Goal: Transaction & Acquisition: Purchase product/service

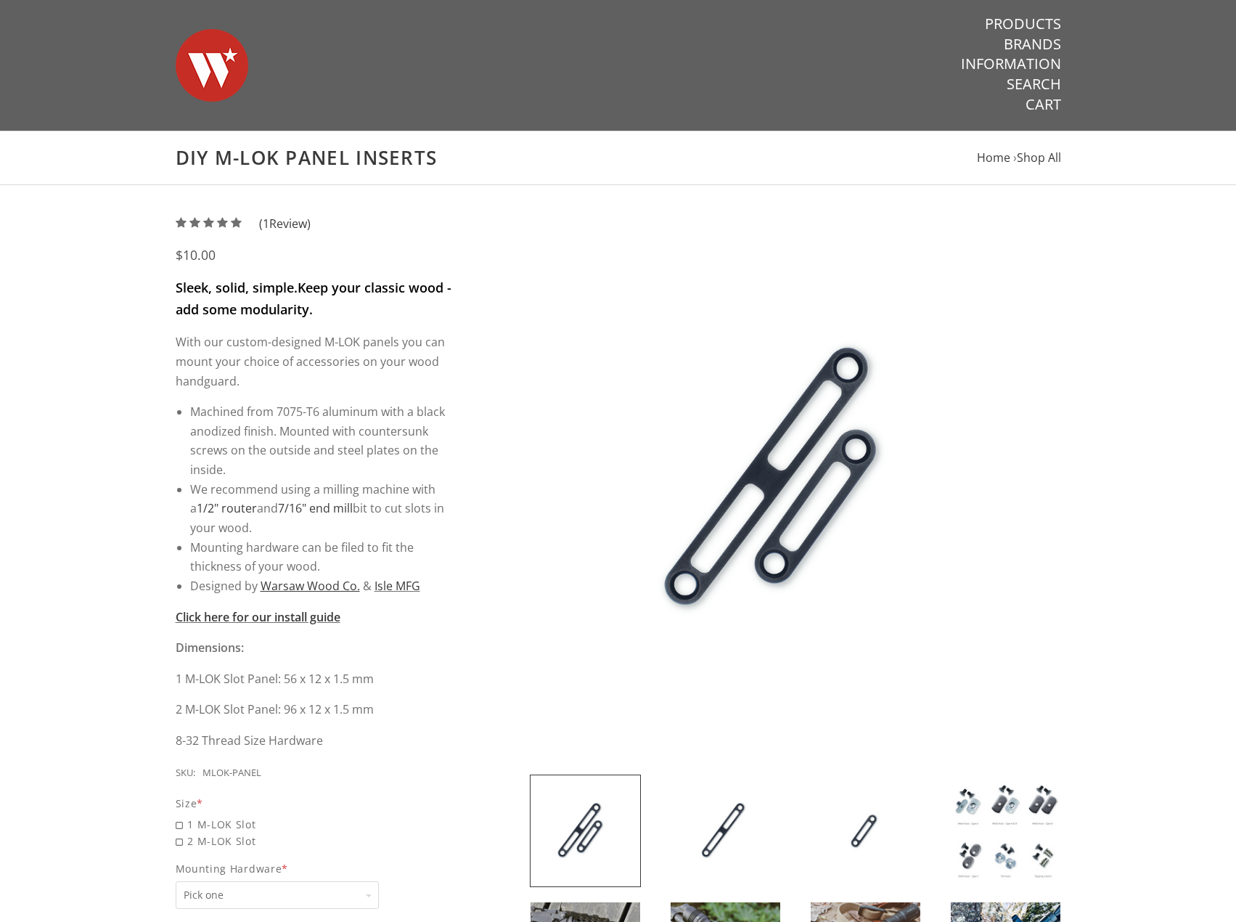
click at [705, 834] on img at bounding box center [726, 830] width 110 height 111
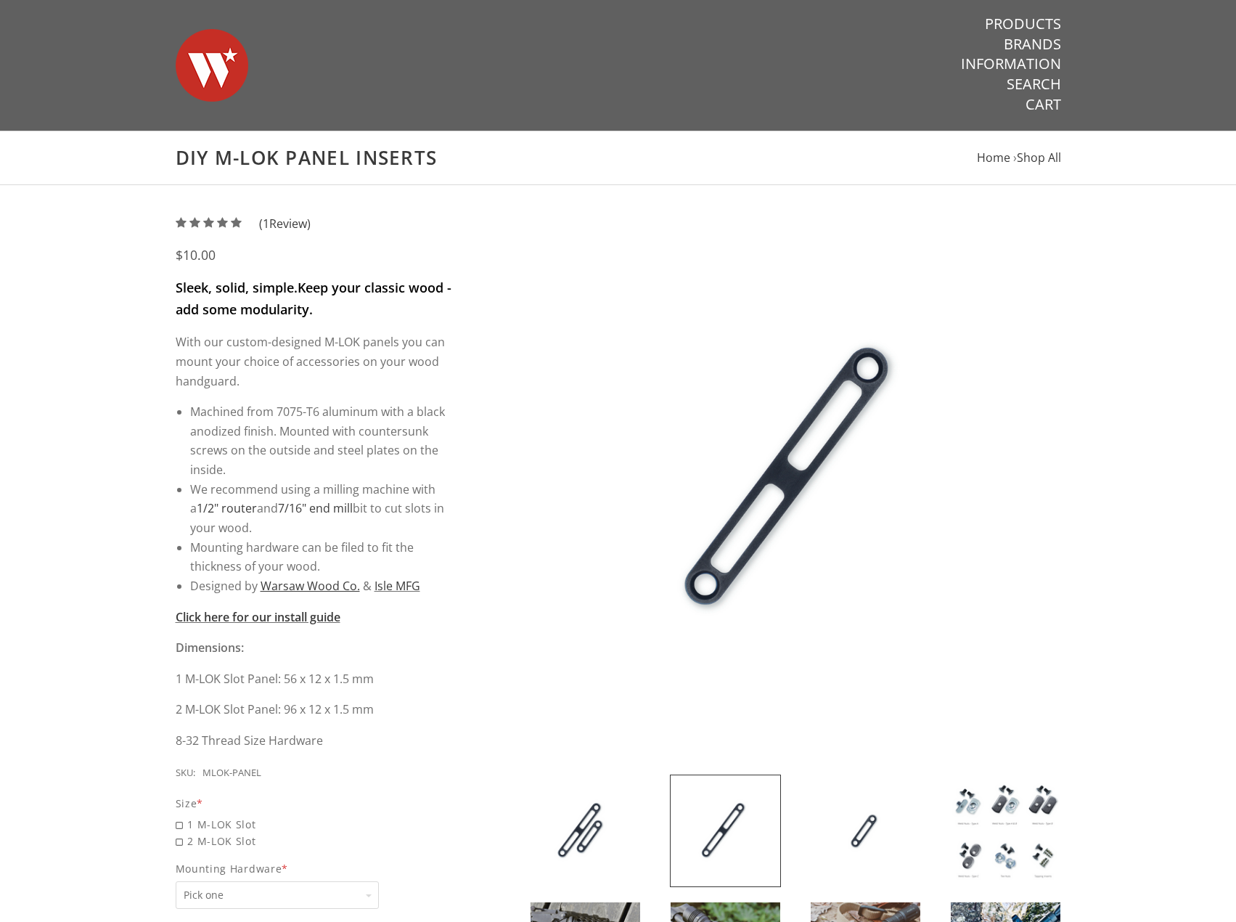
click at [812, 835] on img at bounding box center [866, 830] width 110 height 111
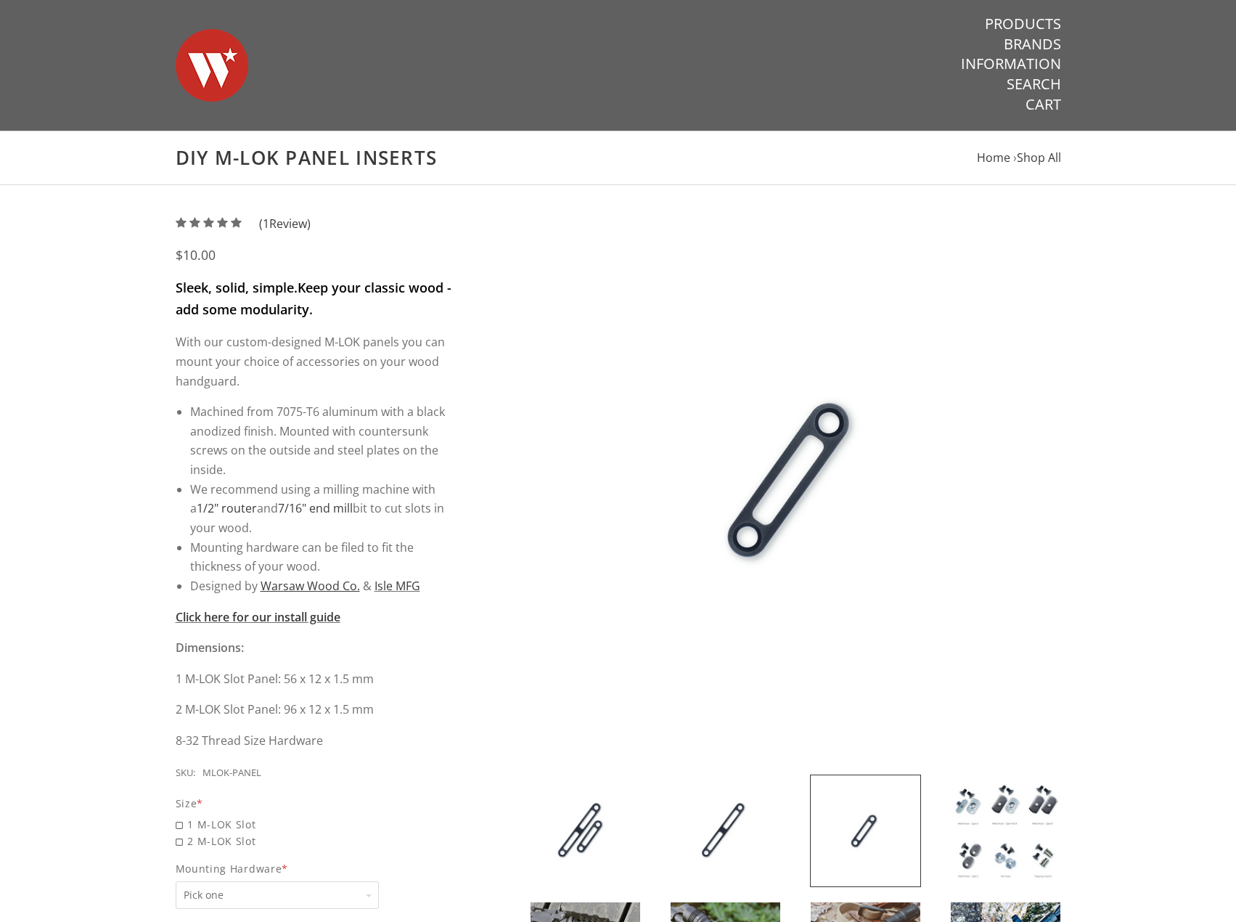
click at [988, 836] on img at bounding box center [1006, 830] width 110 height 111
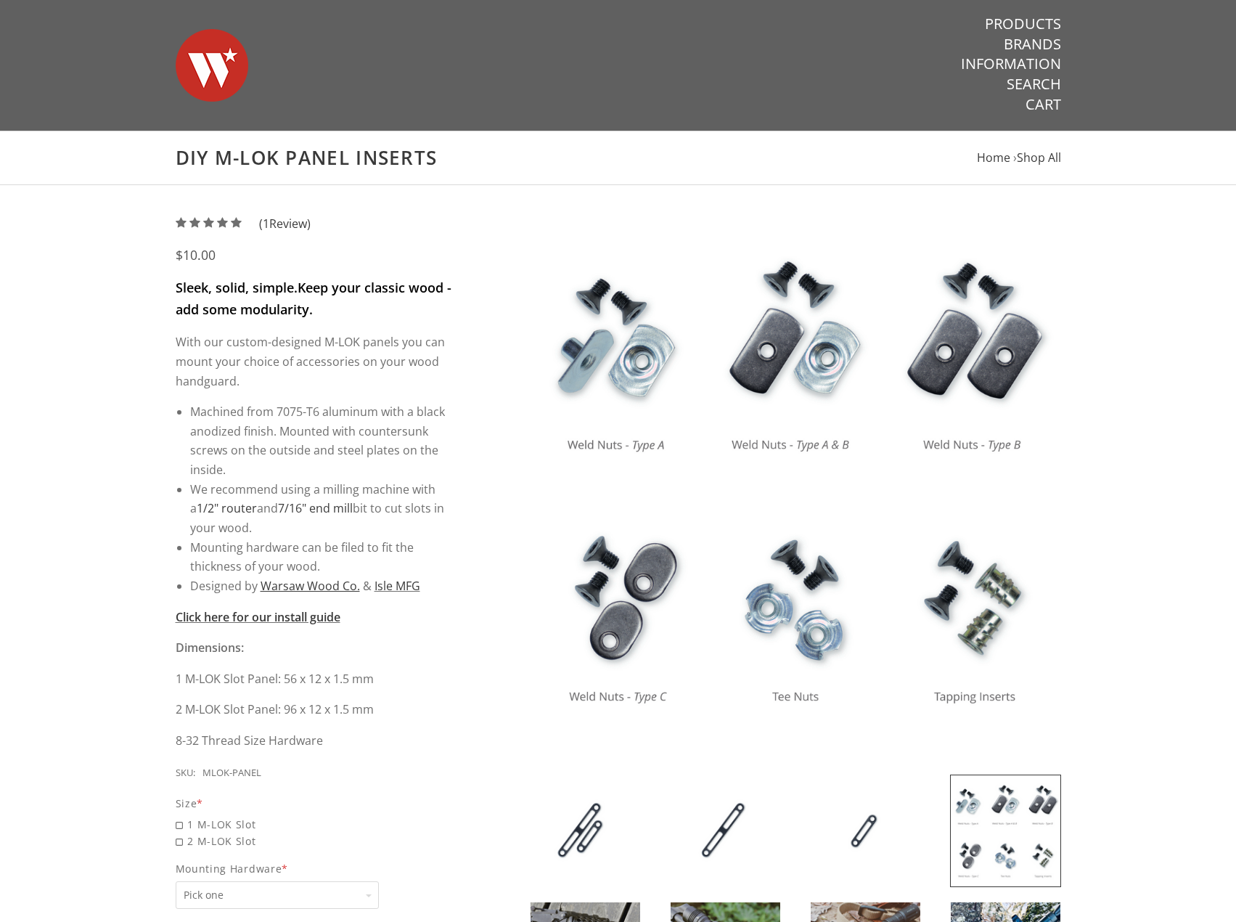
click at [591, 800] on img at bounding box center [585, 830] width 110 height 111
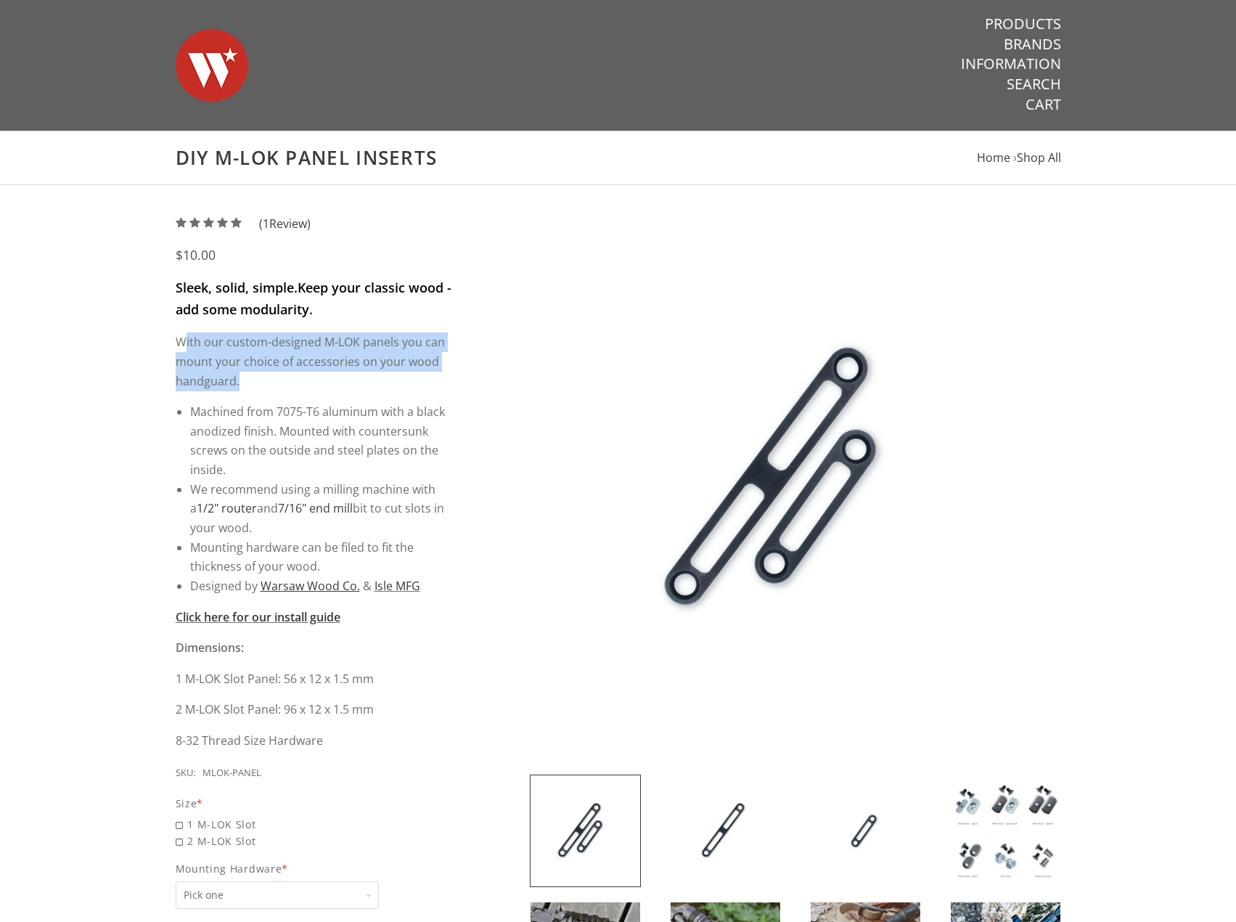
drag, startPoint x: 184, startPoint y: 332, endPoint x: 290, endPoint y: 384, distance: 118.8
click at [290, 384] on div "Sleek, solid, simple. Keep your classic wood - add some modularity. With our cu…" at bounding box center [315, 513] width 278 height 473
click at [290, 384] on p "With our custom-designed M-LOK panels you can mount your choice of accessories …" at bounding box center [315, 361] width 278 height 58
drag, startPoint x: 249, startPoint y: 381, endPoint x: 161, endPoint y: 335, distance: 99.3
click at [162, 335] on div "5 / 5 ( 1 Review) $10.00 Sleek, solid, simple. Keep your classic wood - add som…" at bounding box center [618, 711] width 914 height 994
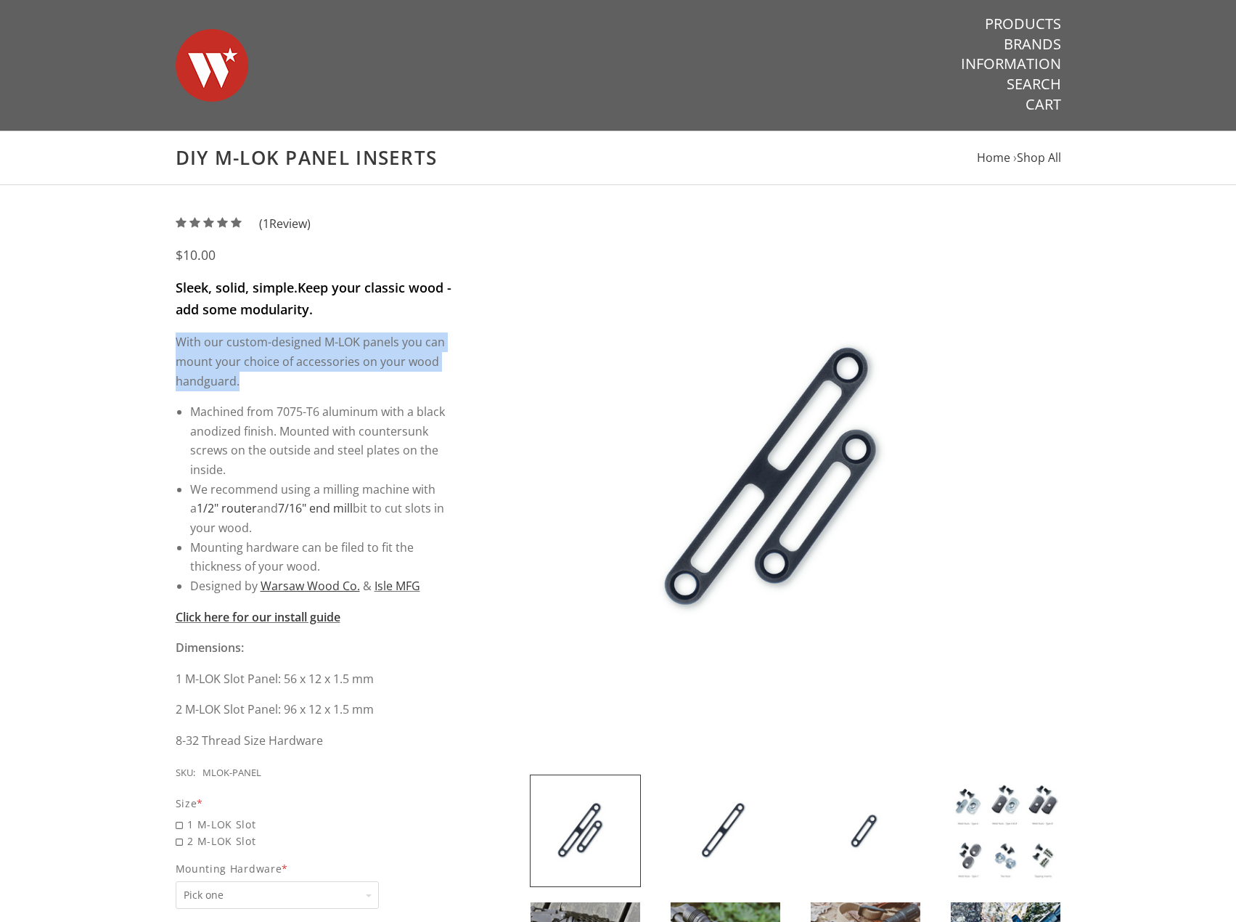
click at [161, 335] on div "5 / 5 ( 1 Review) $10.00 Sleek, solid, simple. Keep your classic wood - add som…" at bounding box center [618, 711] width 914 height 994
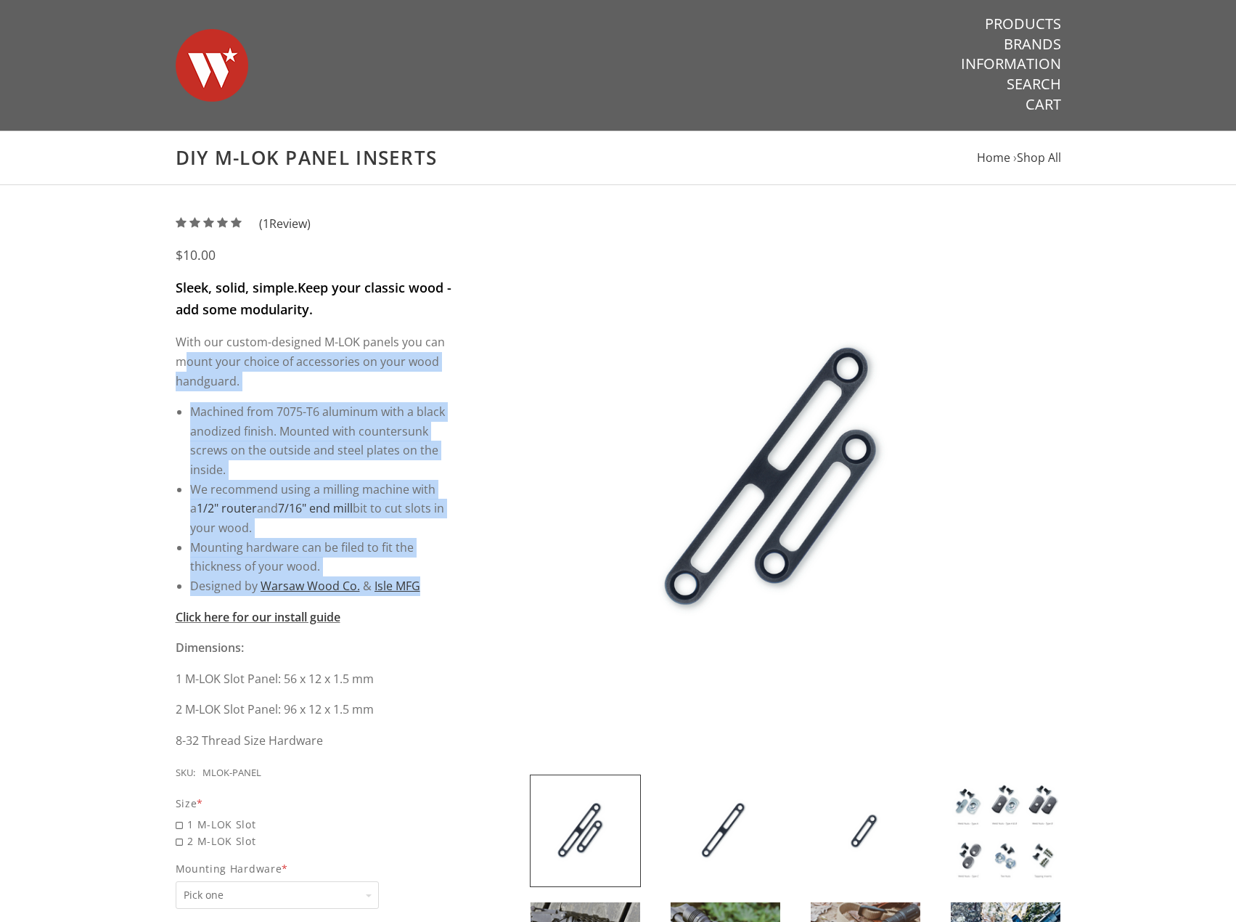
drag, startPoint x: 229, startPoint y: 393, endPoint x: 427, endPoint y: 595, distance: 282.8
click at [425, 594] on div "Sleek, solid, simple. Keep your classic wood - add some modularity. With our cu…" at bounding box center [315, 513] width 278 height 473
click at [427, 595] on li "Designed by Warsaw Wood Co. & Isle MFG" at bounding box center [321, 586] width 263 height 20
drag, startPoint x: 427, startPoint y: 595, endPoint x: 210, endPoint y: 351, distance: 326.5
click at [213, 353] on div "Sleek, solid, simple. Keep your classic wood - add some modularity. With our cu…" at bounding box center [315, 513] width 278 height 473
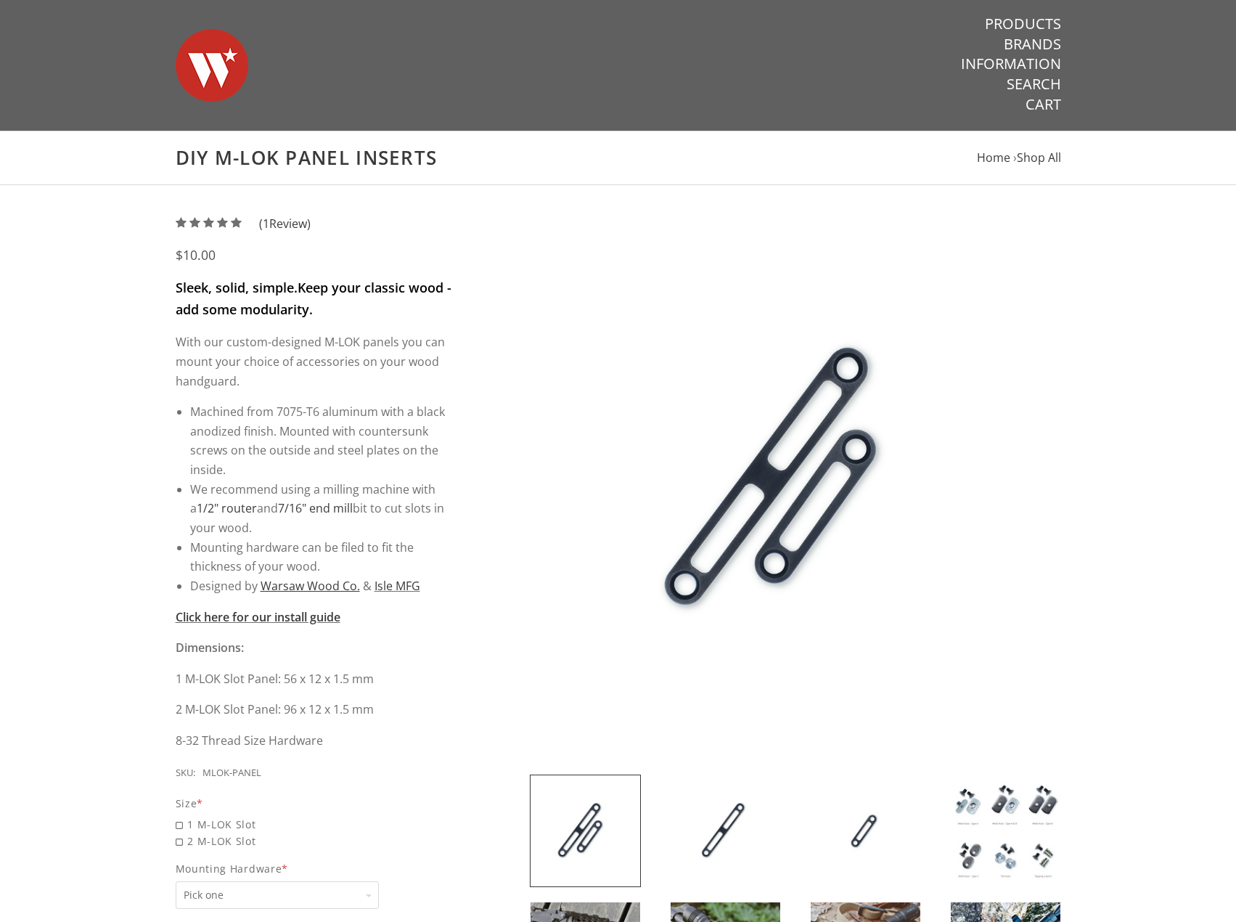
click at [210, 351] on p "With our custom-designed M-LOK panels you can mount your choice of accessories …" at bounding box center [315, 361] width 278 height 58
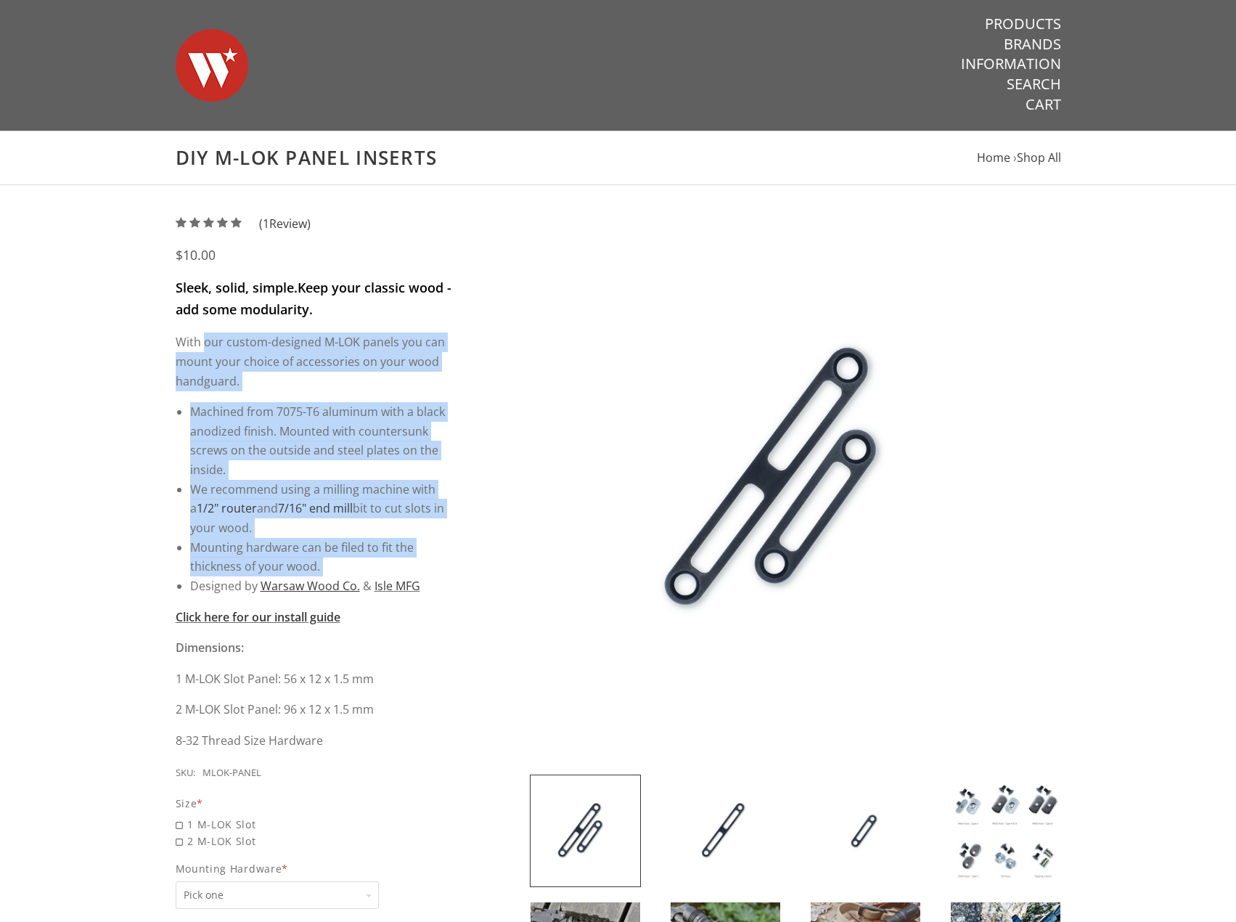
drag, startPoint x: 270, startPoint y: 399, endPoint x: 470, endPoint y: 575, distance: 265.8
click at [470, 575] on div "5 / 5 ( 1 Review) $10.00 Sleek, solid, simple. Keep your classic wood - add som…" at bounding box center [618, 711] width 914 height 994
drag, startPoint x: 427, startPoint y: 594, endPoint x: 187, endPoint y: 319, distance: 364.6
click at [197, 326] on div "Sleek, solid, simple. Keep your classic wood - add some modularity. With our cu…" at bounding box center [315, 513] width 278 height 473
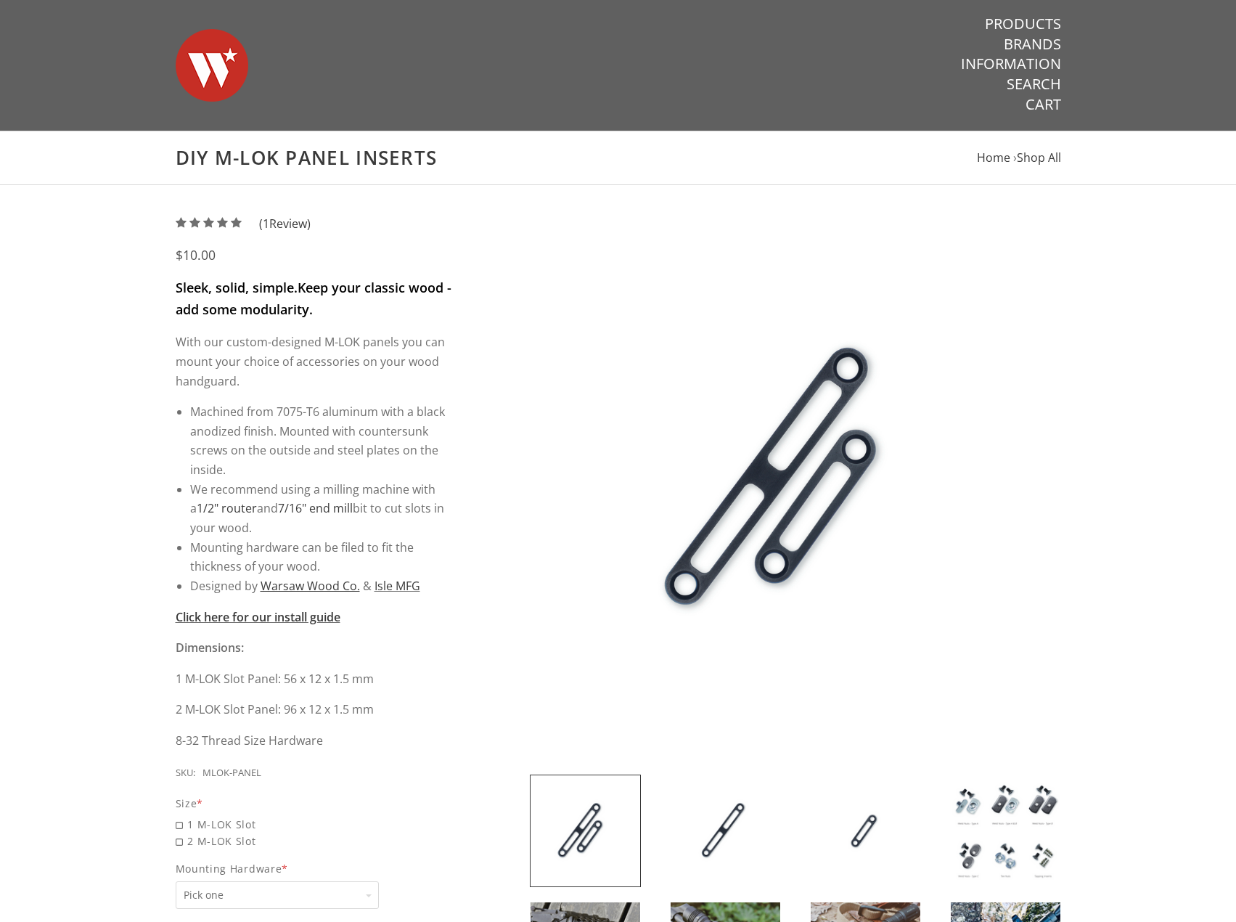
click at [187, 319] on p "Sleek, solid, simple. Keep your classic wood - add some modularity." at bounding box center [315, 299] width 278 height 44
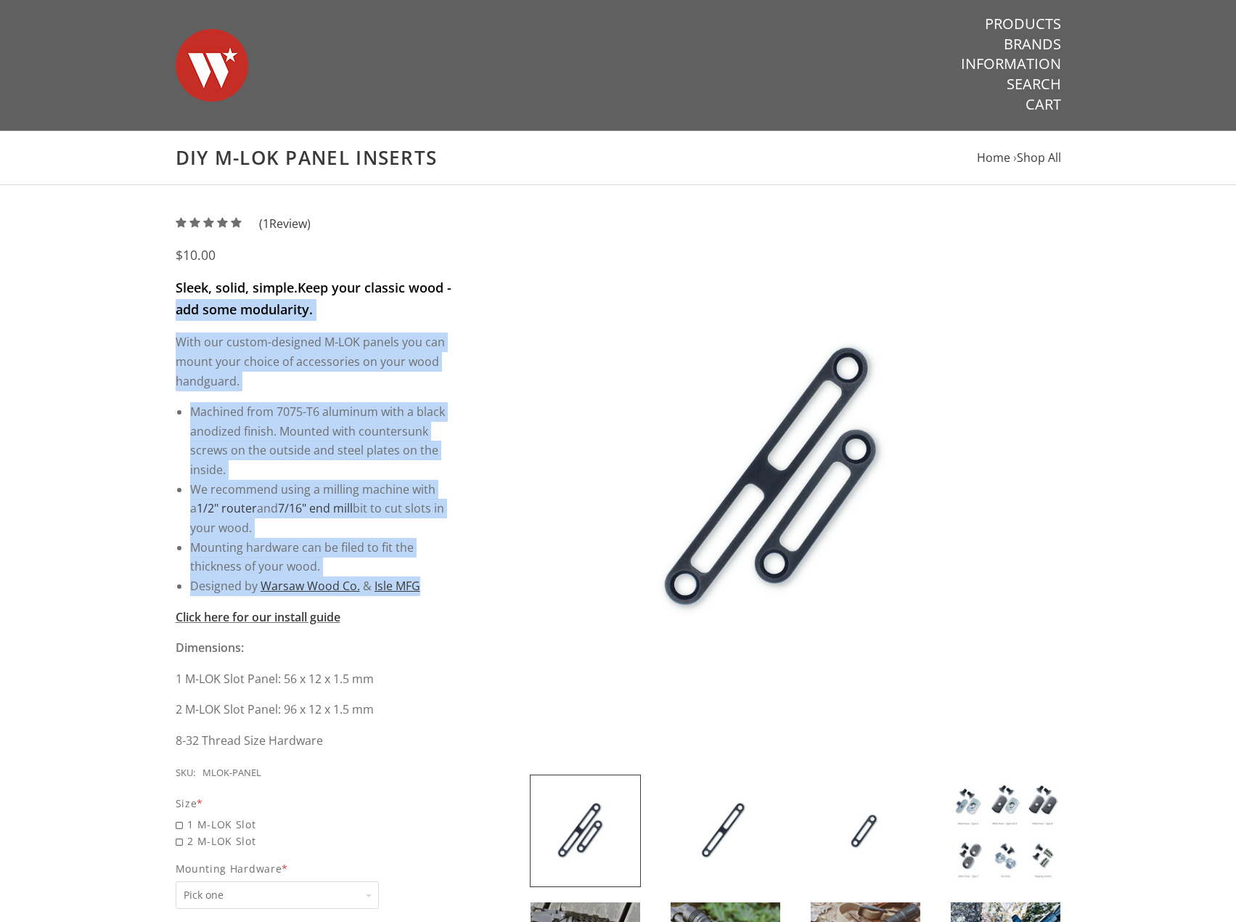
drag, startPoint x: 187, startPoint y: 319, endPoint x: 463, endPoint y: 577, distance: 377.4
click at [463, 577] on div "5 / 5 ( 1 Review) $10.00 Sleek, solid, simple. Keep your classic wood - add som…" at bounding box center [322, 707] width 292 height 987
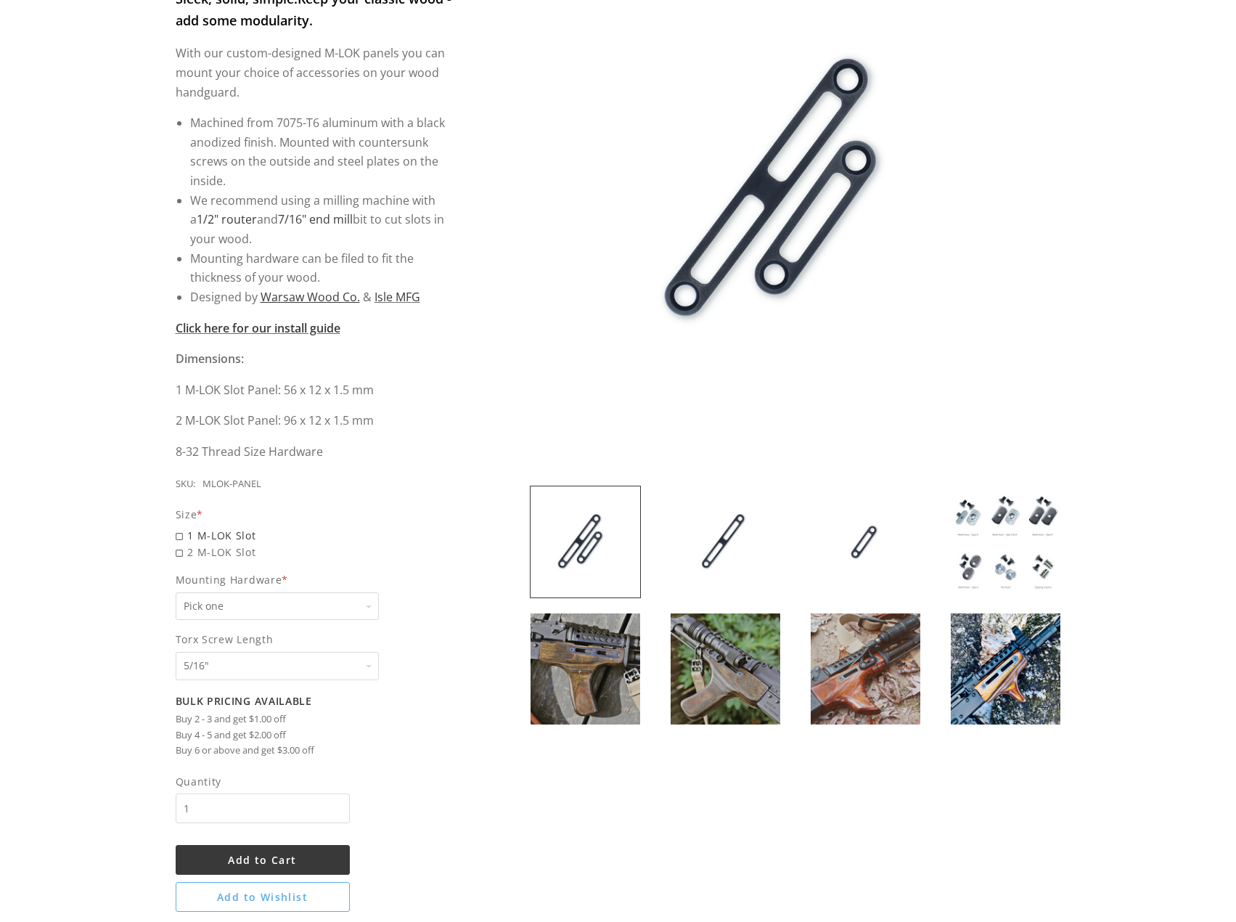
scroll to position [290, 0]
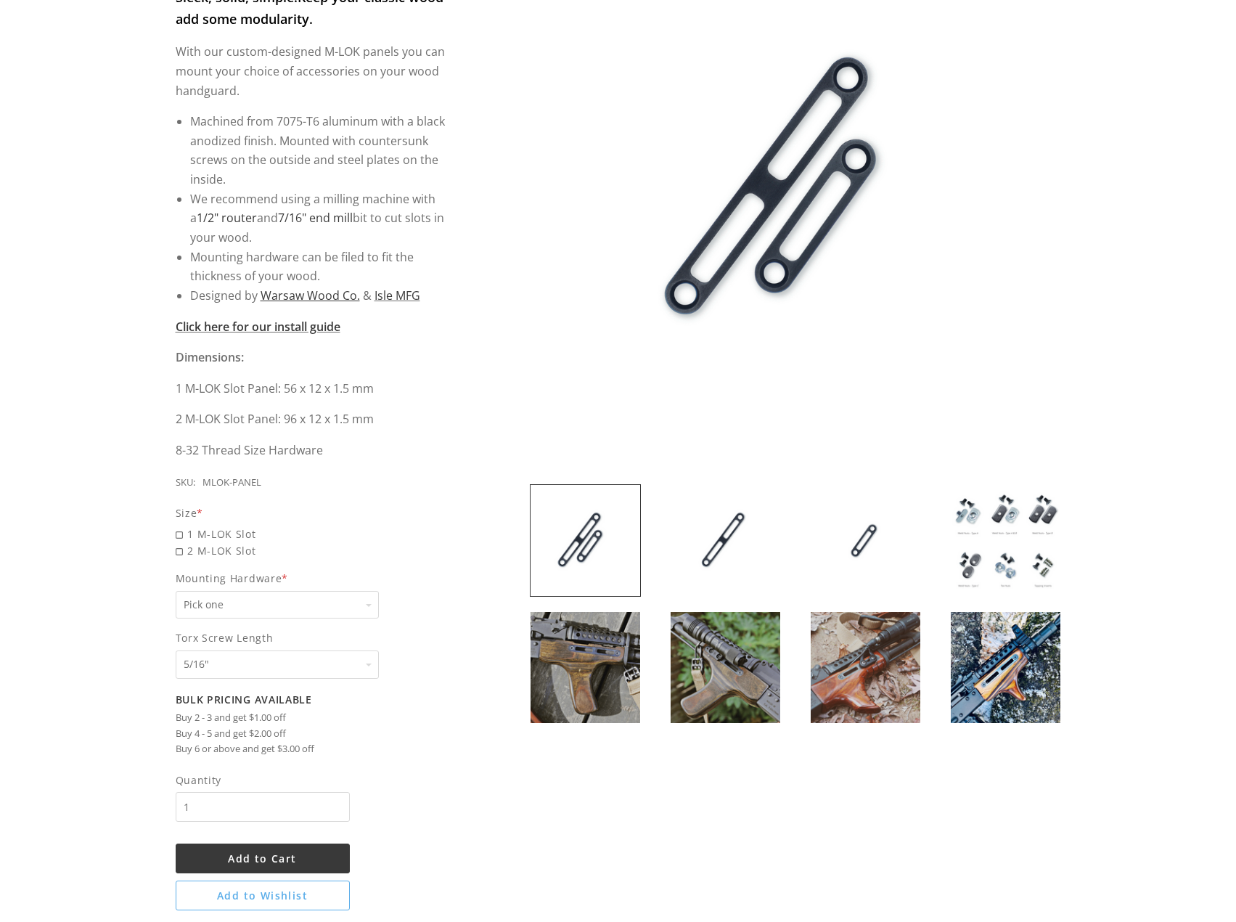
click at [613, 655] on img at bounding box center [585, 667] width 110 height 111
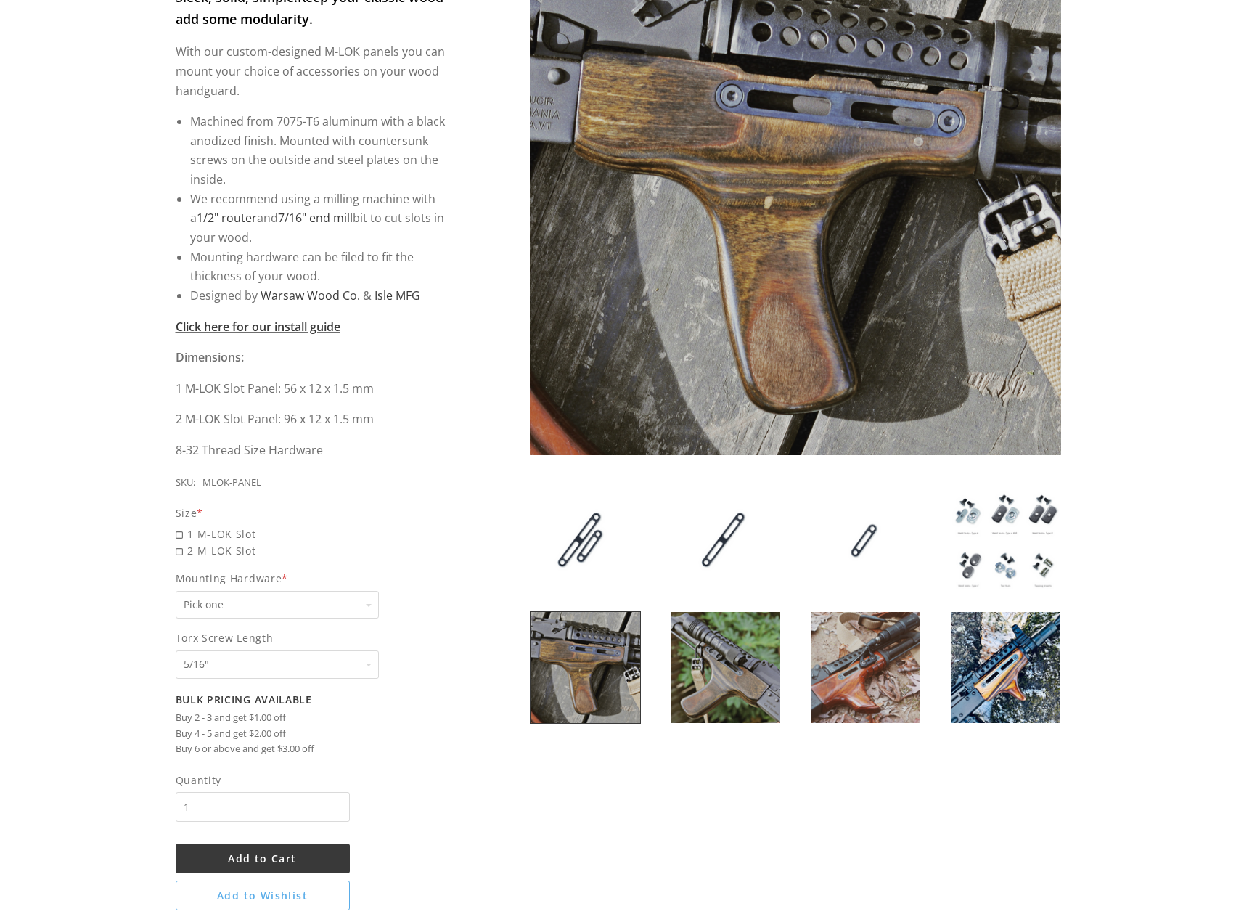
click at [684, 652] on img at bounding box center [726, 667] width 110 height 111
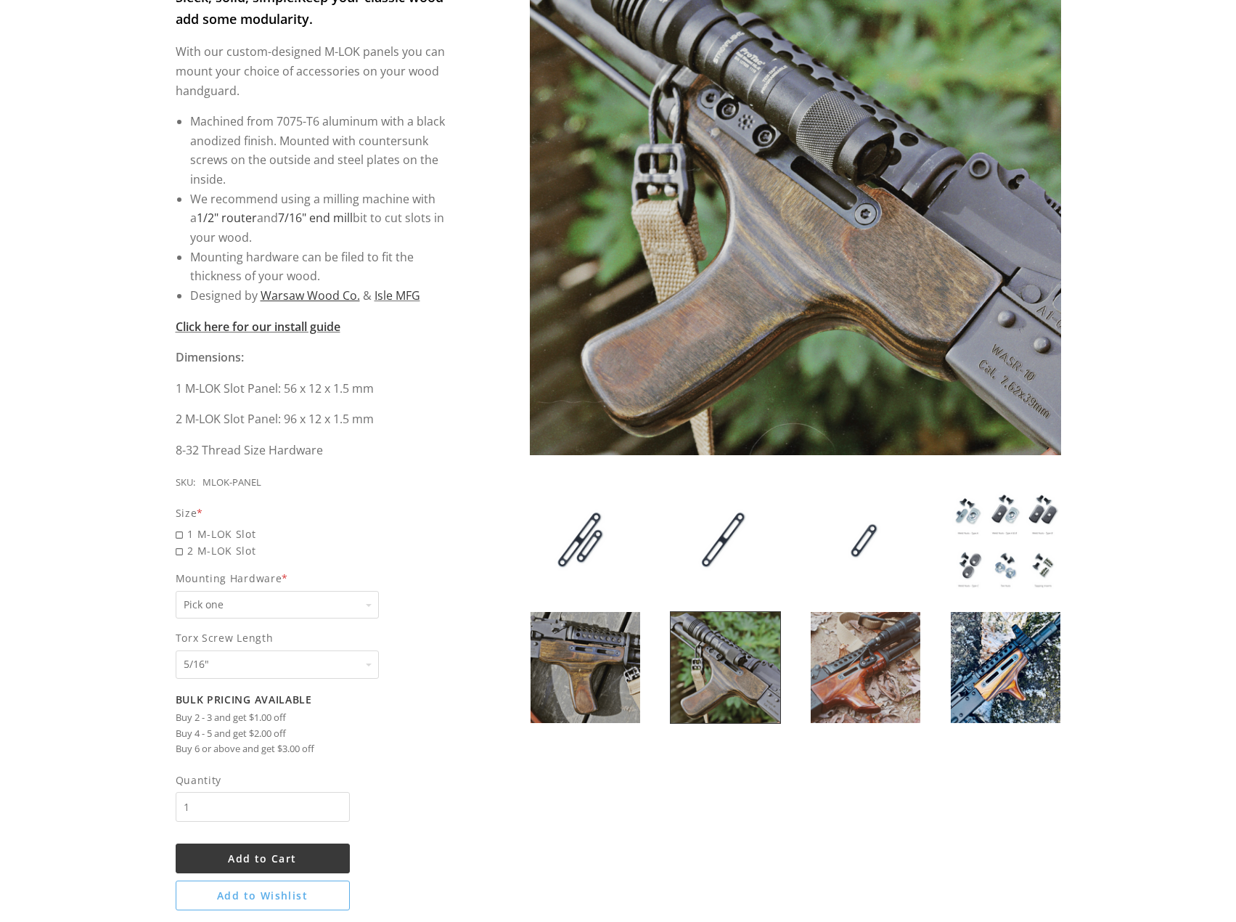
click at [801, 663] on div at bounding box center [865, 667] width 140 height 112
click at [839, 652] on img at bounding box center [866, 667] width 110 height 111
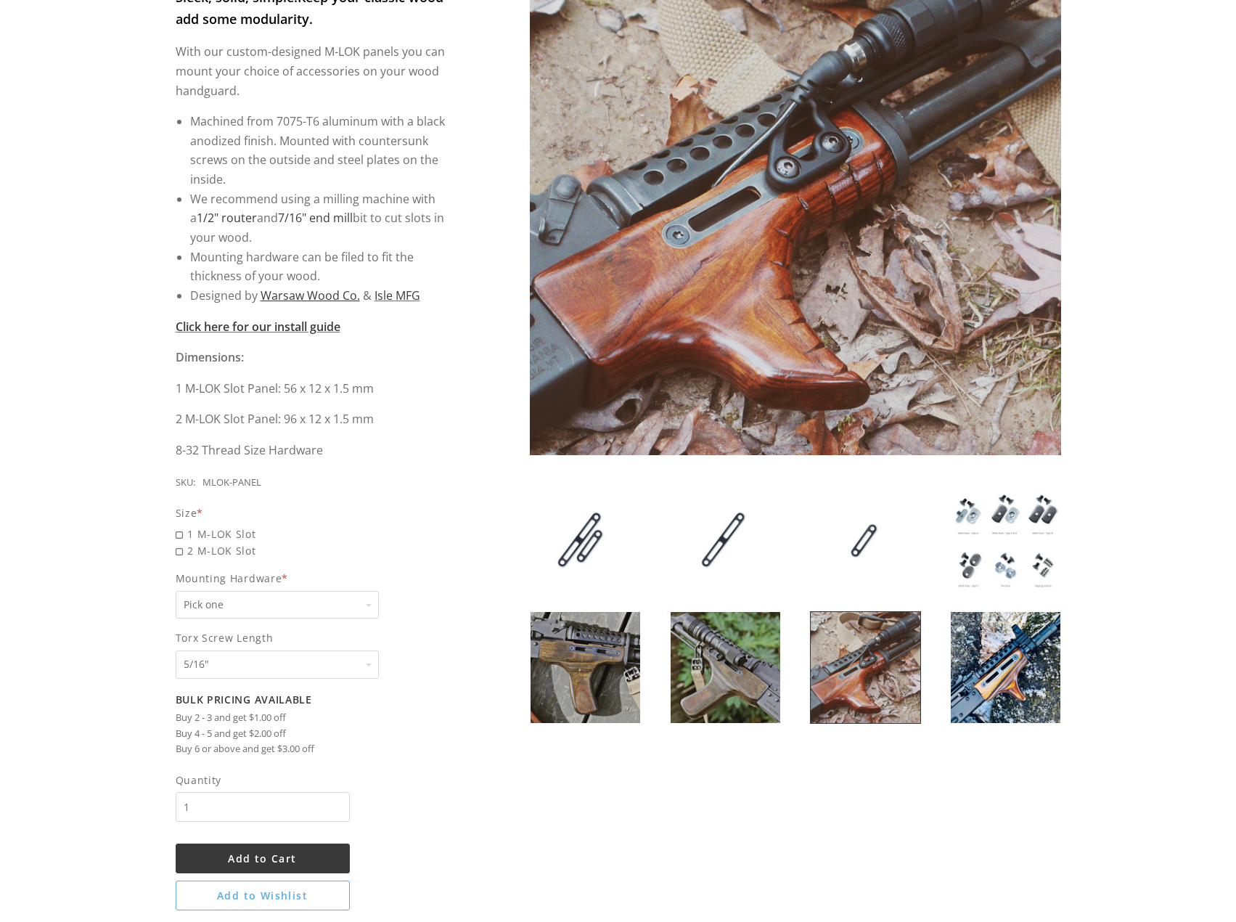
click at [983, 649] on img at bounding box center [1006, 667] width 110 height 111
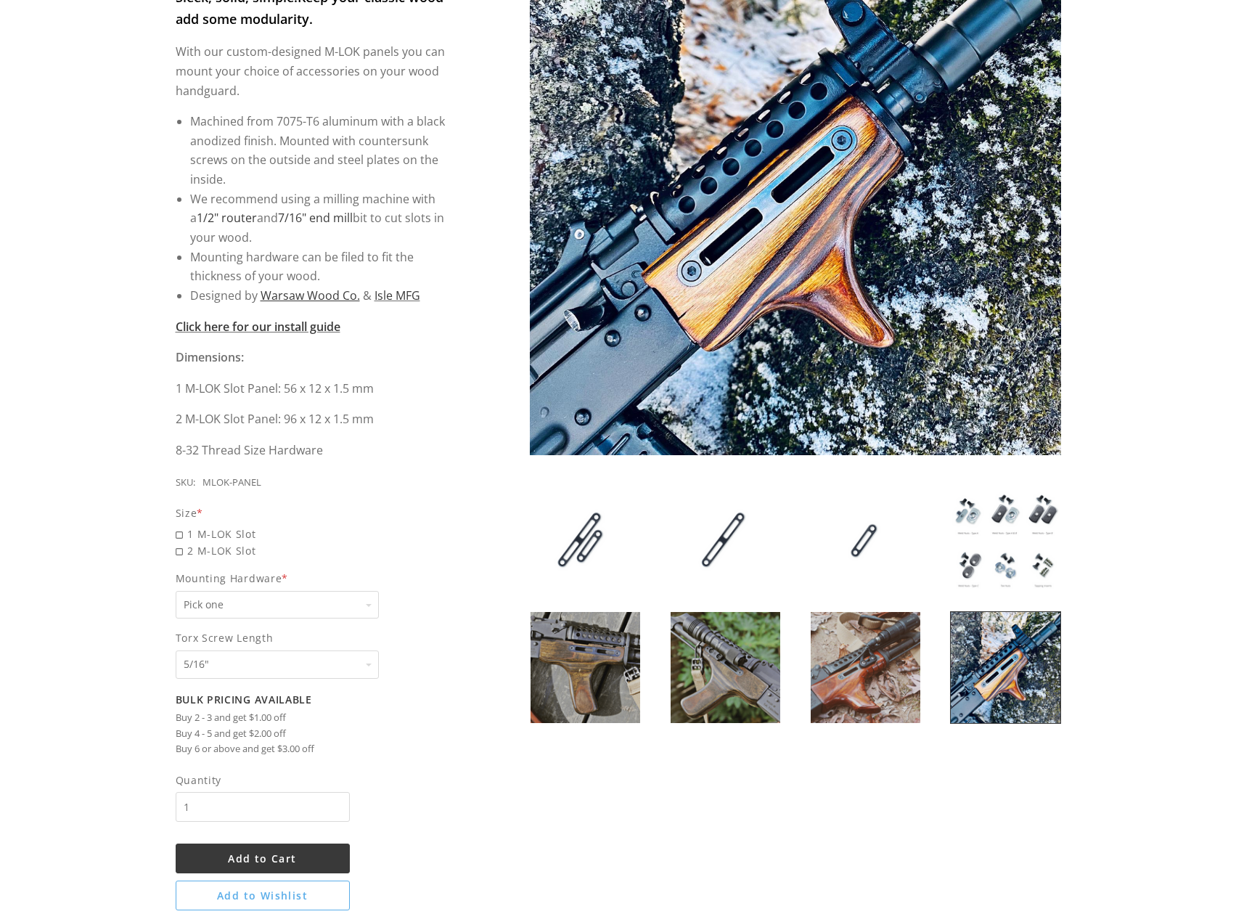
click at [1030, 662] on img at bounding box center [1006, 667] width 110 height 111
drag, startPoint x: 675, startPoint y: 583, endPoint x: 649, endPoint y: 575, distance: 26.6
click at [674, 583] on img at bounding box center [726, 540] width 110 height 111
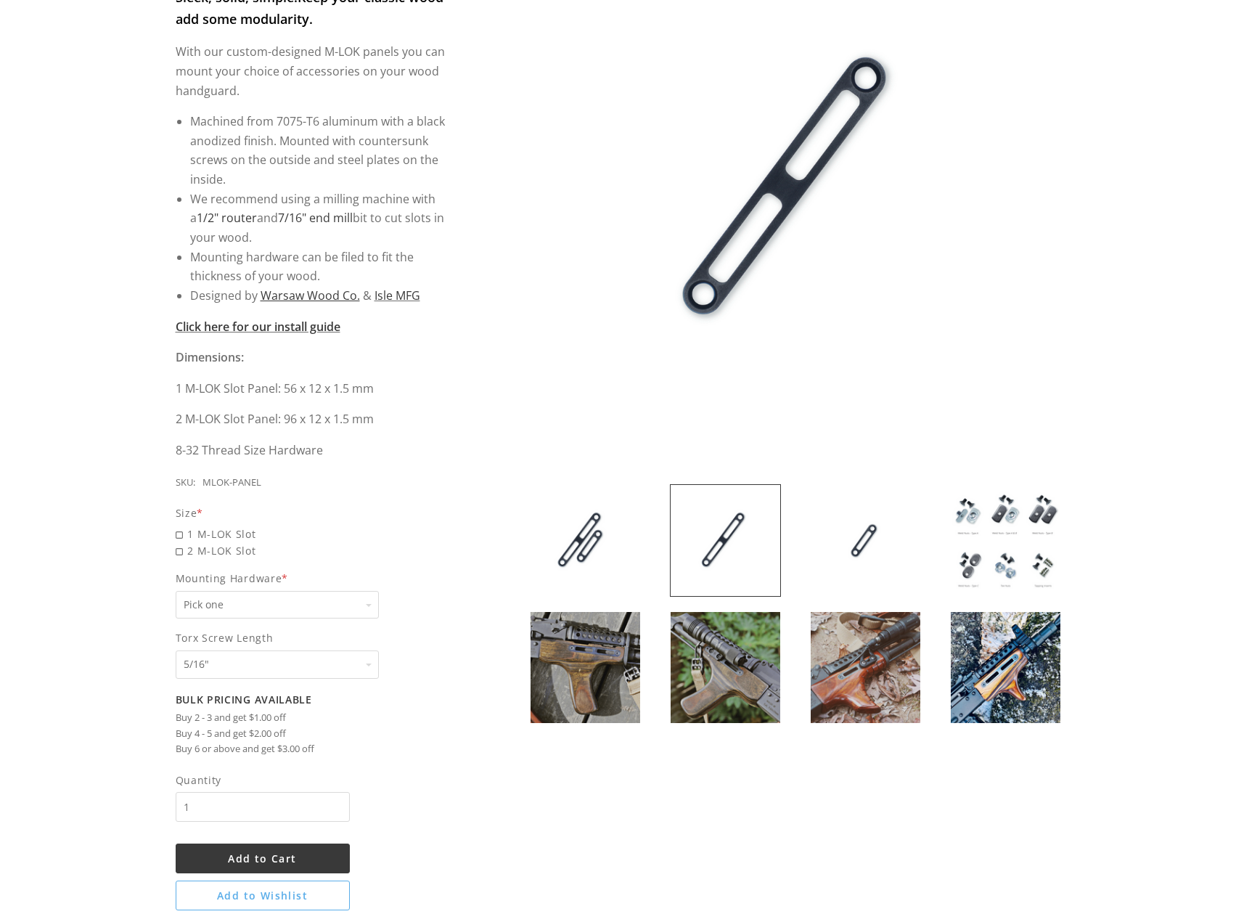
click at [269, 591] on select "Pick one None Weld Nuts - Type A & Torx Screws +$1 Weld Nuts - Type A + B & Tor…" at bounding box center [277, 605] width 203 height 28
click at [846, 532] on img at bounding box center [866, 540] width 110 height 111
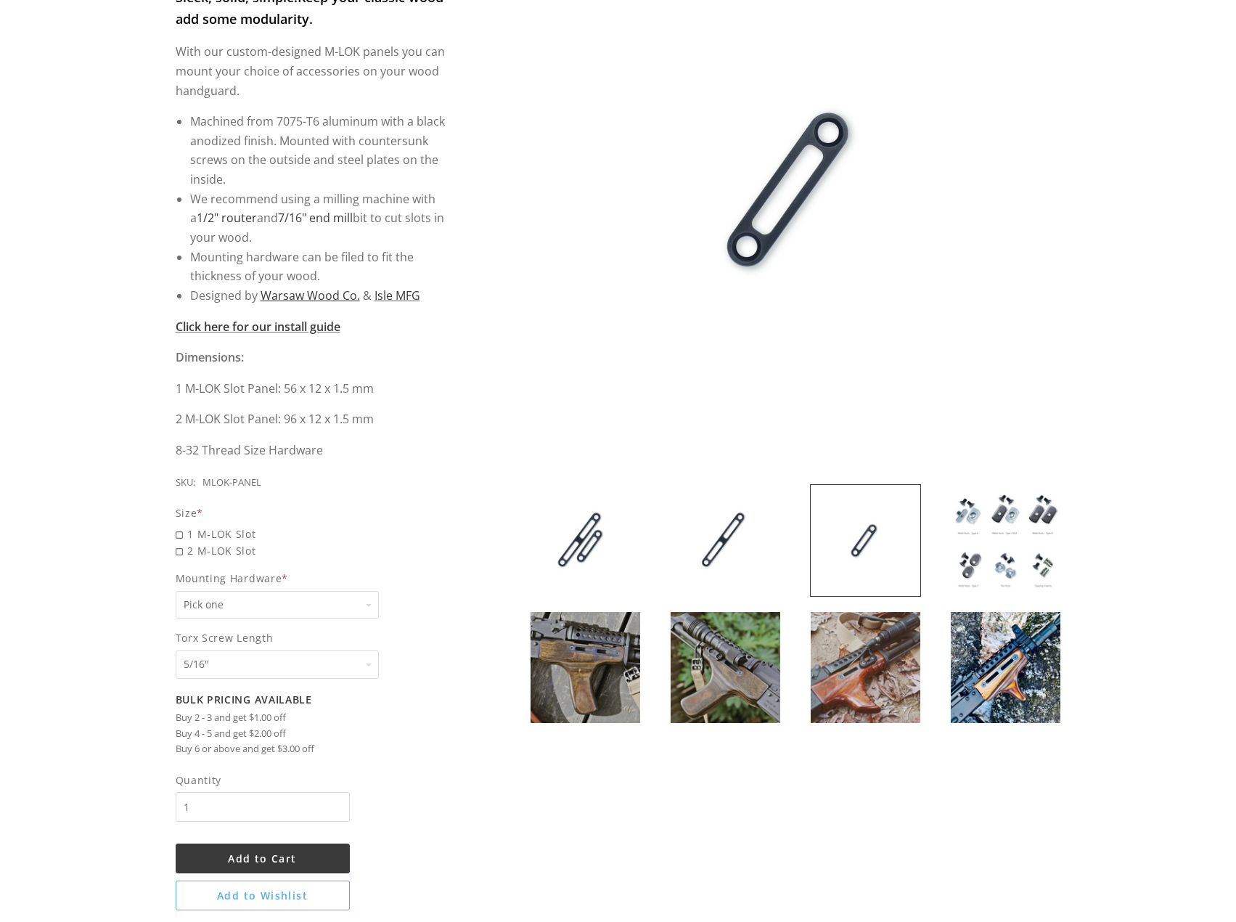
click at [973, 541] on img at bounding box center [1006, 540] width 110 height 111
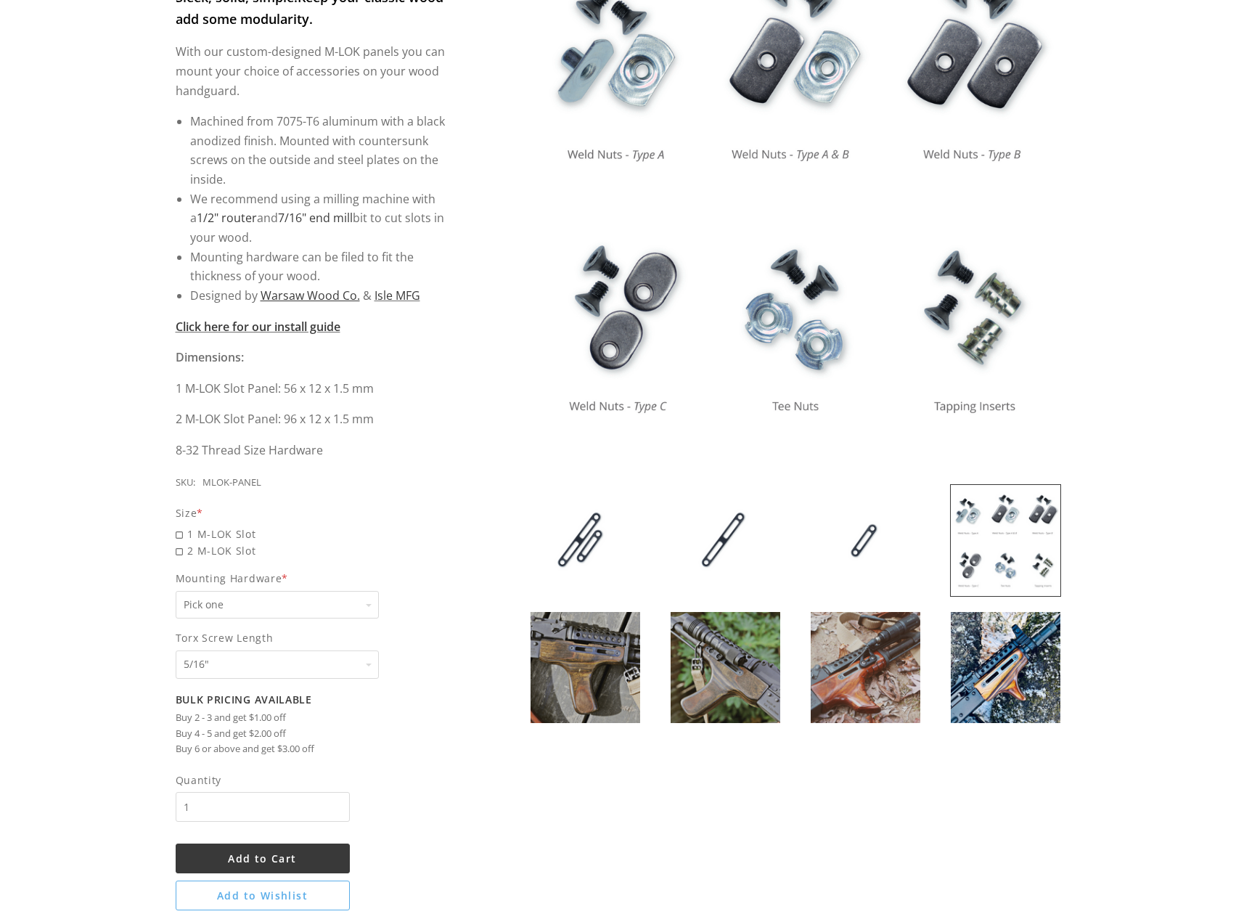
click at [583, 550] on img at bounding box center [585, 540] width 110 height 111
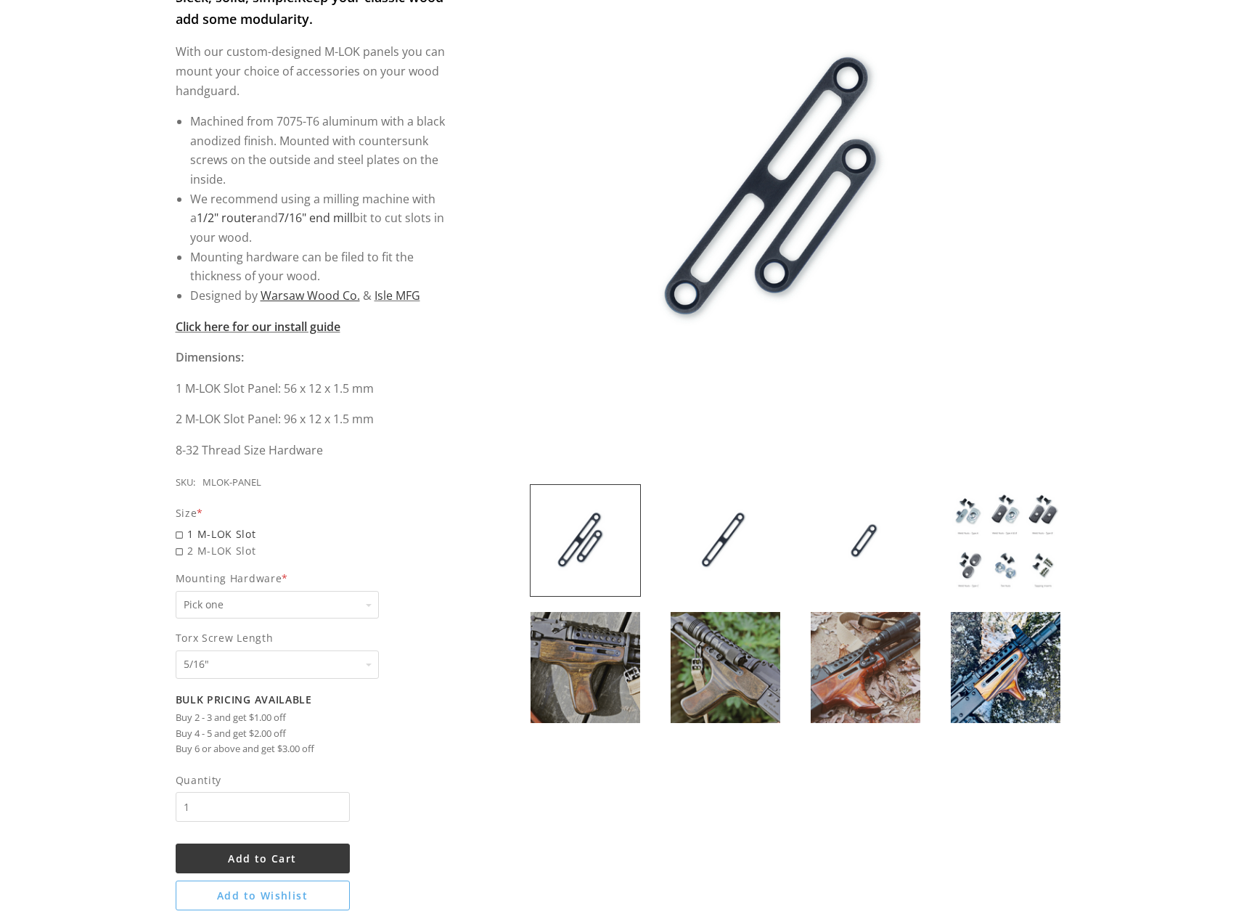
click at [224, 530] on span "1 M-LOK Slot" at bounding box center [315, 533] width 278 height 17
click at [224, 526] on input "1 M-LOK Slot" at bounding box center [277, 525] width 203 height 1
radio input "true"
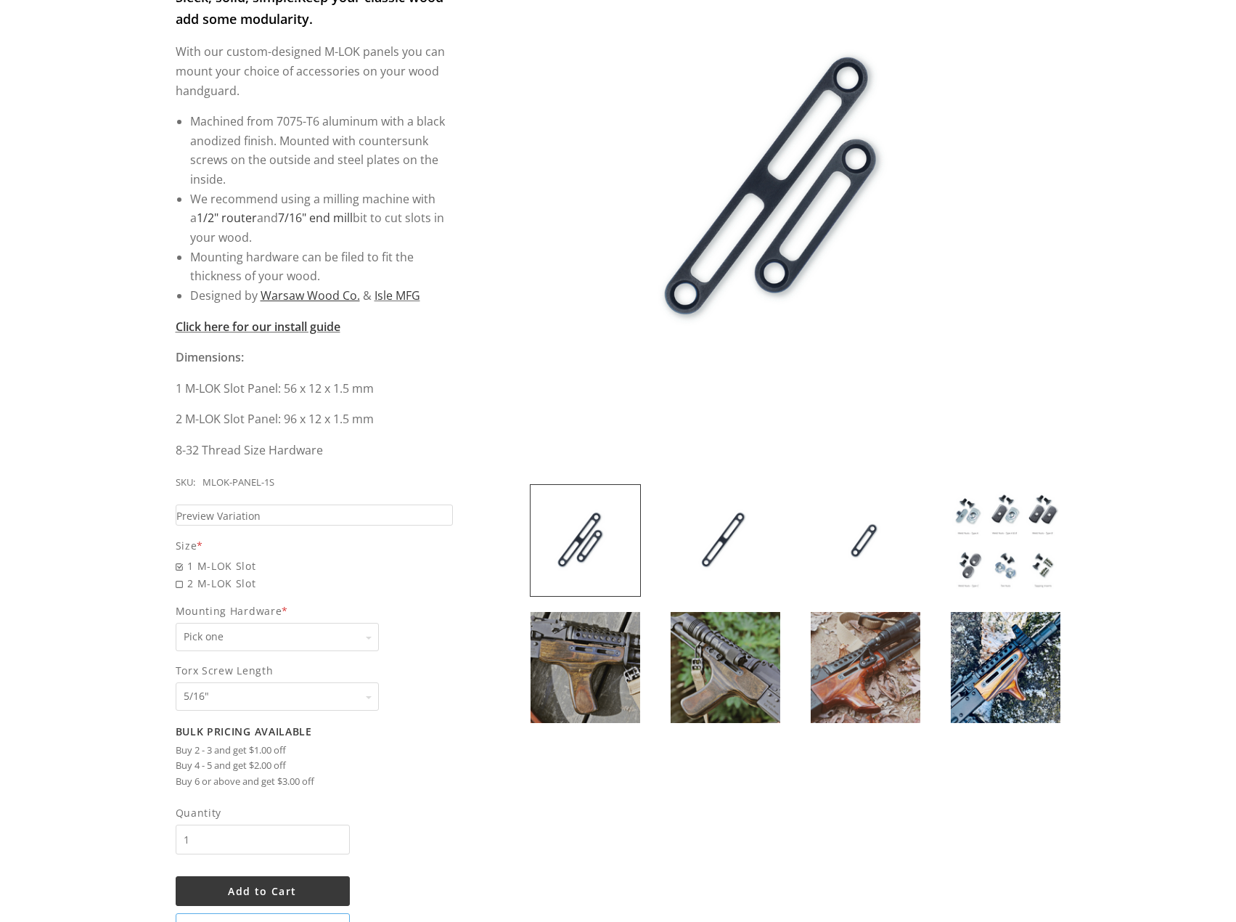
click at [221, 552] on div "Size *" at bounding box center [315, 545] width 278 height 17
click at [209, 575] on span "2 M-LOK Slot" at bounding box center [315, 583] width 278 height 17
click at [209, 575] on input "2 M-LOK Slot" at bounding box center [277, 575] width 203 height 1
radio input "true"
click at [222, 626] on select "Pick one None Weld Nuts - Type A & Torx Screws +$1 Weld Nuts - Type A + B & Tor…" at bounding box center [277, 637] width 203 height 28
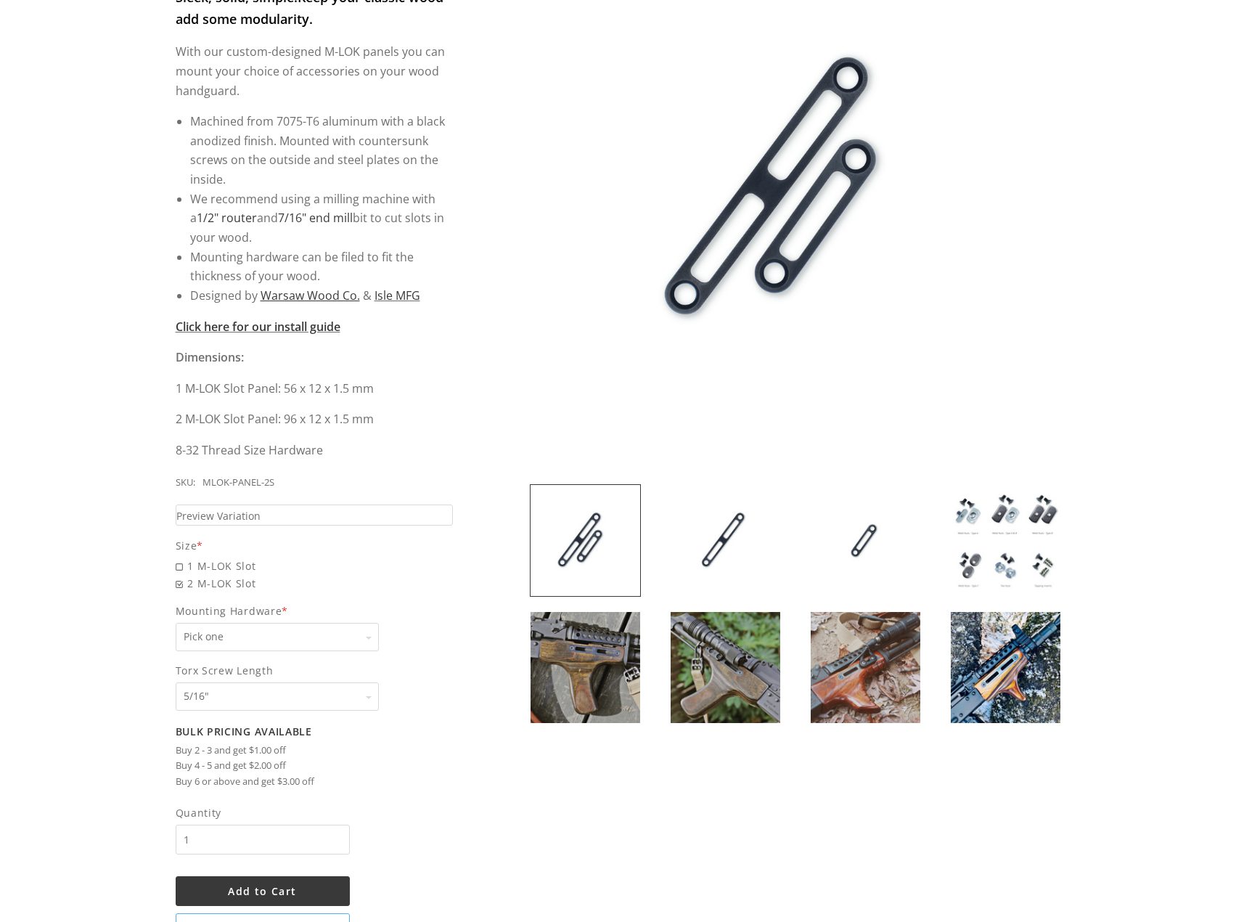
drag, startPoint x: 287, startPoint y: 633, endPoint x: 316, endPoint y: 628, distance: 29.5
click at [287, 633] on select "Pick one None Weld Nuts - Type A & Torx Screws +$1 Weld Nuts - Type A + B & Tor…" at bounding box center [277, 637] width 203 height 28
click at [1048, 552] on img at bounding box center [1006, 540] width 110 height 111
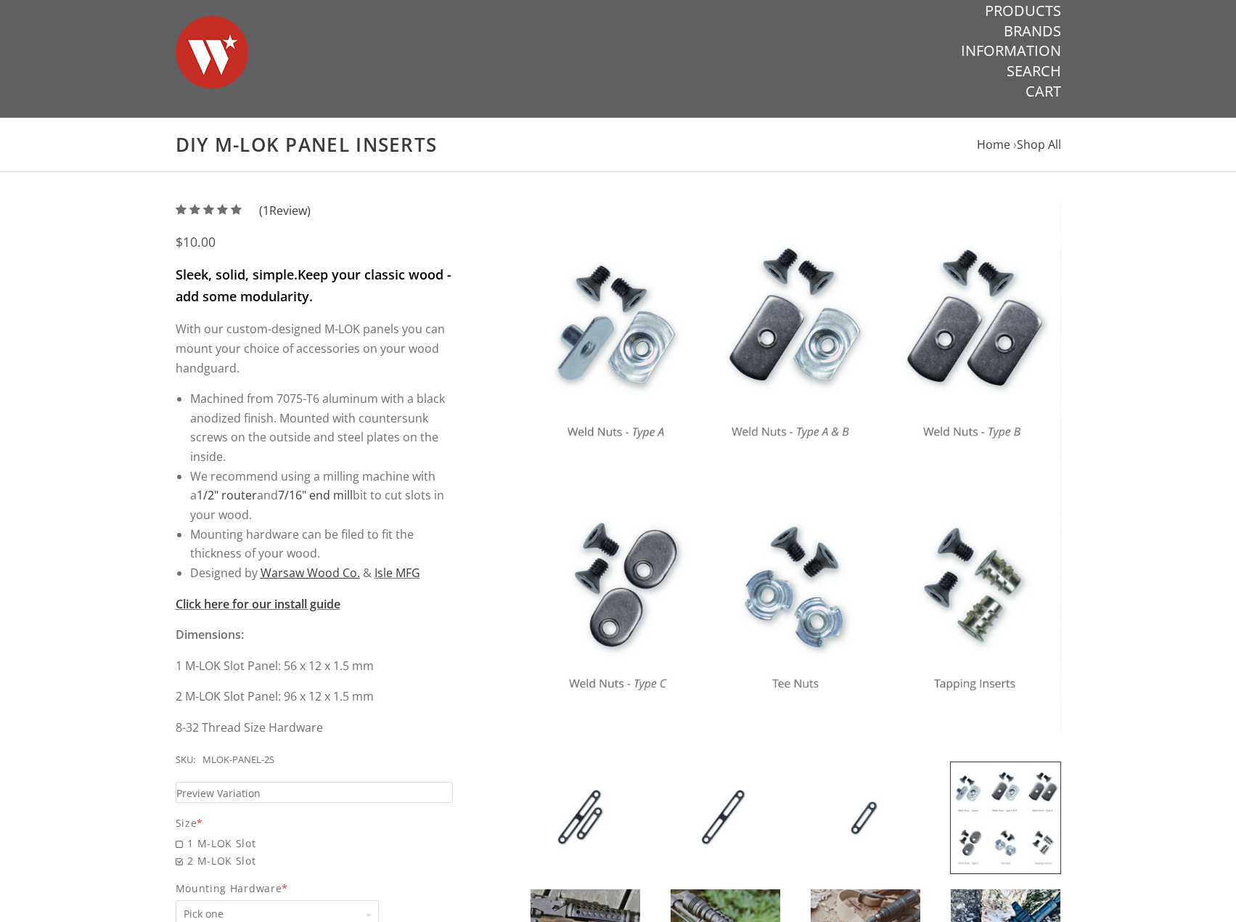
scroll to position [0, 0]
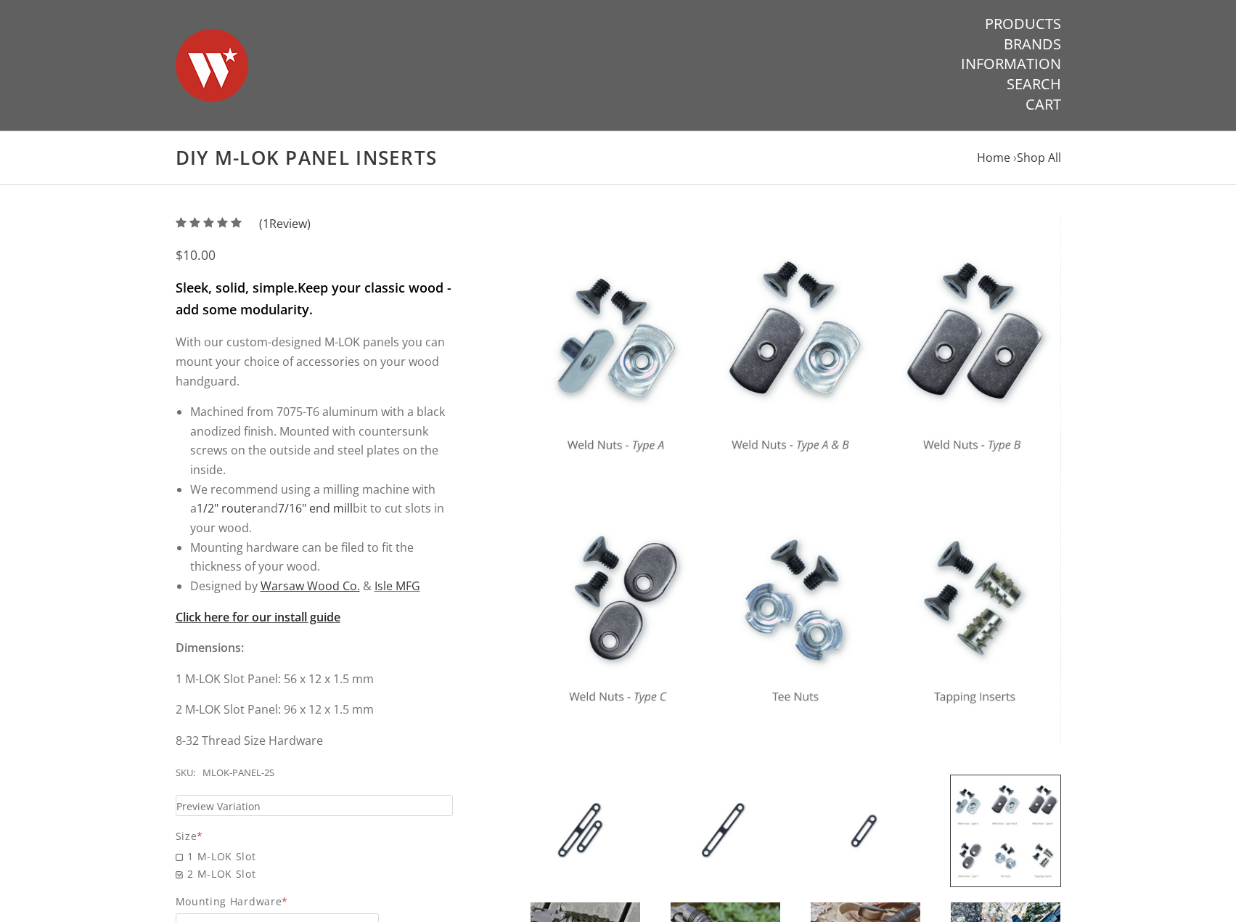
click at [290, 615] on strong "Click here for our install guide" at bounding box center [258, 617] width 165 height 16
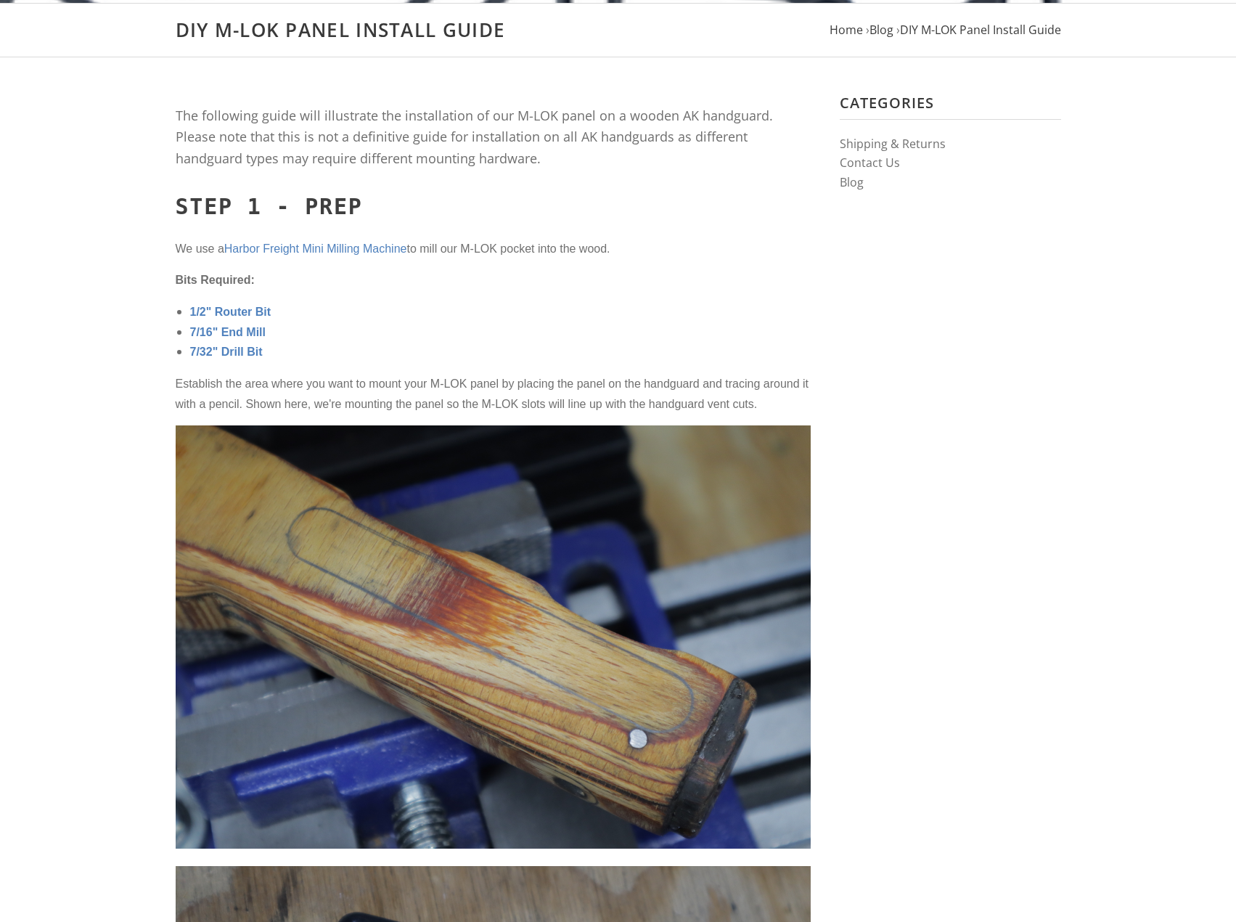
scroll to position [508, 0]
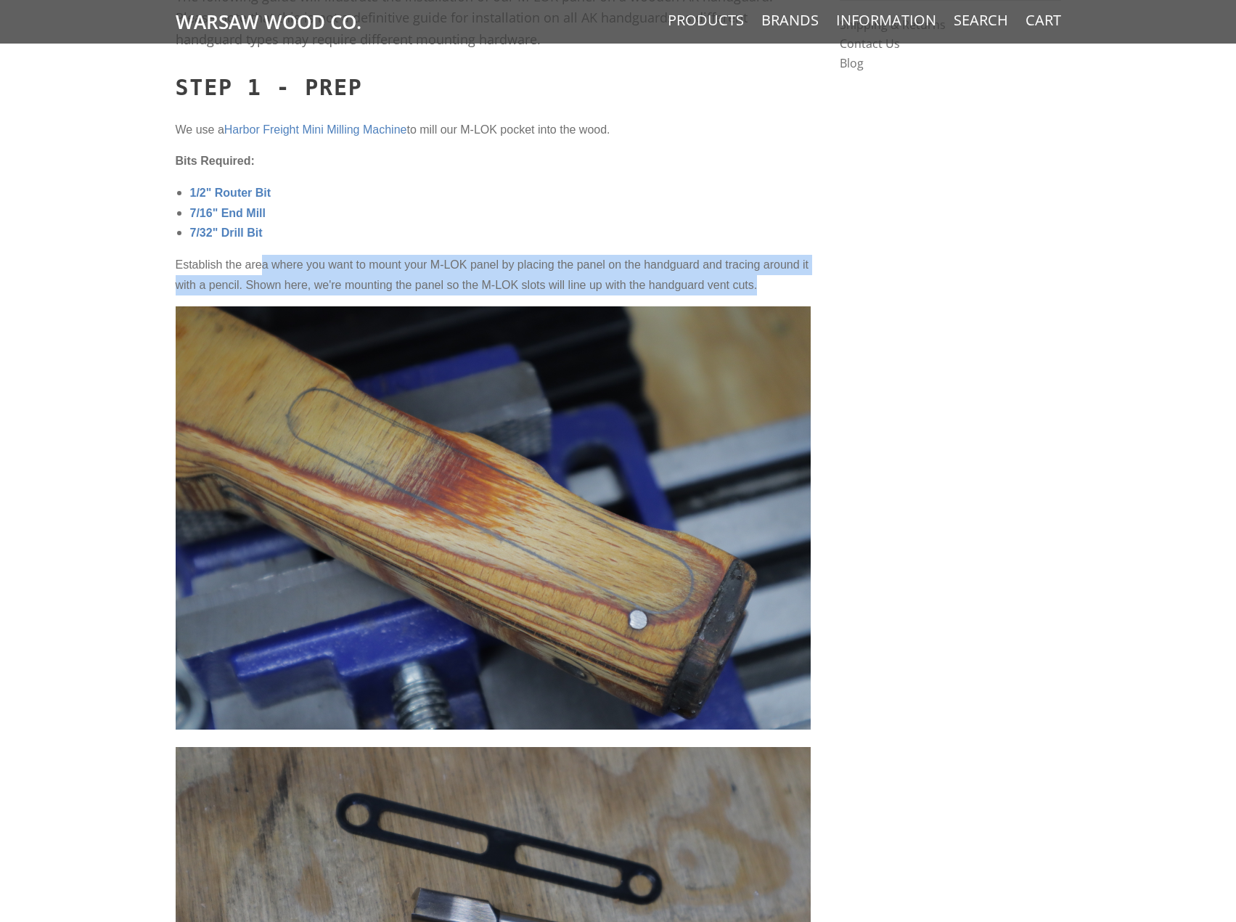
drag, startPoint x: 263, startPoint y: 263, endPoint x: 795, endPoint y: 293, distance: 532.8
click at [795, 293] on p "Establish the area where you want to mount your M-LOK panel by placing the pane…" at bounding box center [493, 275] width 635 height 40
drag, startPoint x: 787, startPoint y: 290, endPoint x: 272, endPoint y: 266, distance: 515.8
click at [275, 266] on p "Establish the area where you want to mount your M-LOK panel by placing the pane…" at bounding box center [493, 275] width 635 height 40
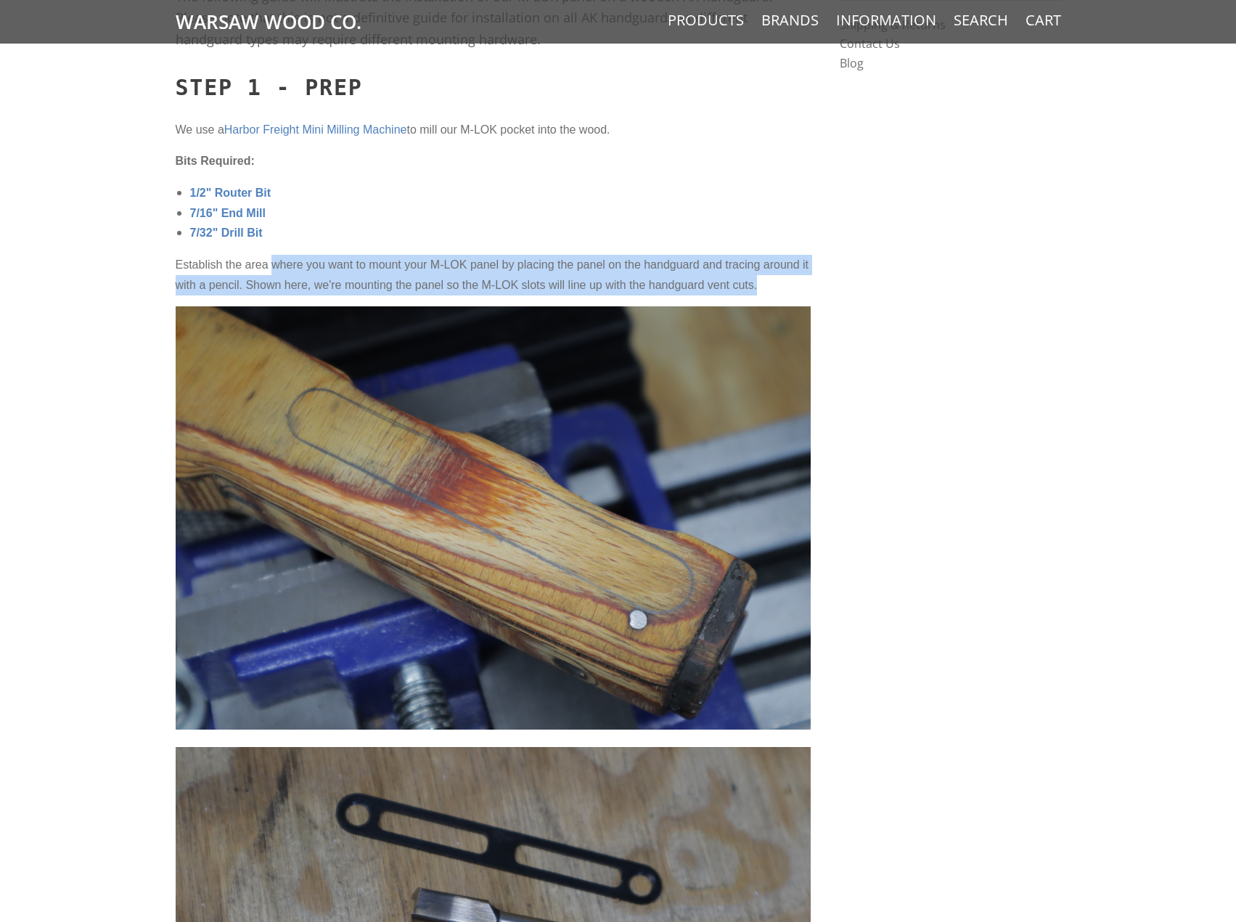
click at [272, 266] on span "Establish the area where you want to mount your M-LOK panel by placing the pane…" at bounding box center [493, 274] width 634 height 33
drag, startPoint x: 579, startPoint y: 266, endPoint x: 804, endPoint y: 282, distance: 225.5
click at [804, 282] on p "Establish the area where you want to mount your M-LOK panel by placing the pane…" at bounding box center [493, 275] width 635 height 40
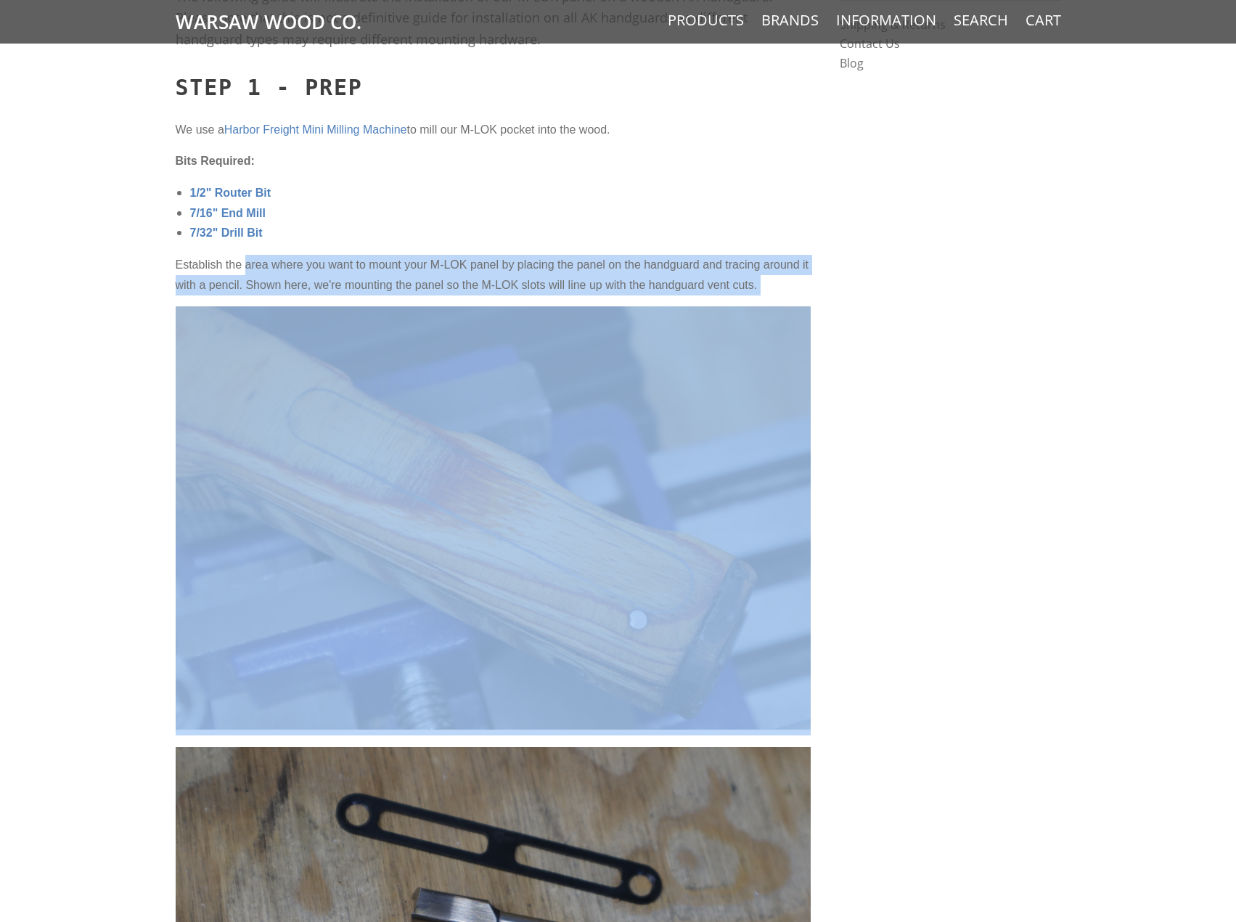
drag, startPoint x: 804, startPoint y: 282, endPoint x: 258, endPoint y: 267, distance: 545.9
click at [258, 267] on p "Establish the area where you want to mount your M-LOK panel by placing the pane…" at bounding box center [493, 275] width 635 height 40
click at [258, 267] on span "Establish the area where you want to mount your M-LOK panel by placing the pane…" at bounding box center [493, 274] width 634 height 33
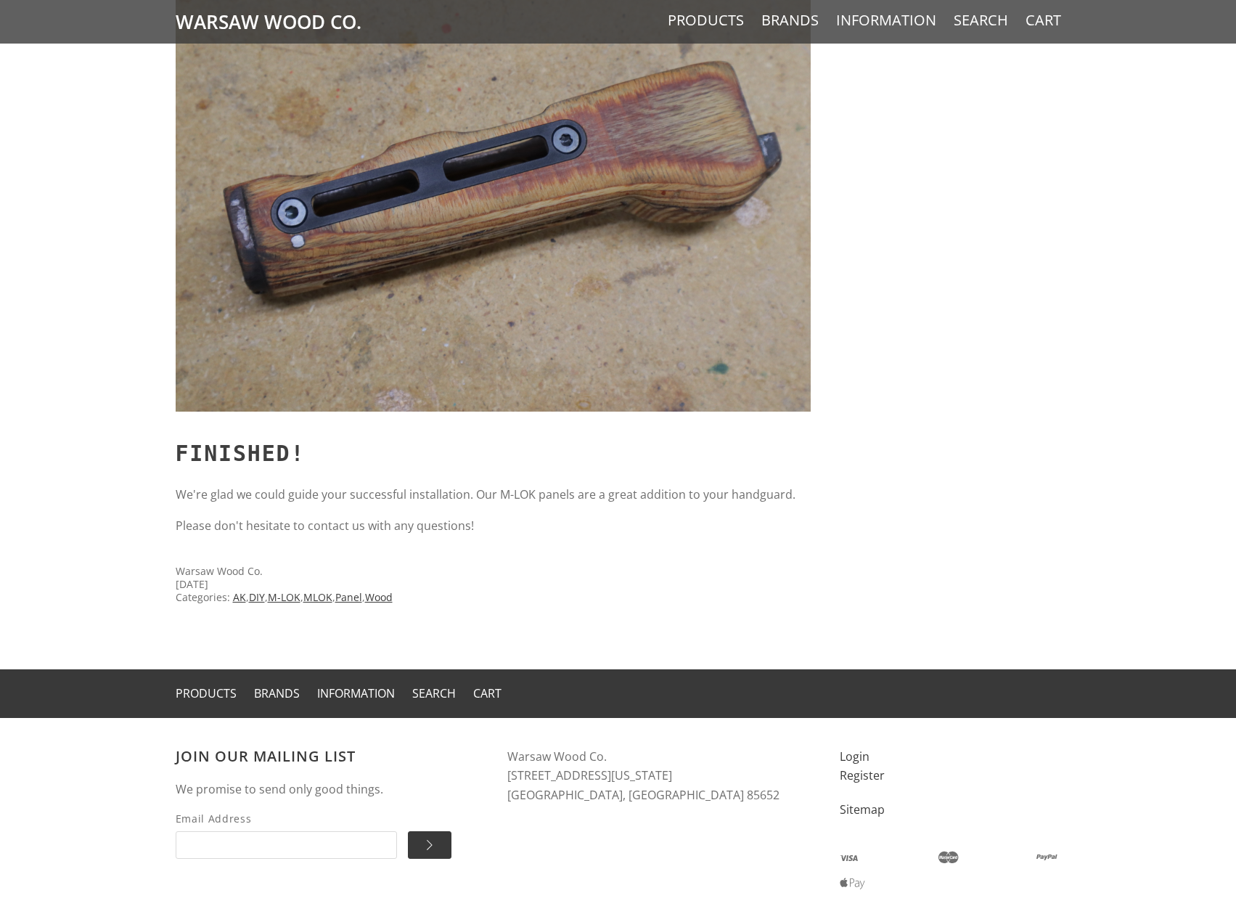
scroll to position [10377, 0]
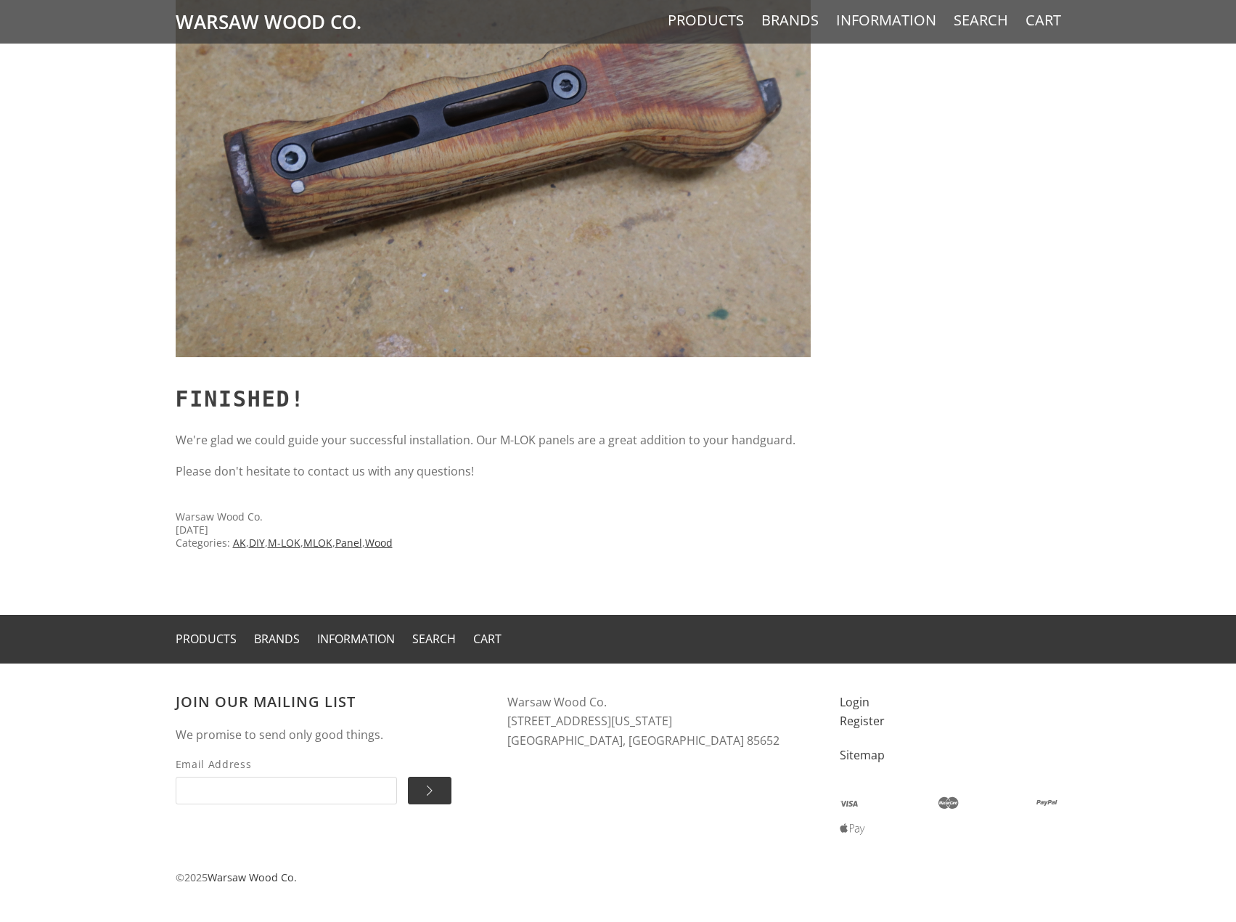
drag, startPoint x: 451, startPoint y: 431, endPoint x: 626, endPoint y: 529, distance: 200.5
click at [626, 529] on div "Feb 15th 2021" at bounding box center [493, 529] width 635 height 13
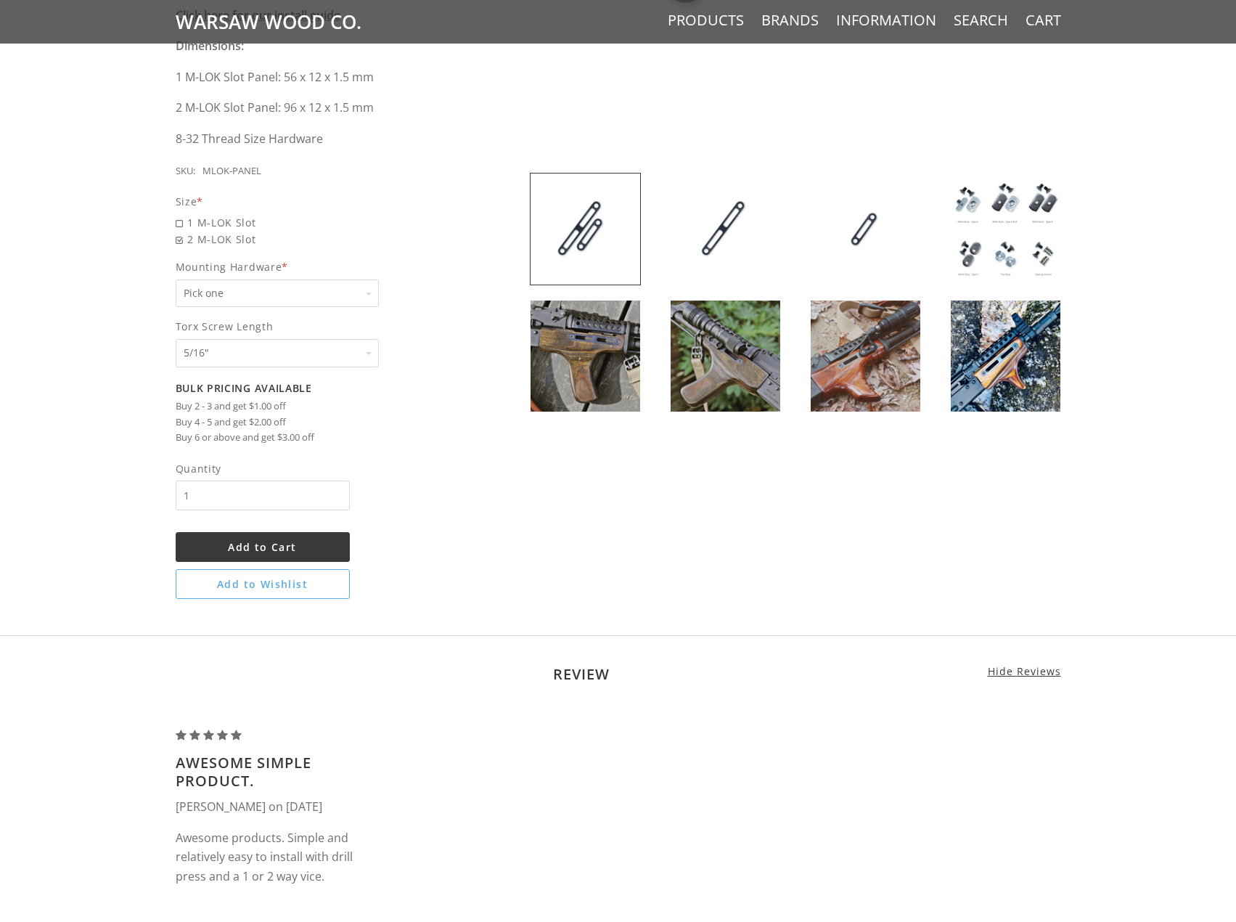
scroll to position [943, 0]
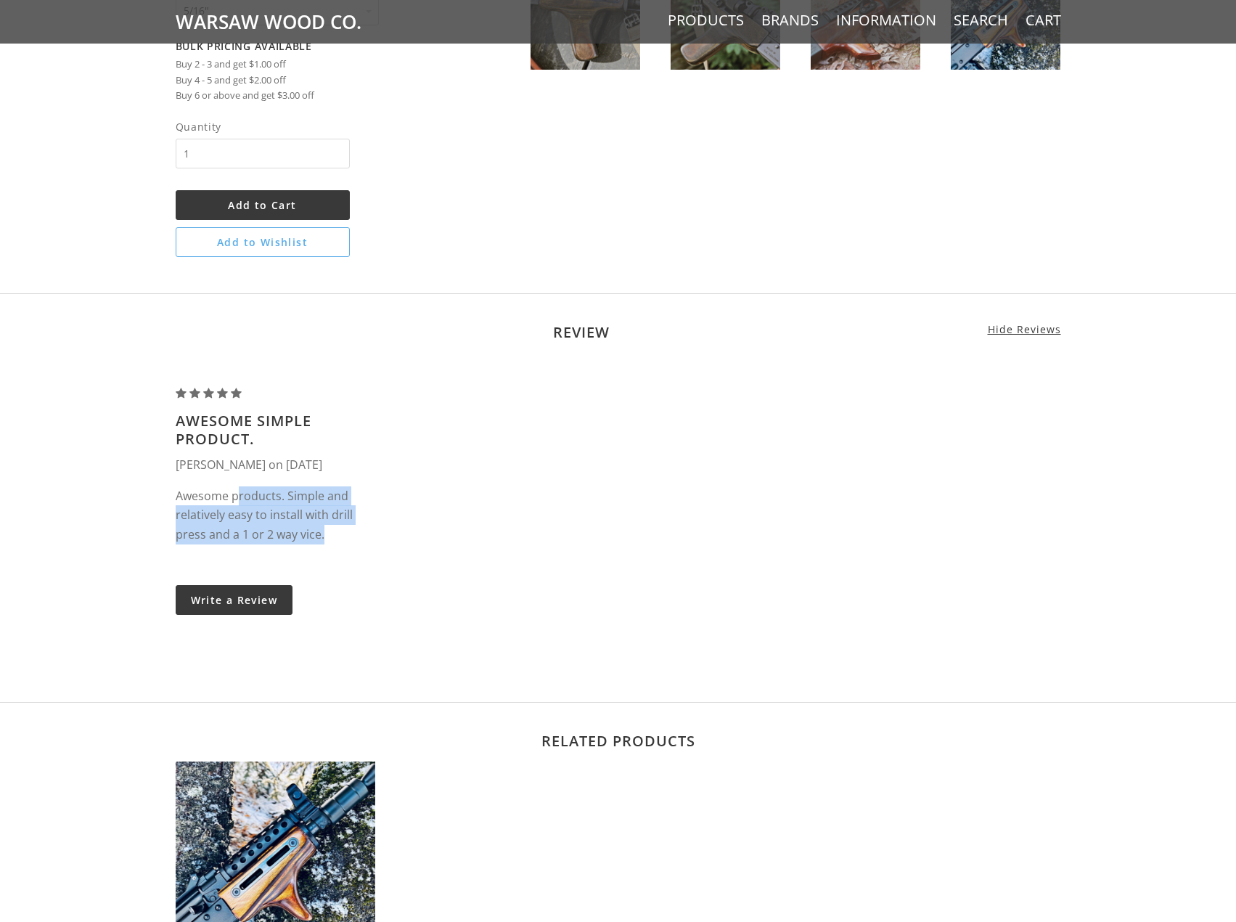
drag, startPoint x: 237, startPoint y: 480, endPoint x: 383, endPoint y: 554, distance: 164.2
click at [383, 554] on div "DIY M-LOK Panel Inserts Awesome simple product. [PERSON_NAME] on [DATE] Awesome…" at bounding box center [275, 477] width 229 height 185
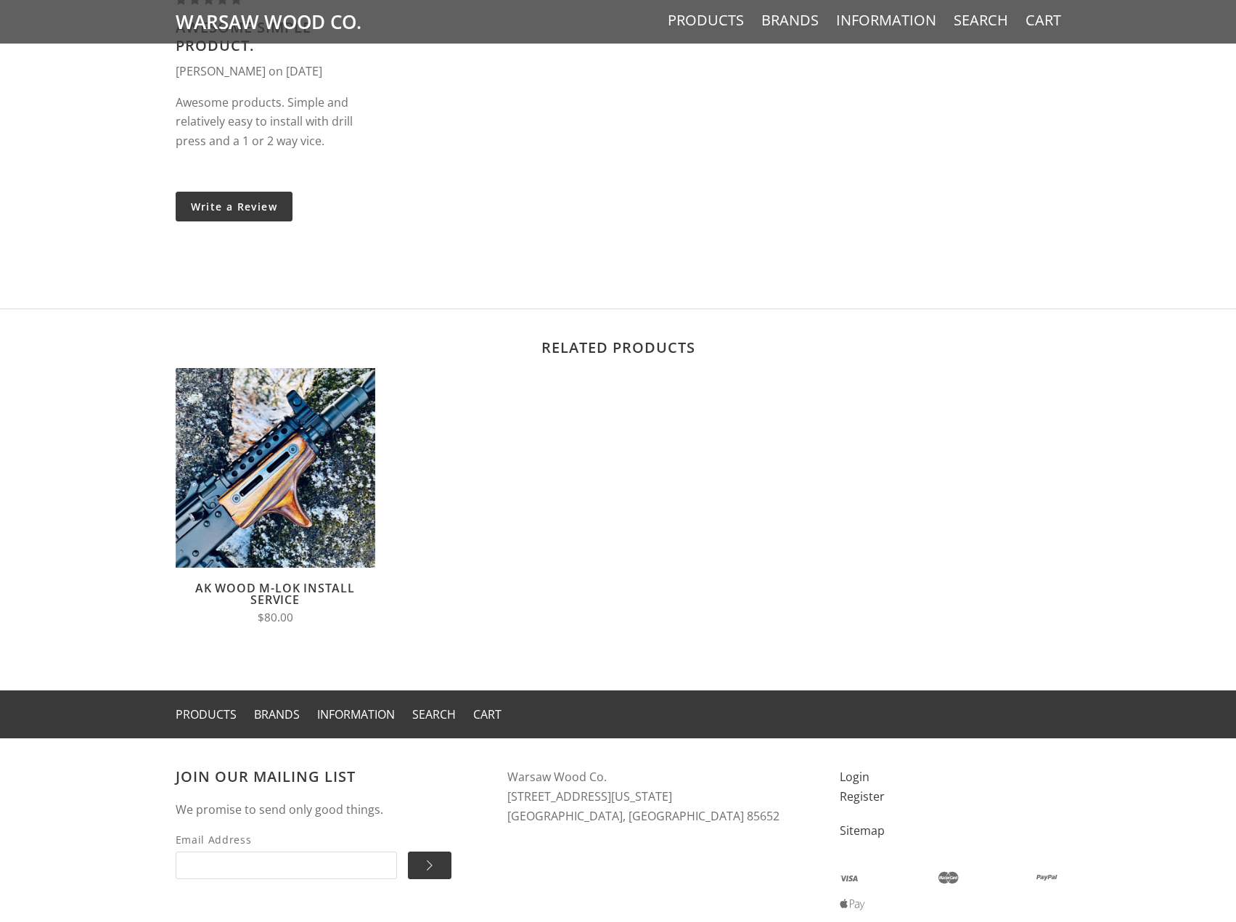
scroll to position [1416, 0]
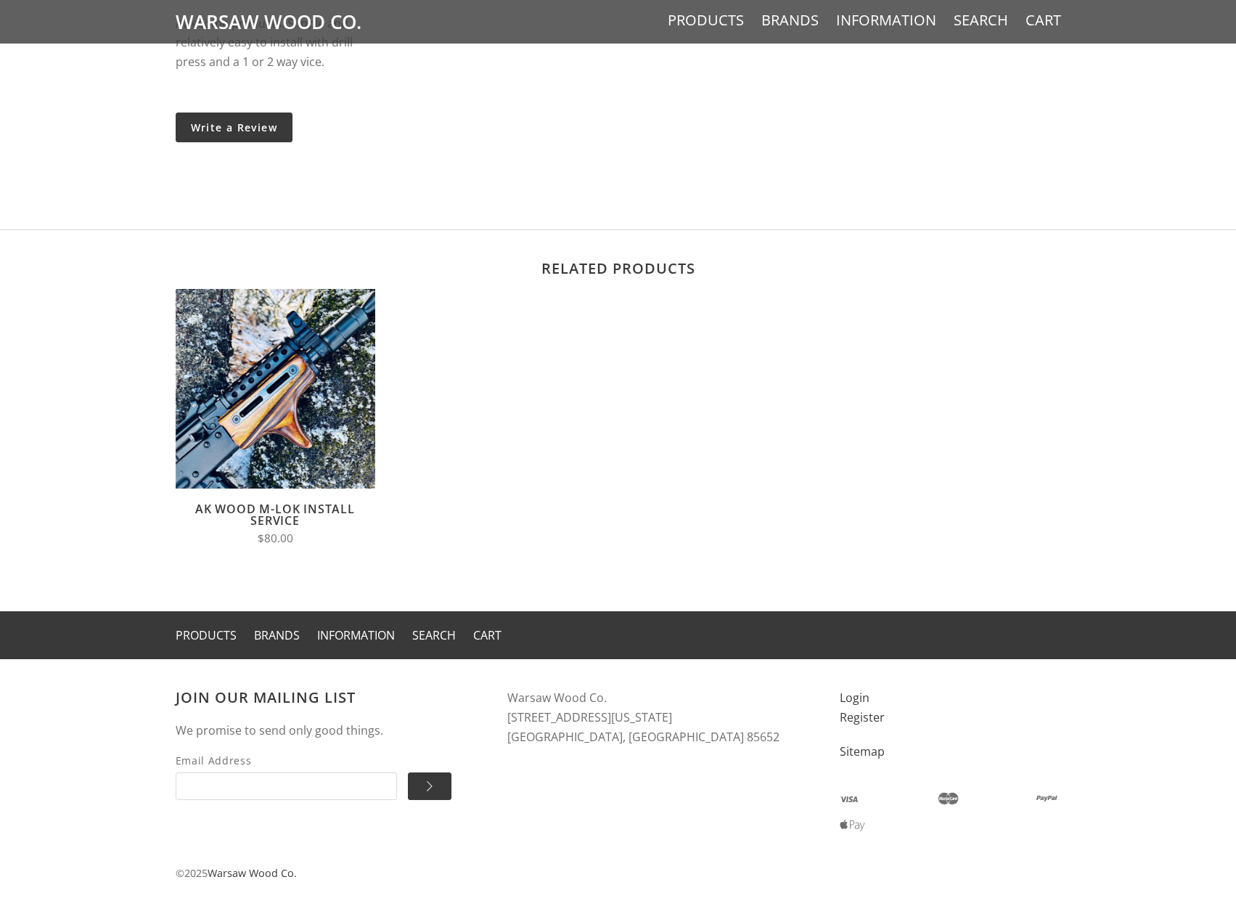
click at [241, 514] on link "AK Wood M-LOK Install Service" at bounding box center [275, 515] width 160 height 28
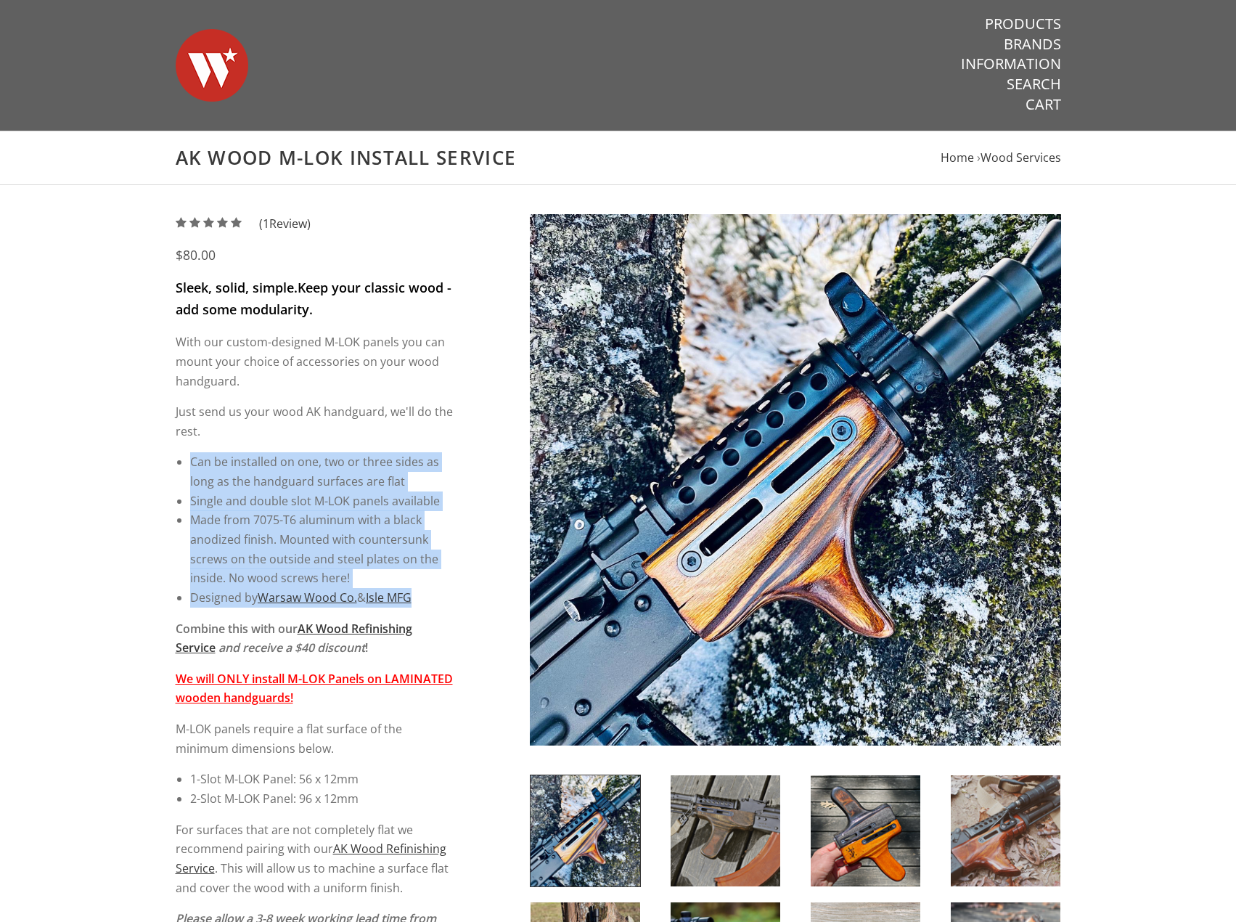
drag, startPoint x: 0, startPoint y: 0, endPoint x: 500, endPoint y: 591, distance: 774.5
click at [500, 591] on div "5 / 5 ( 1 Review) $80.00 Sleek, solid, simple. Keep your classic wood - add som…" at bounding box center [618, 884] width 914 height 1341
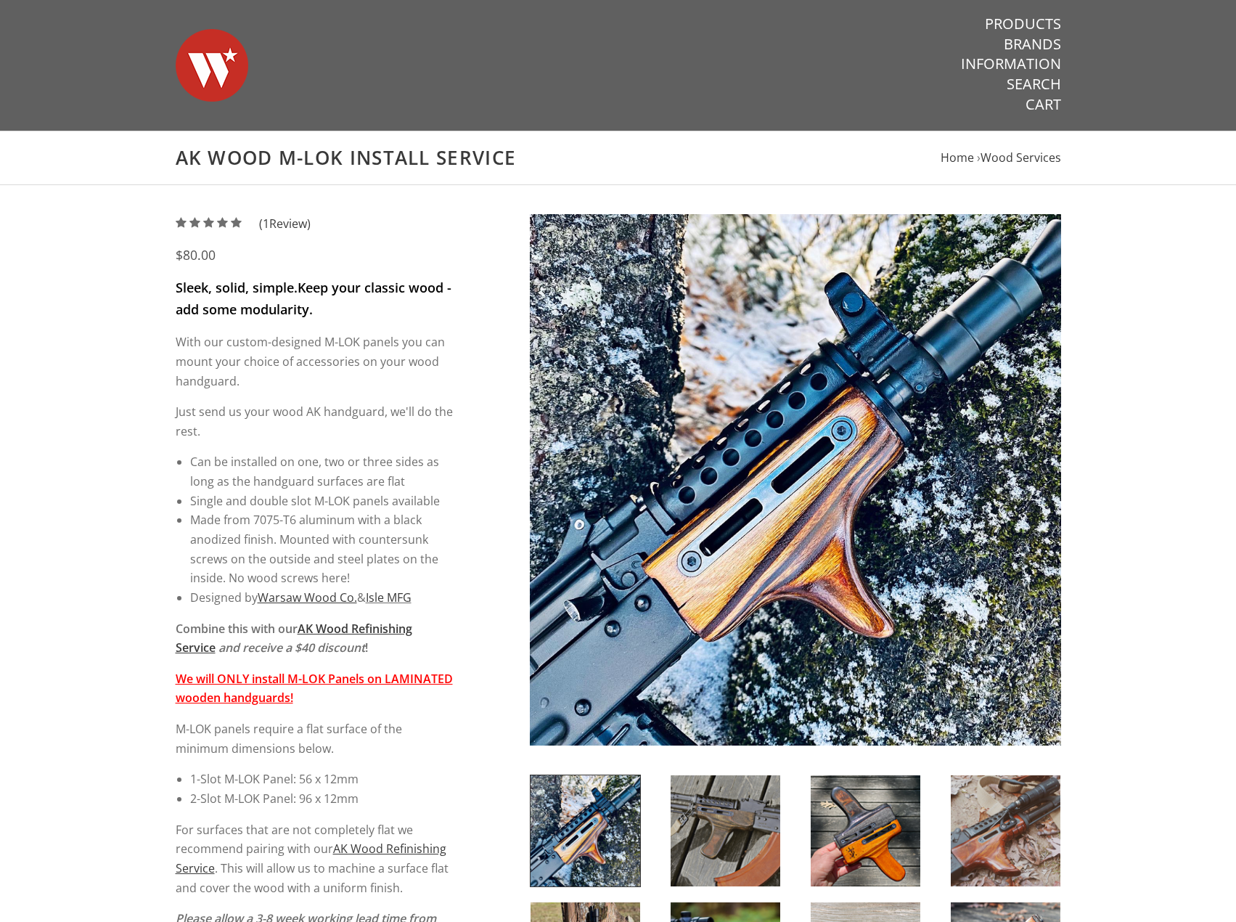
click at [500, 591] on div "5 / 5 ( 1 Review) $80.00 Sleek, solid, simple. Keep your classic wood - add som…" at bounding box center [618, 884] width 914 height 1341
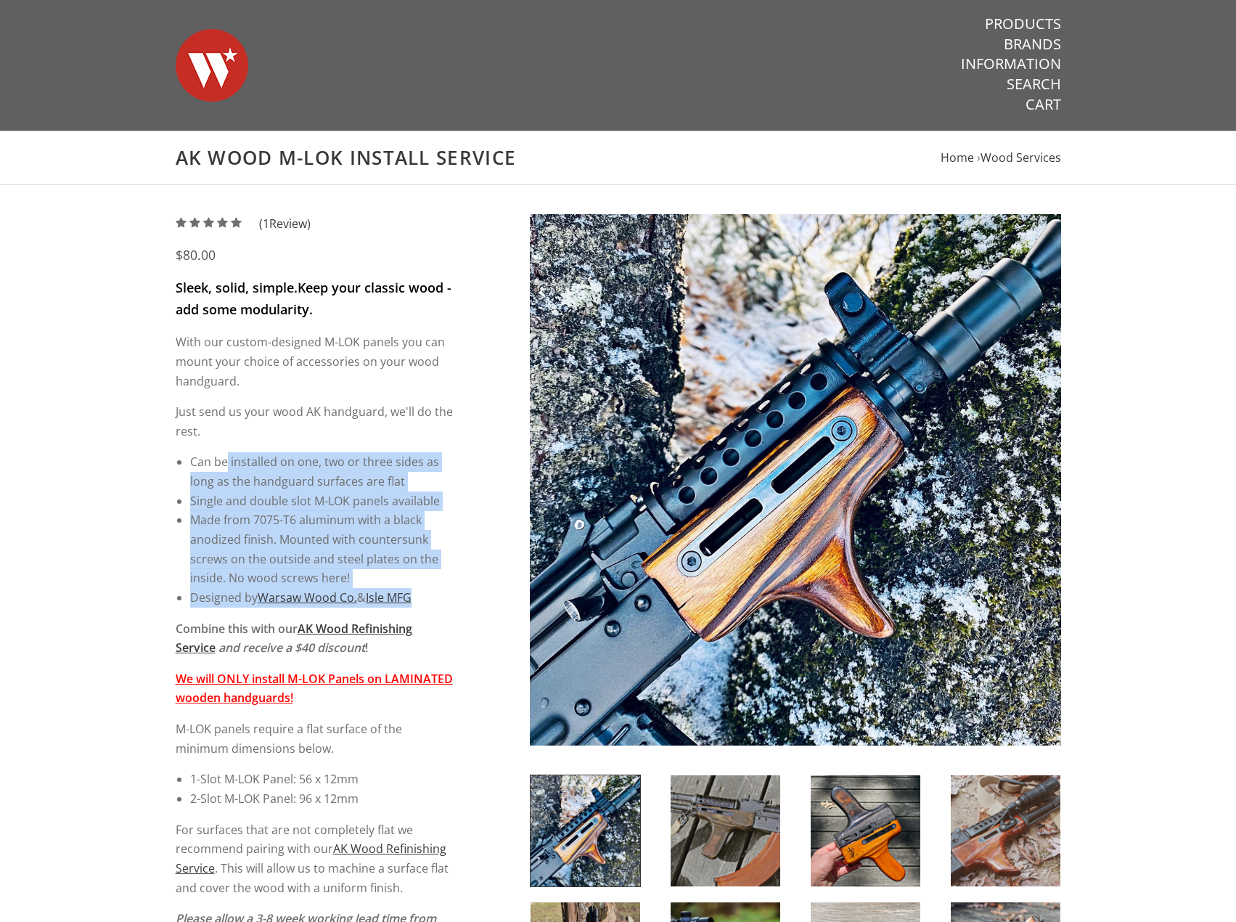
drag, startPoint x: 460, startPoint y: 581, endPoint x: 215, endPoint y: 464, distance: 271.7
click at [226, 469] on div "5 / 5 ( 1 Review) $80.00 Sleek, solid, simple. Keep your classic wood - add som…" at bounding box center [618, 884] width 914 height 1341
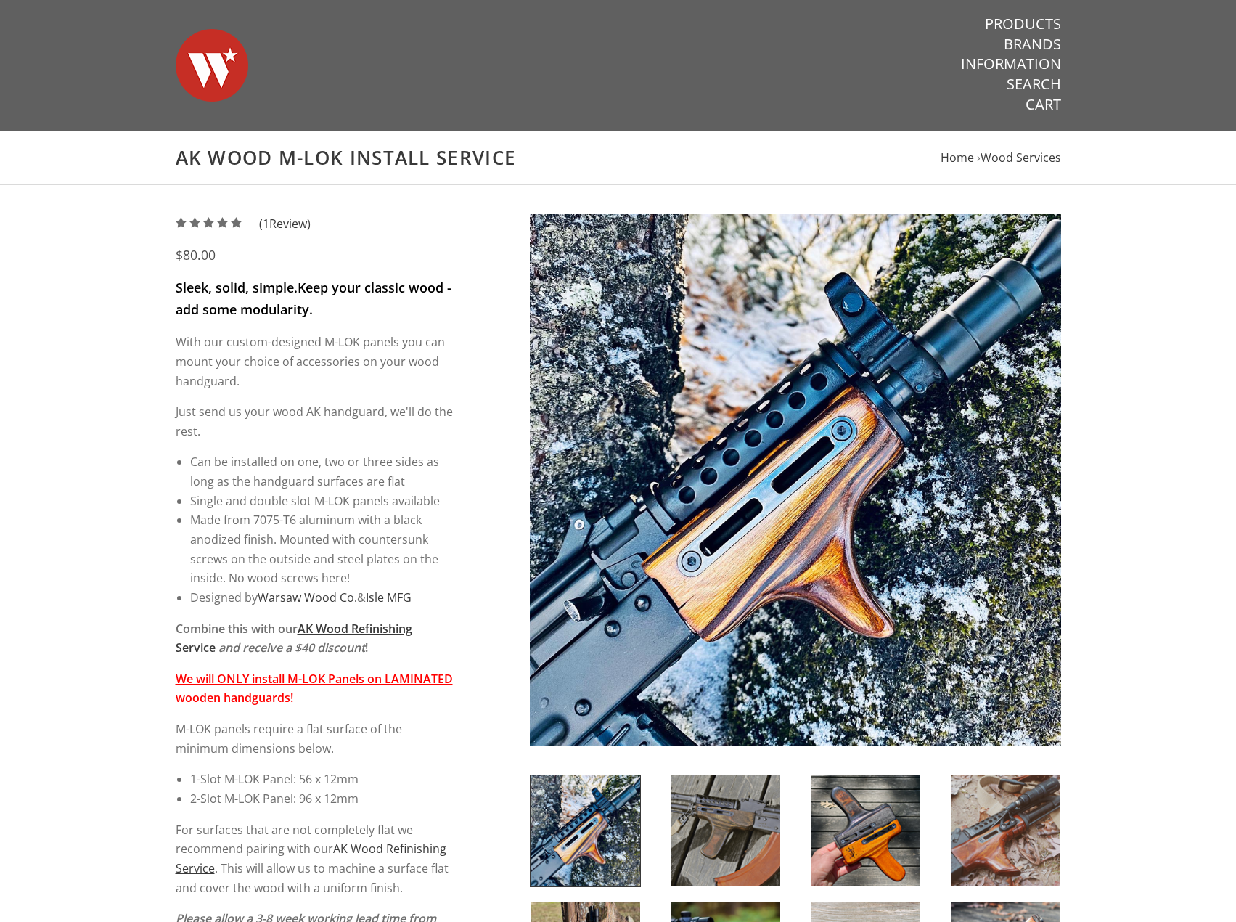
click at [215, 464] on li "Can be installed on one, two or three sides as long as the handguard surfaces a…" at bounding box center [321, 471] width 263 height 38
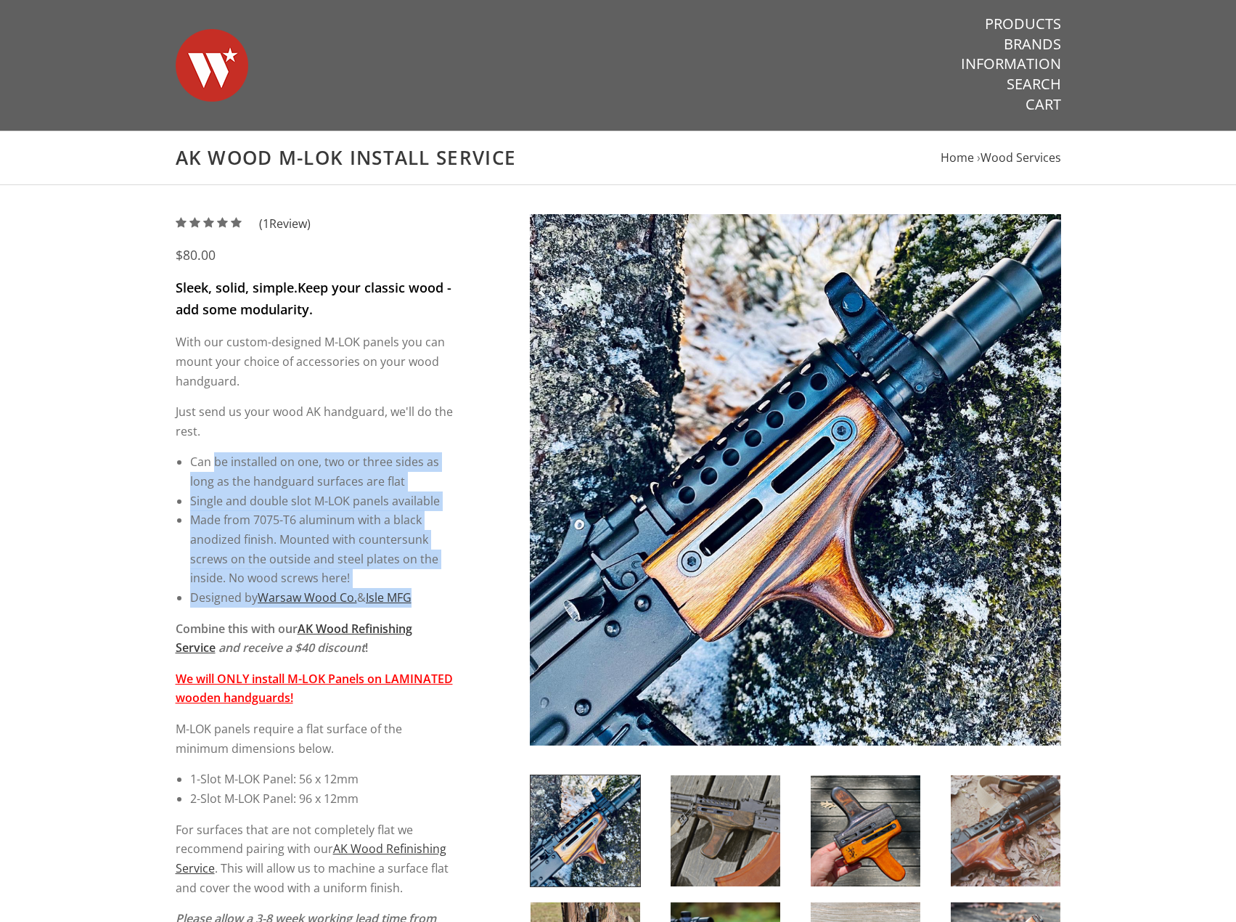
drag, startPoint x: 215, startPoint y: 464, endPoint x: 450, endPoint y: 602, distance: 272.6
click at [450, 602] on ul "Can be installed on one, two or three sides as long as the handguard surfaces a…" at bounding box center [321, 529] width 263 height 155
click at [450, 602] on li "Designed by Warsaw Wood Co. & Isle MFG" at bounding box center [321, 598] width 263 height 20
drag, startPoint x: 436, startPoint y: 599, endPoint x: 208, endPoint y: 454, distance: 270.4
click at [208, 455] on ul "Can be installed on one, two or three sides as long as the handguard surfaces a…" at bounding box center [321, 529] width 263 height 155
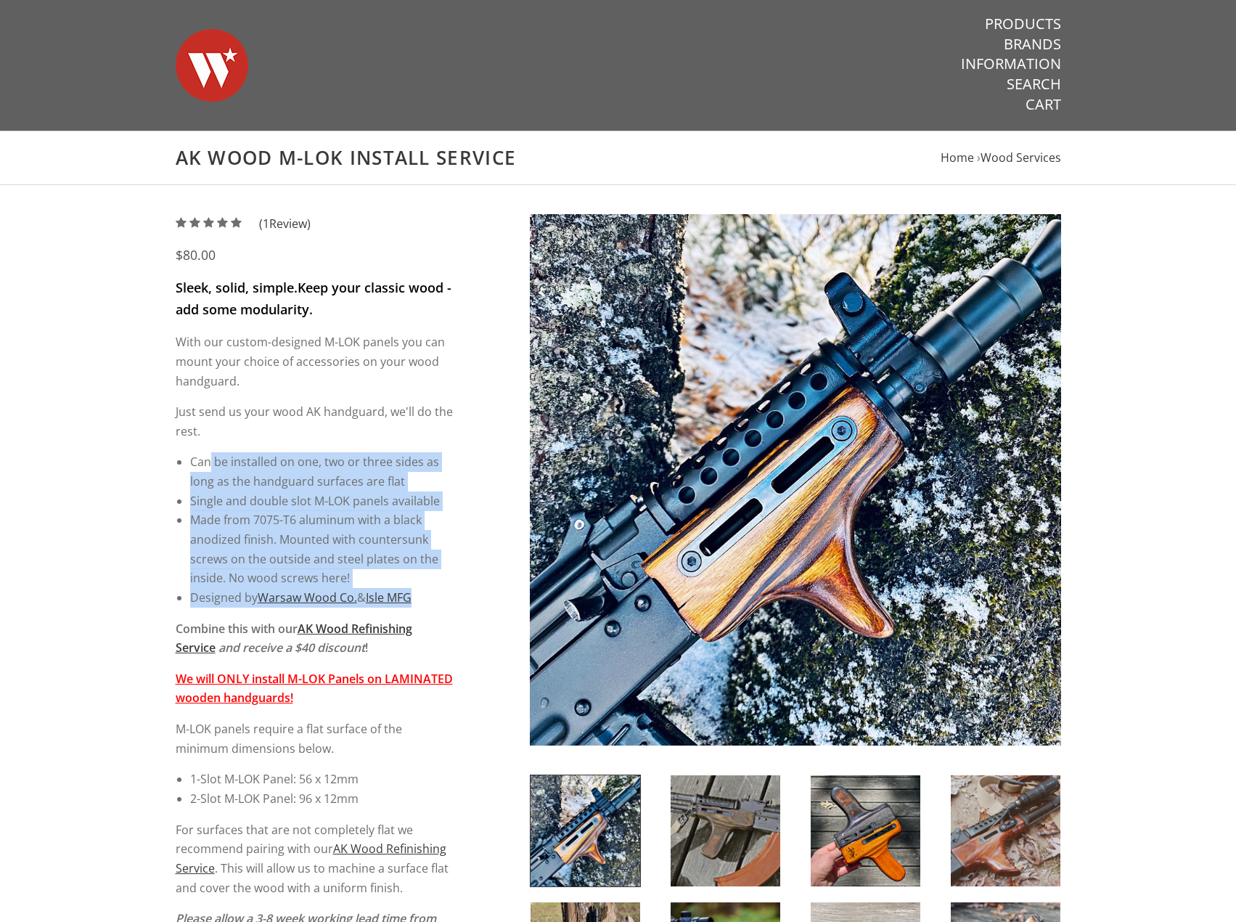
click at [208, 454] on li "Can be installed on one, two or three sides as long as the handguard surfaces a…" at bounding box center [321, 471] width 263 height 38
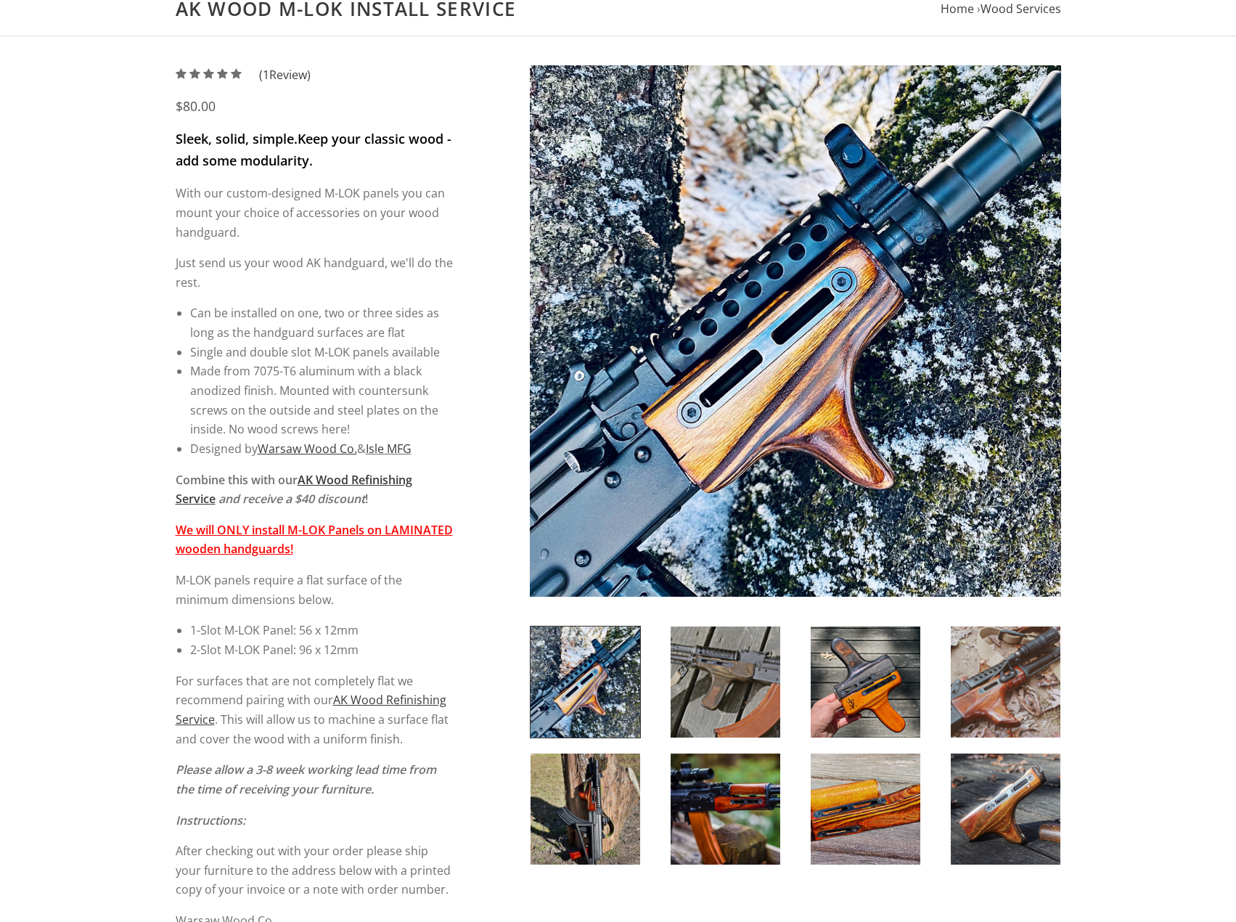
scroll to position [218, 0]
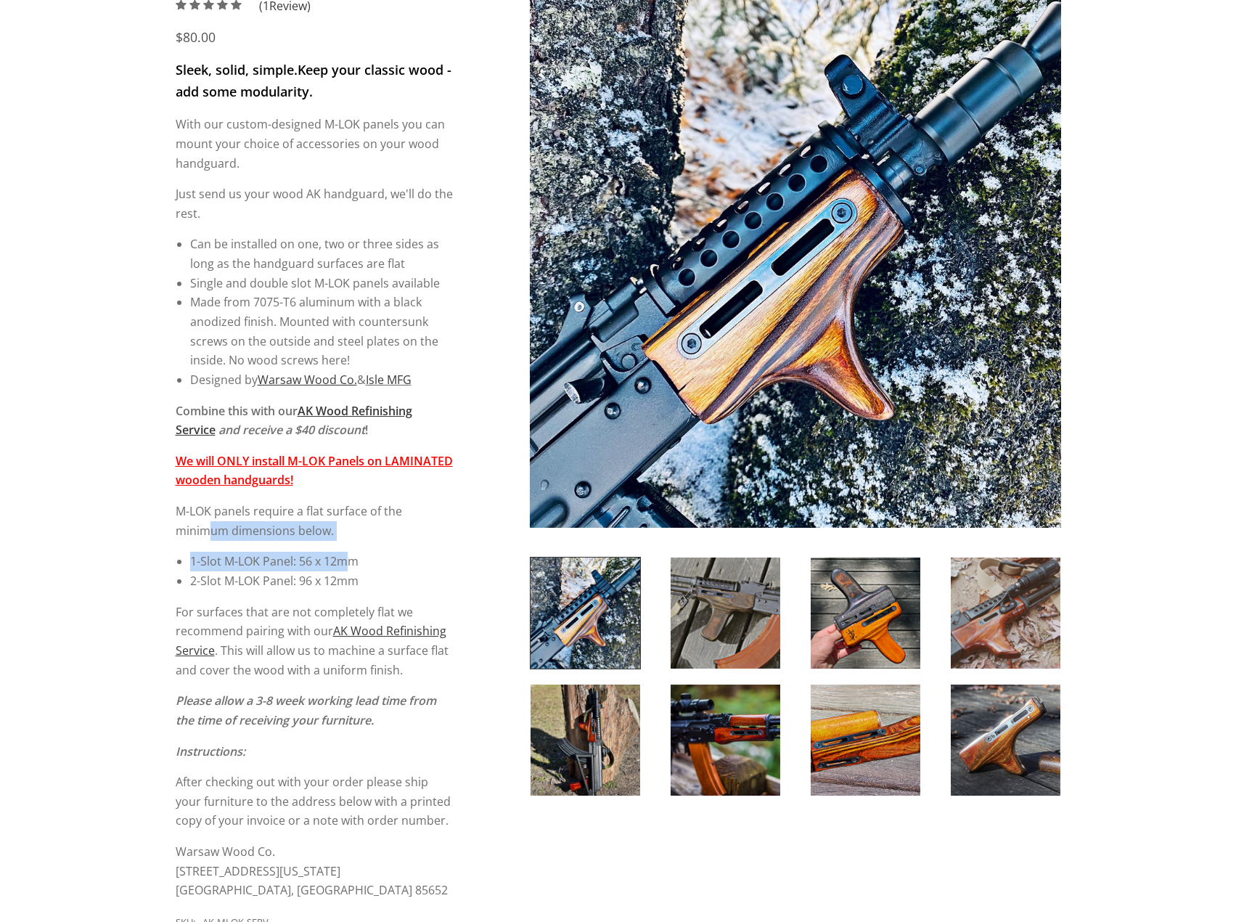
drag, startPoint x: 277, startPoint y: 529, endPoint x: 375, endPoint y: 541, distance: 98.7
click at [353, 549] on div "Sleek, solid, simple. Keep your classic wood - add some modularity. With our cu…" at bounding box center [315, 480] width 278 height 840
click at [376, 541] on div "Sleek, solid, simple. Keep your classic wood - add some modularity. With our cu…" at bounding box center [315, 480] width 278 height 840
drag, startPoint x: 246, startPoint y: 545, endPoint x: 356, endPoint y: 574, distance: 114.1
click at [356, 574] on div "Sleek, solid, simple. Keep your classic wood - add some modularity. With our cu…" at bounding box center [315, 480] width 278 height 840
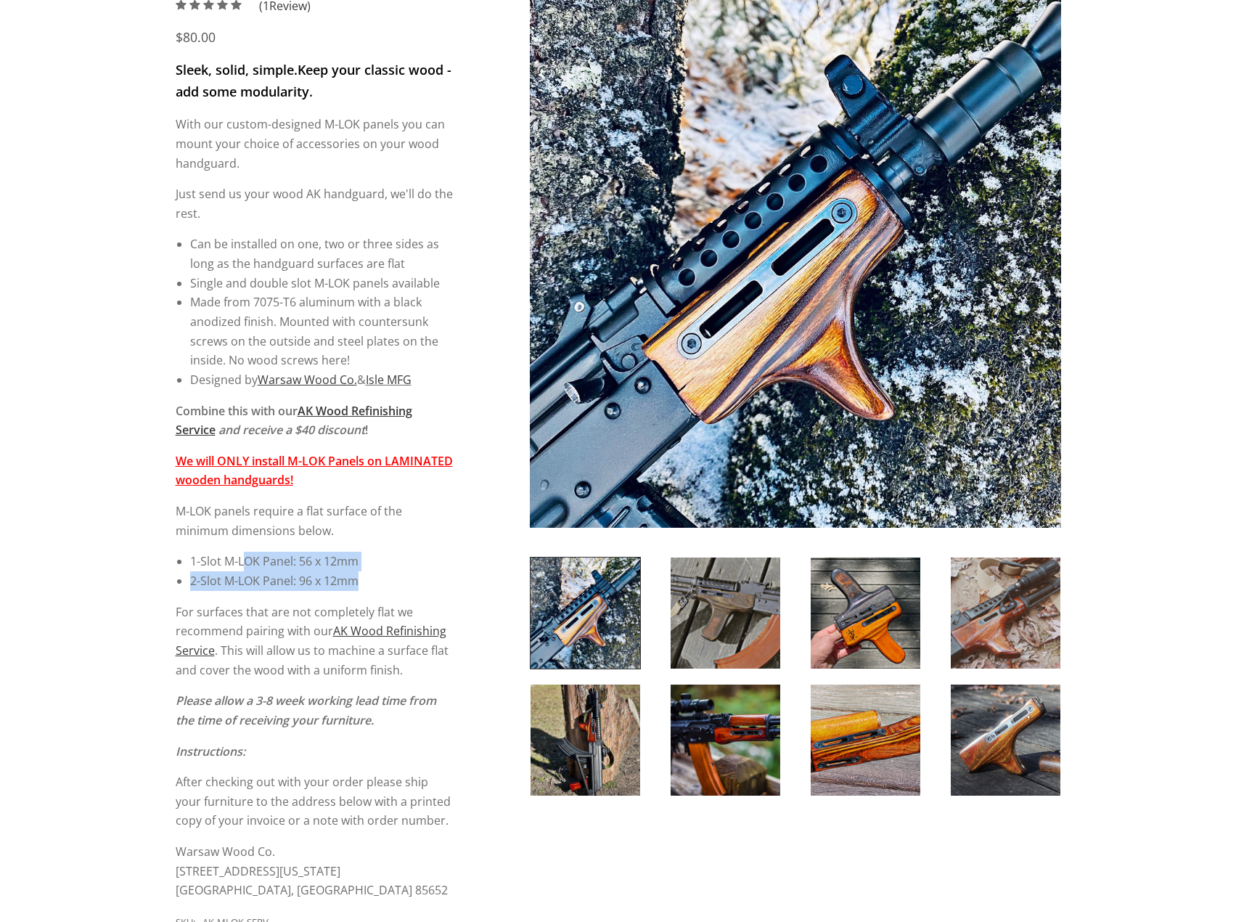
click at [356, 574] on li "2-Slot M-LOK Panel: 96 x 12mm" at bounding box center [321, 581] width 263 height 20
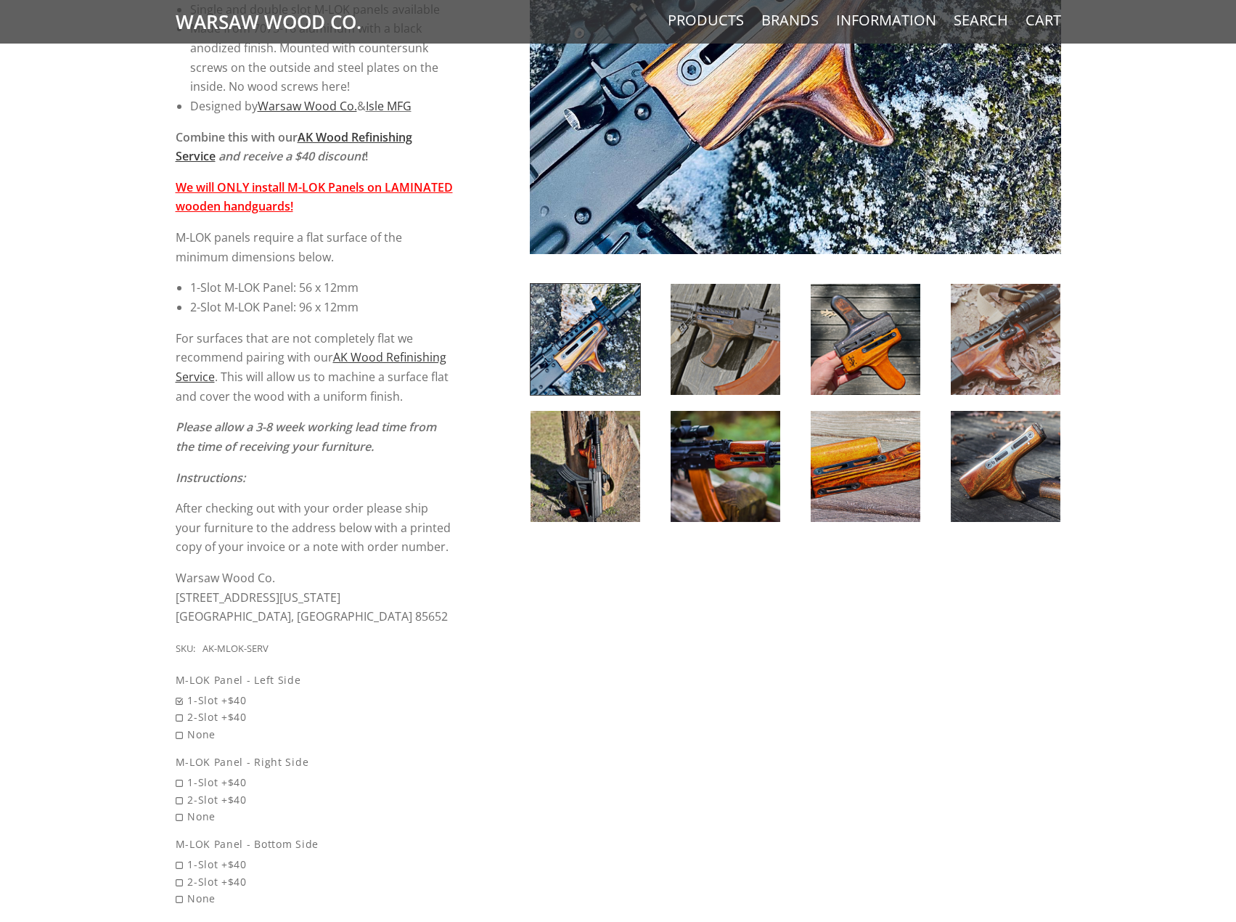
scroll to position [508, 0]
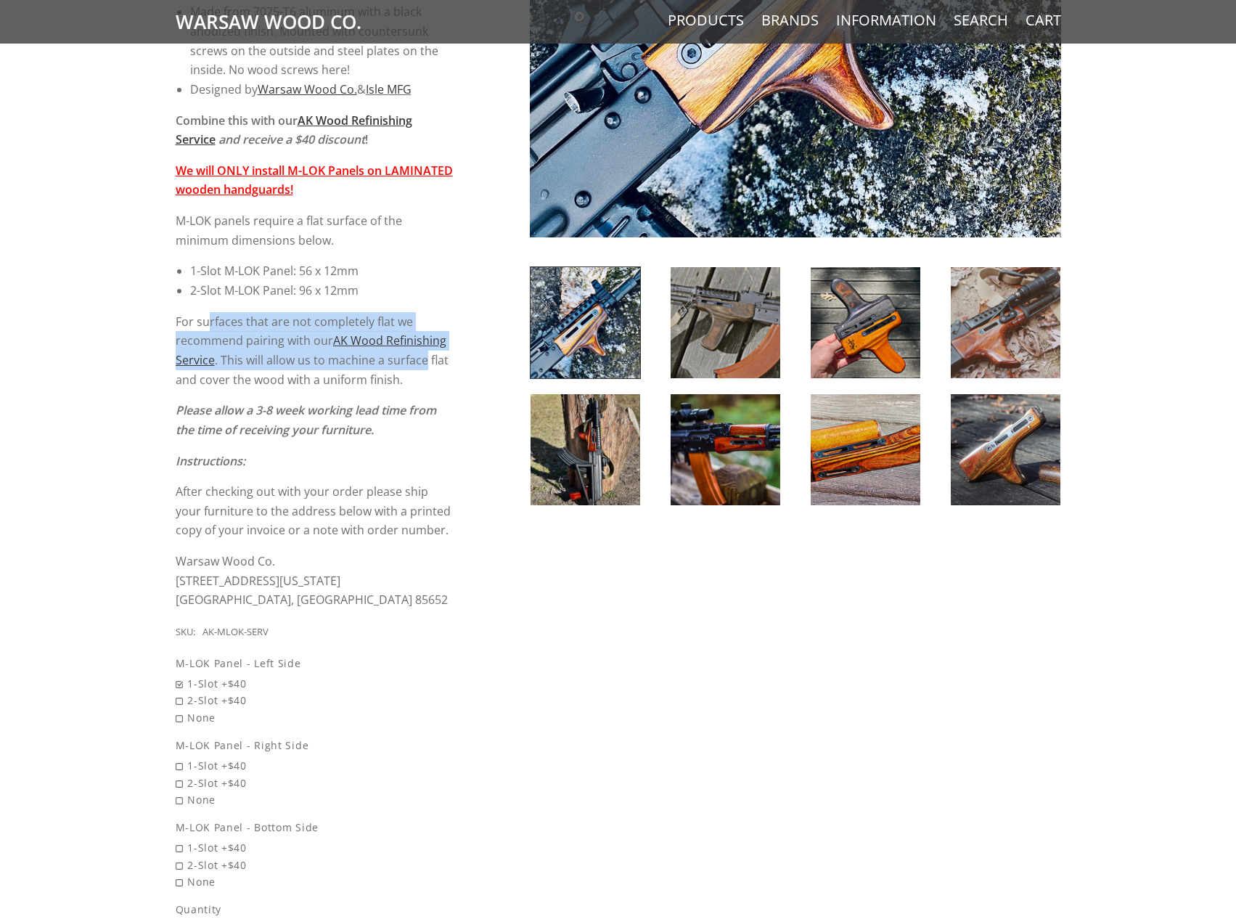
drag, startPoint x: 206, startPoint y: 310, endPoint x: 427, endPoint y: 366, distance: 227.8
click at [427, 366] on div "Sleek, solid, simple. Keep your classic wood - add some modularity. With our cu…" at bounding box center [315, 189] width 278 height 840
drag, startPoint x: 422, startPoint y: 376, endPoint x: 419, endPoint y: 383, distance: 8.1
click at [419, 382] on p "For surfaces that are not completely flat we recommend pairing with our AK Wood…" at bounding box center [315, 351] width 278 height 78
drag, startPoint x: 343, startPoint y: 363, endPoint x: 198, endPoint y: 303, distance: 156.9
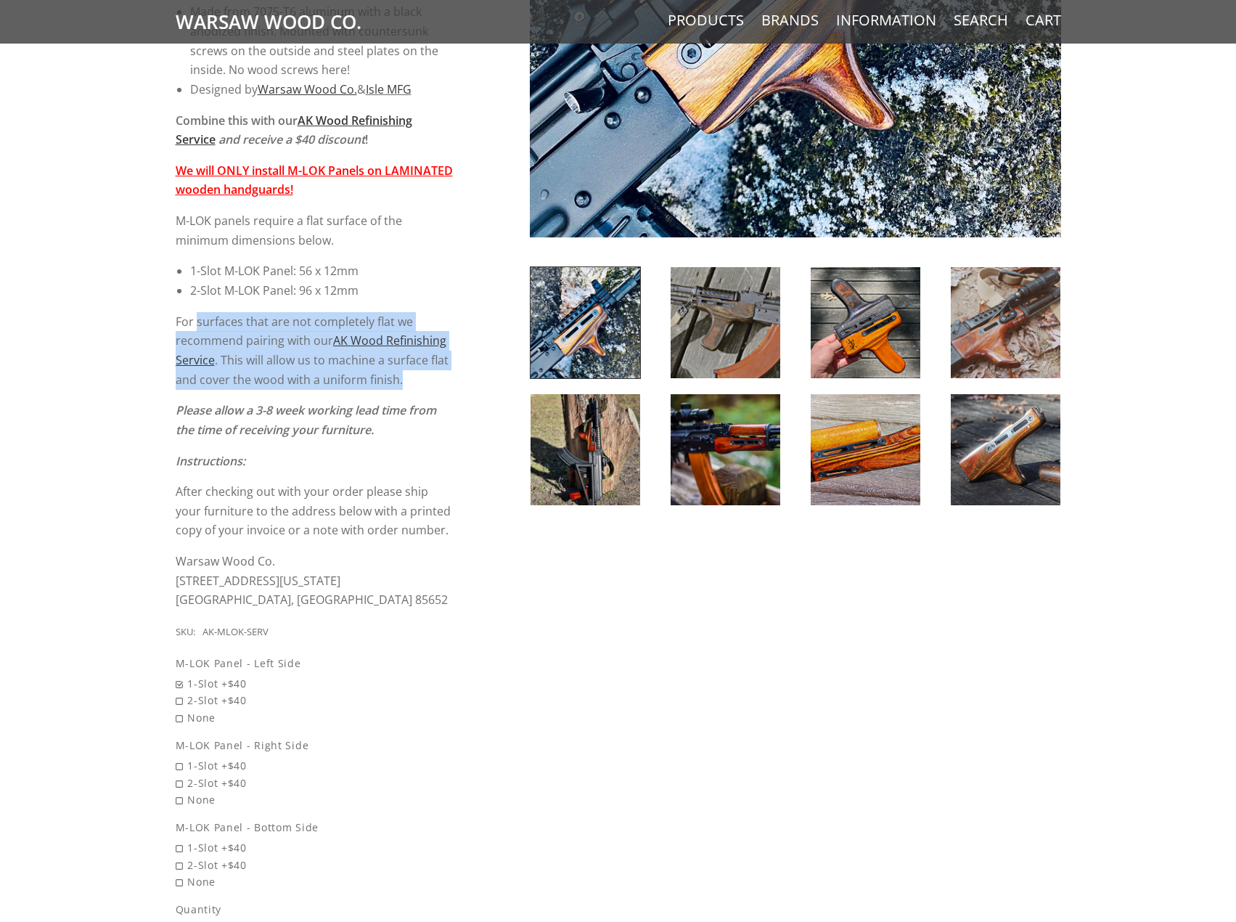
click at [198, 303] on div "Sleek, solid, simple. Keep your classic wood - add some modularity. With our cu…" at bounding box center [315, 189] width 278 height 840
drag, startPoint x: 266, startPoint y: 351, endPoint x: 420, endPoint y: 432, distance: 174.3
click at [420, 432] on div "Sleek, solid, simple. Keep your classic wood - add some modularity. With our cu…" at bounding box center [315, 189] width 278 height 840
click at [420, 432] on p "Please allow a 3-8 week working lead time from the time of receiving your furni…" at bounding box center [315, 420] width 278 height 38
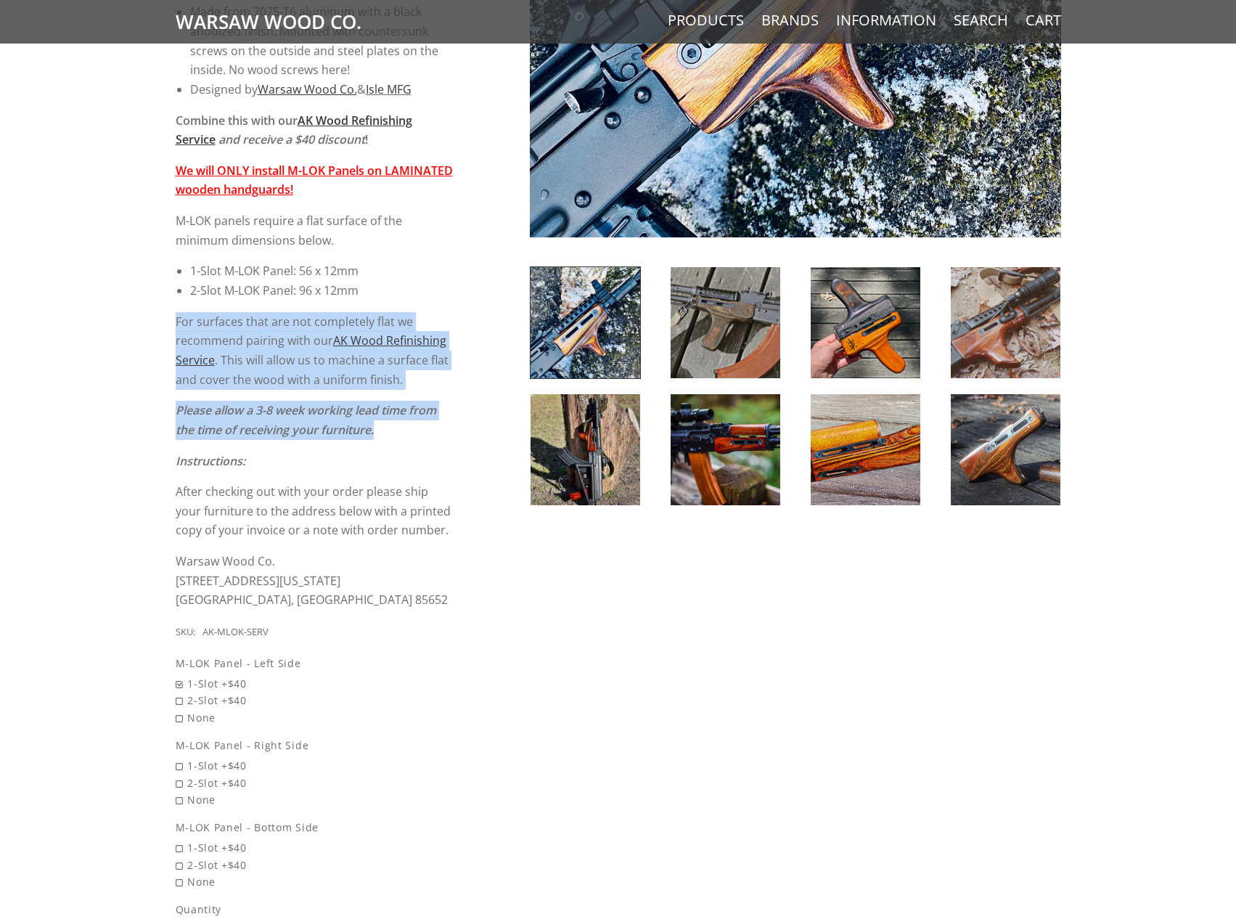
drag, startPoint x: 370, startPoint y: 417, endPoint x: 167, endPoint y: 301, distance: 234.0
click at [167, 301] on div "5 / 5 ( 1 Review) $80.00 Sleek, solid, simple. Keep your classic wood - add som…" at bounding box center [618, 376] width 914 height 1341
drag, startPoint x: 167, startPoint y: 301, endPoint x: 392, endPoint y: 438, distance: 263.5
click at [392, 438] on div "5 / 5 ( 1 Review) $80.00 Sleek, solid, simple. Keep your classic wood - add som…" at bounding box center [618, 376] width 914 height 1341
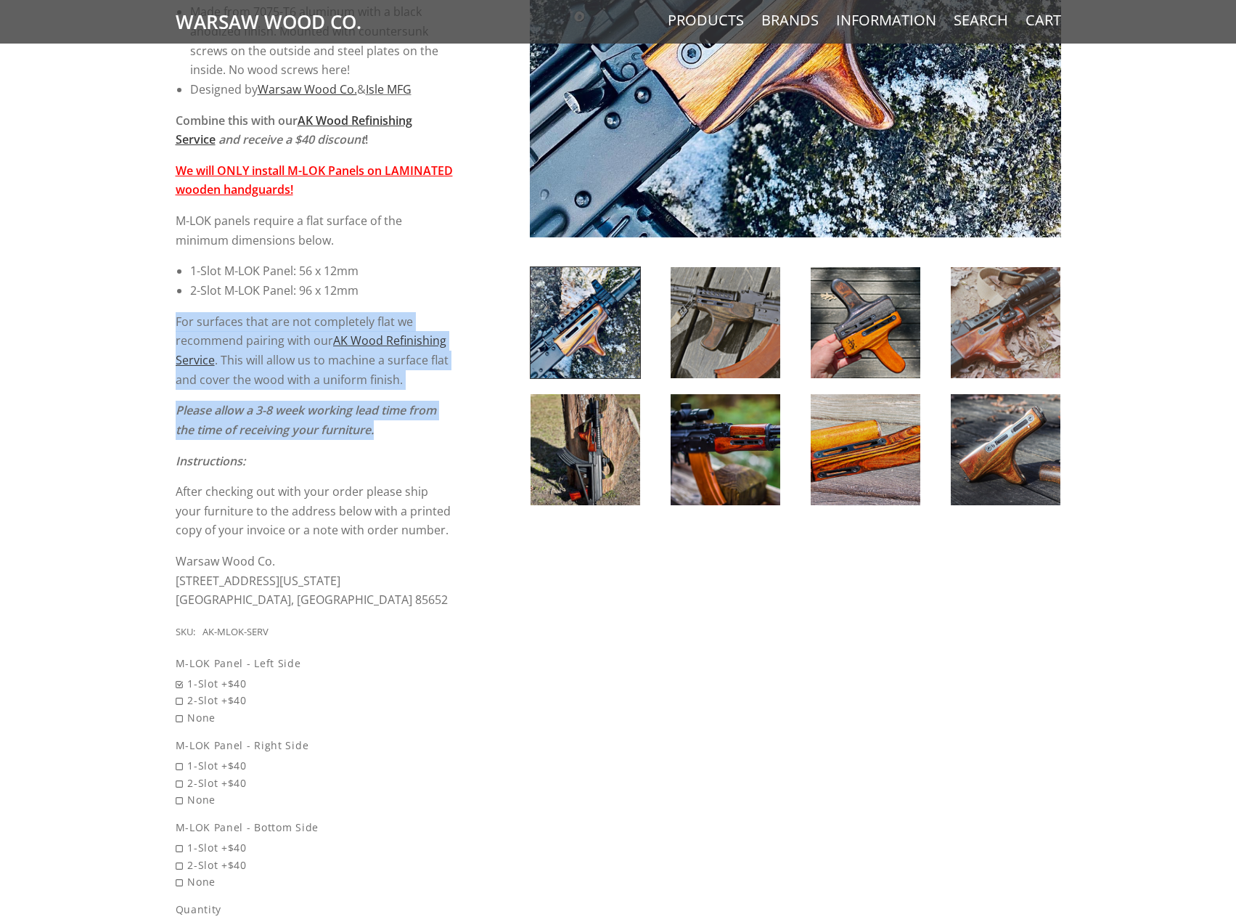
click at [392, 438] on p "Please allow a 3-8 week working lead time from the time of receiving your furni…" at bounding box center [315, 420] width 278 height 38
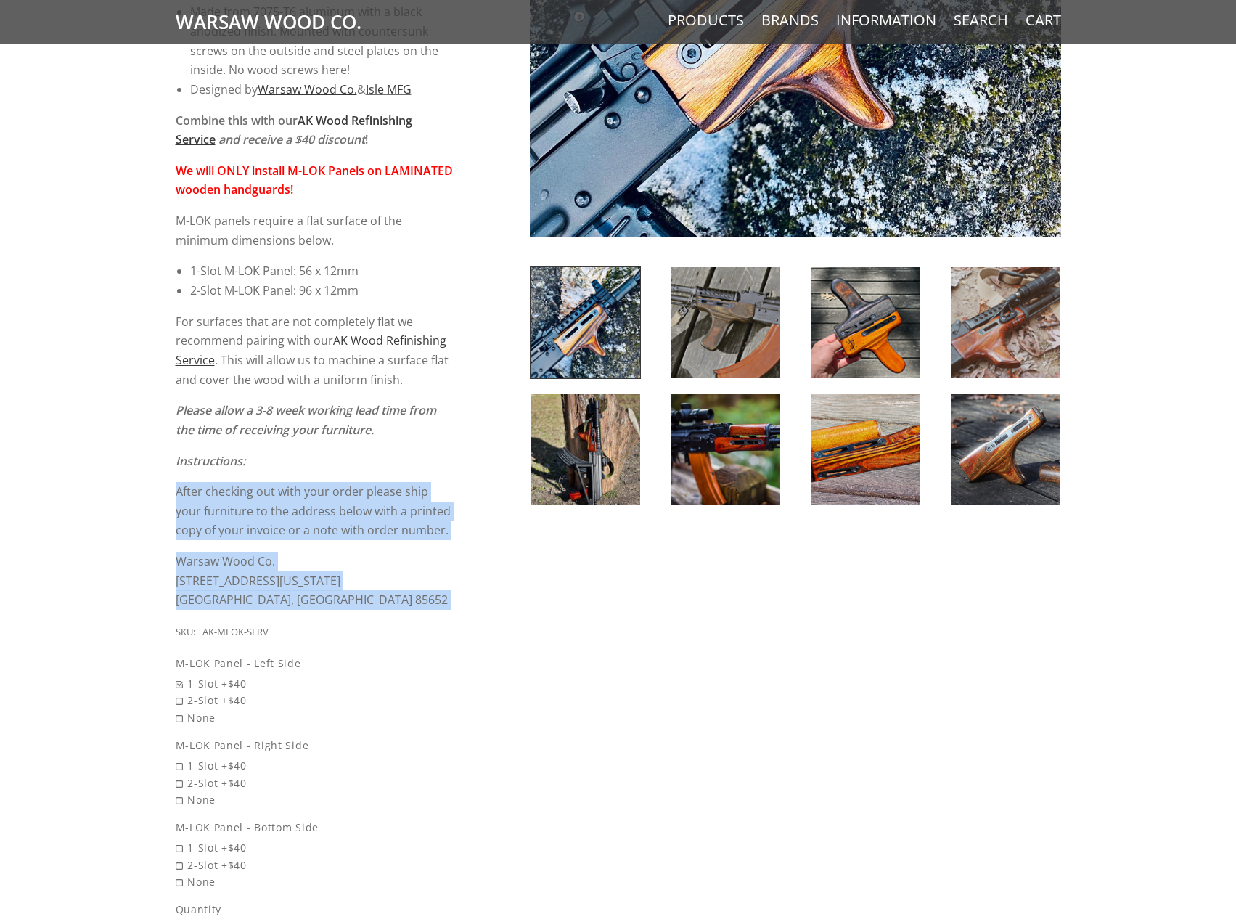
drag, startPoint x: 162, startPoint y: 485, endPoint x: 352, endPoint y: 623, distance: 235.3
click at [352, 623] on div "5 / 5 ( 1 Review) $80.00 Sleek, solid, simple. Keep your classic wood - add som…" at bounding box center [618, 376] width 914 height 1341
click at [352, 623] on div "5 / 5 ( 1 Review) $80.00 Sleek, solid, simple. Keep your classic wood - add som…" at bounding box center [322, 373] width 292 height 1334
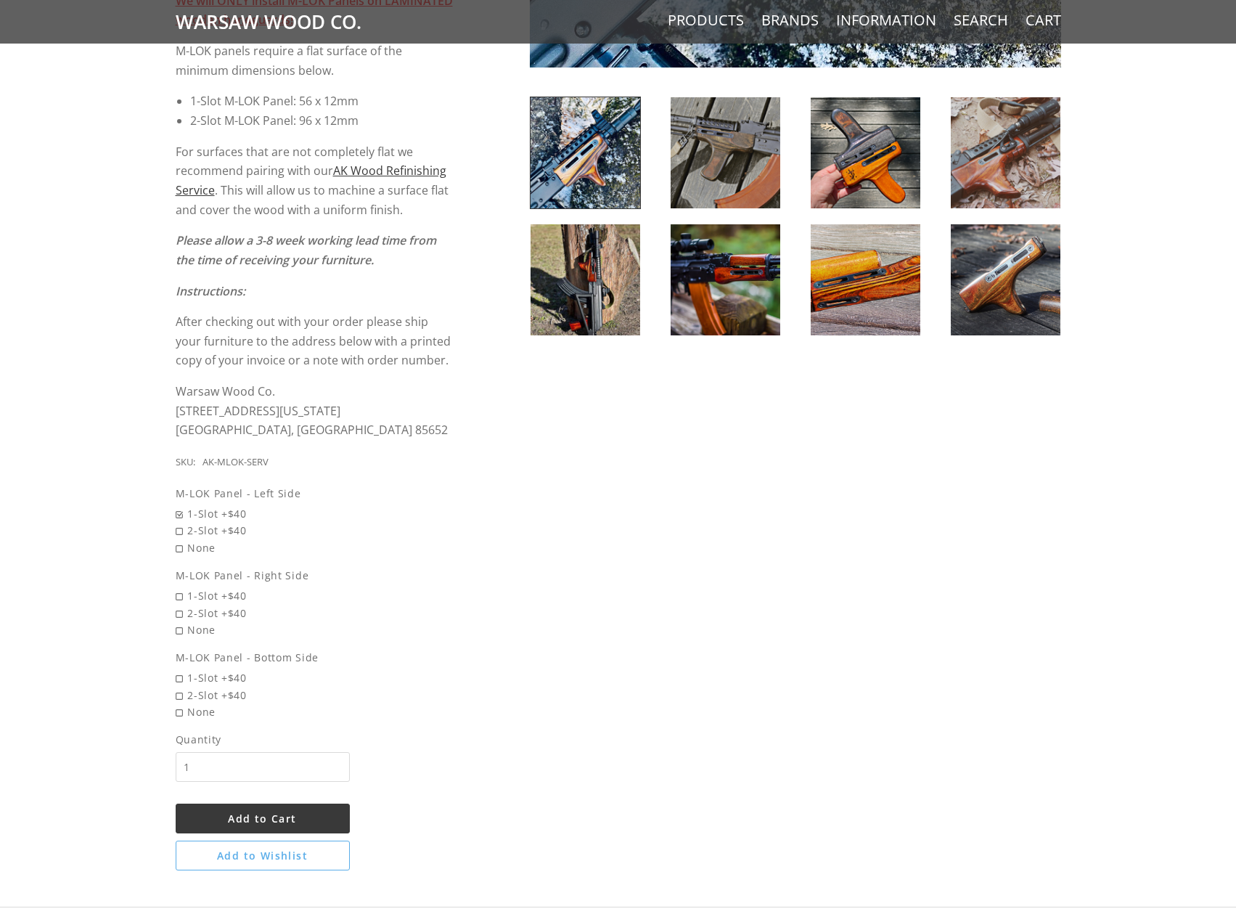
scroll to position [798, 0]
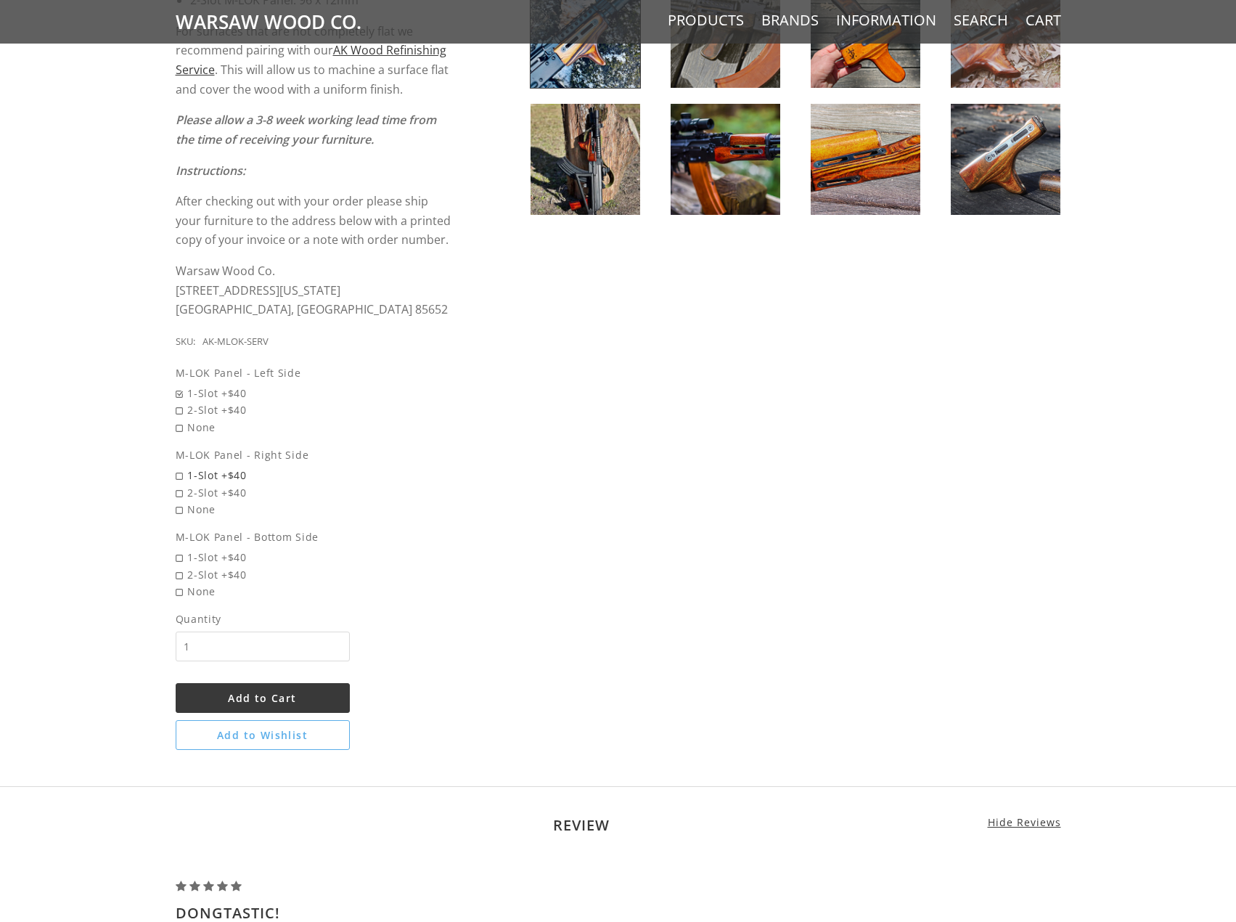
click at [205, 478] on span "1-Slot +$40" at bounding box center [315, 475] width 278 height 17
click at [205, 467] on input "1-Slot +$40" at bounding box center [277, 467] width 203 height 1
radio input "true"
click at [192, 588] on span "None" at bounding box center [315, 591] width 278 height 17
click at [192, 583] on input "None" at bounding box center [277, 583] width 203 height 1
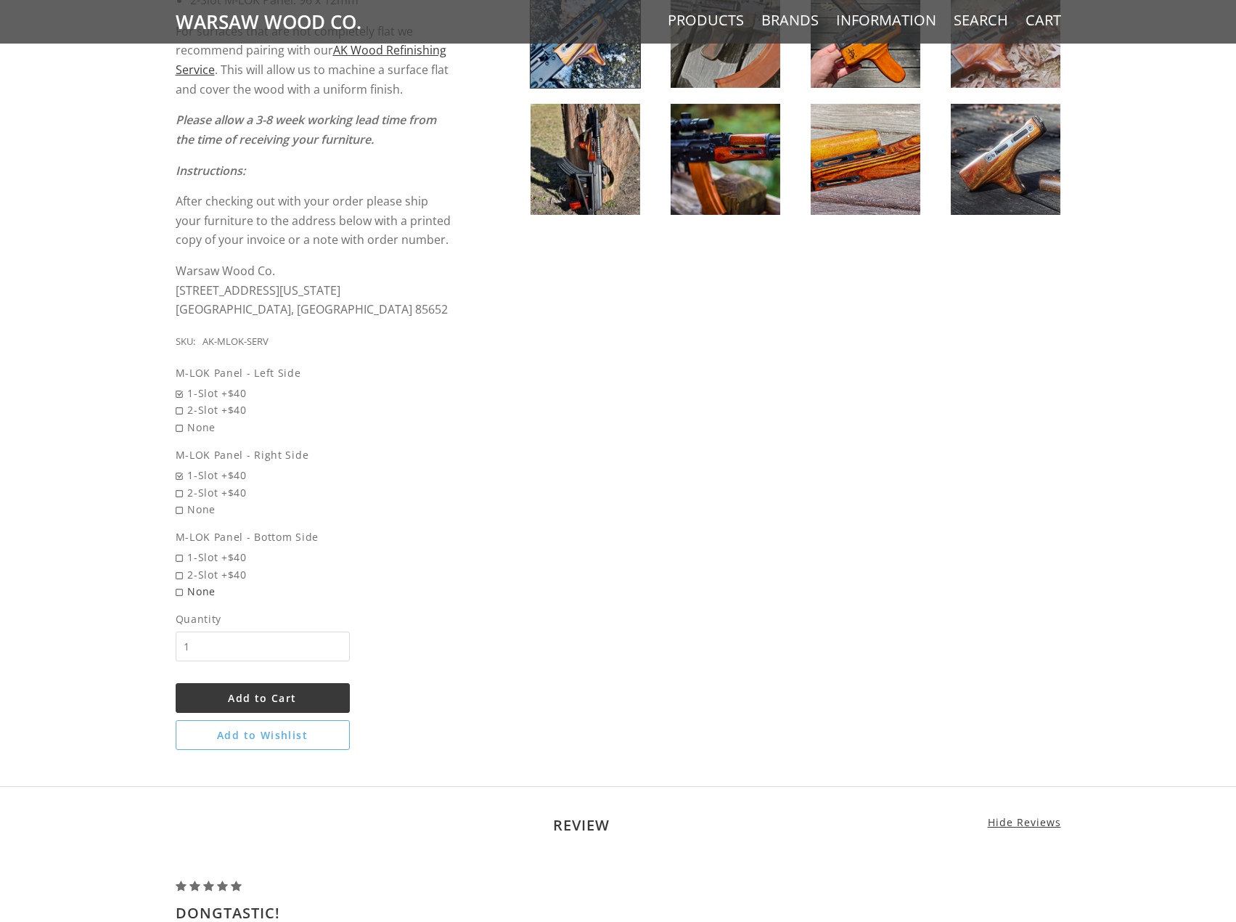
radio input "true"
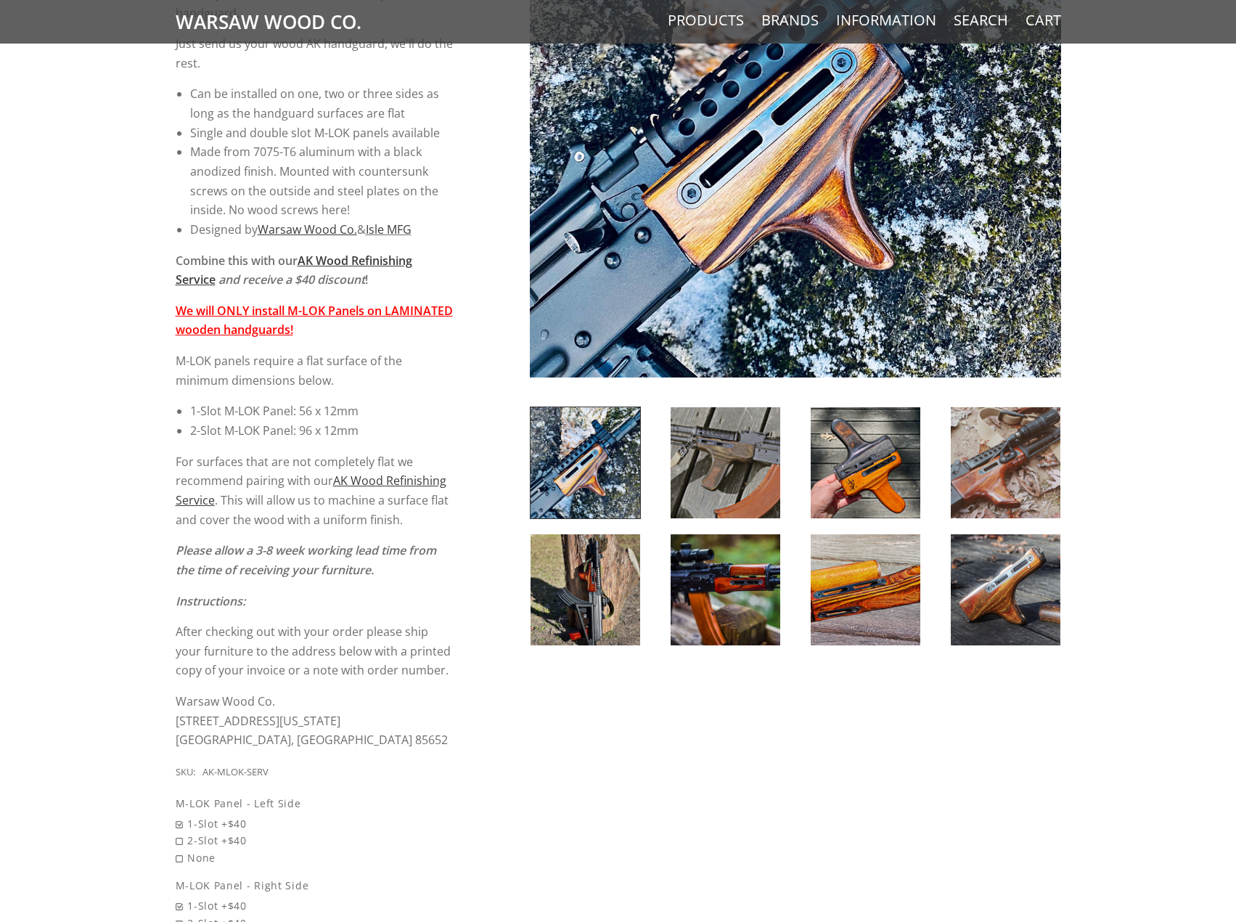
scroll to position [363, 0]
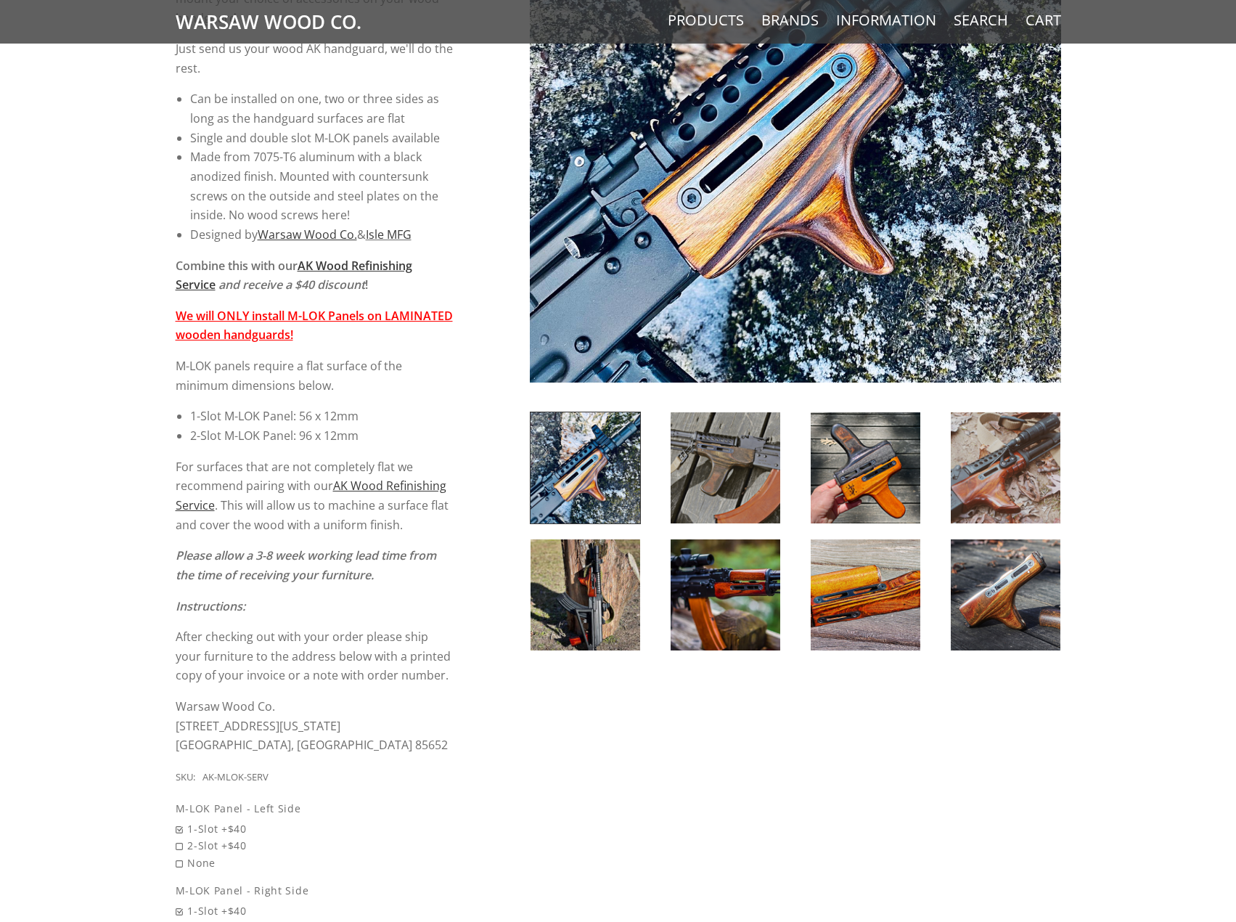
click at [737, 478] on img at bounding box center [726, 467] width 110 height 111
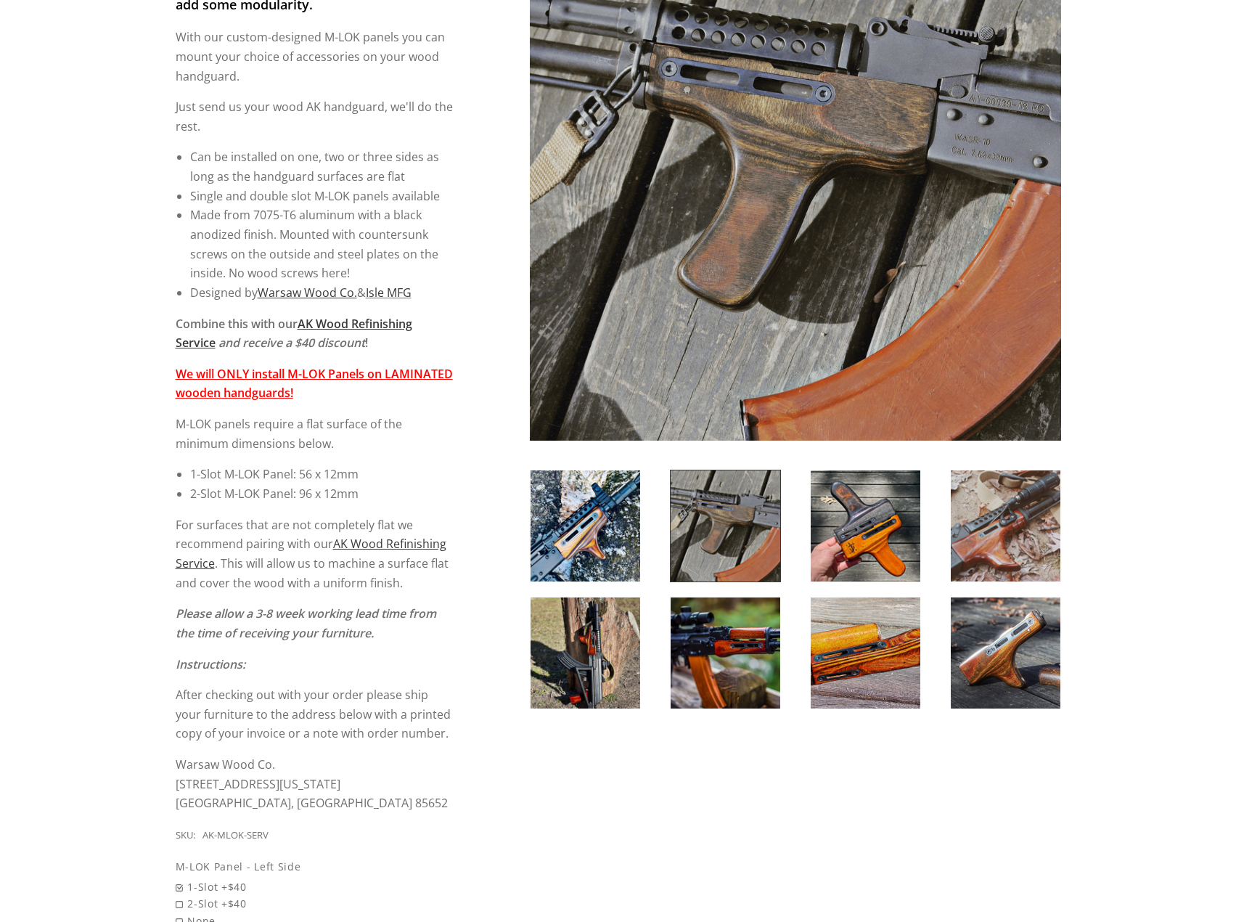
scroll to position [73, 0]
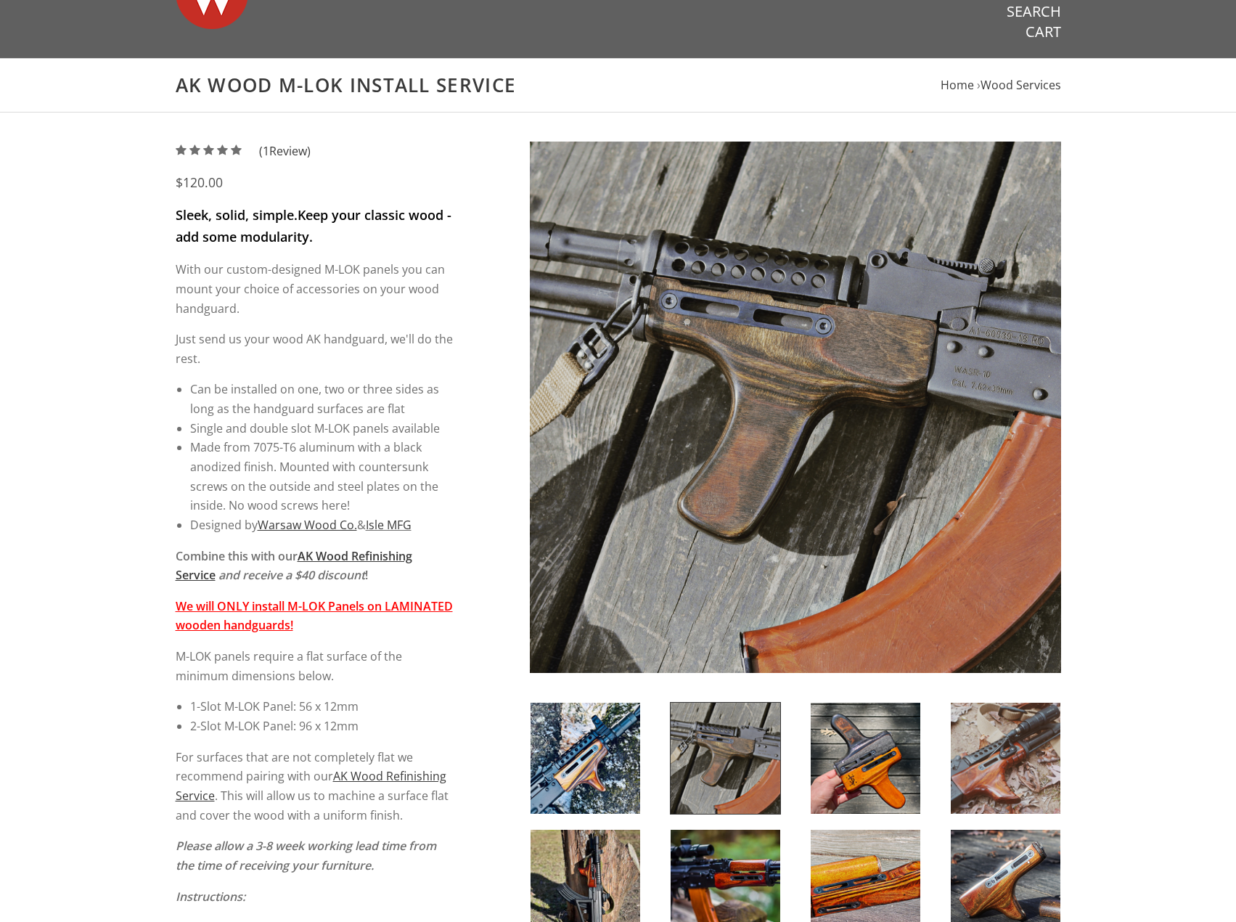
click at [860, 773] on img at bounding box center [866, 757] width 110 height 111
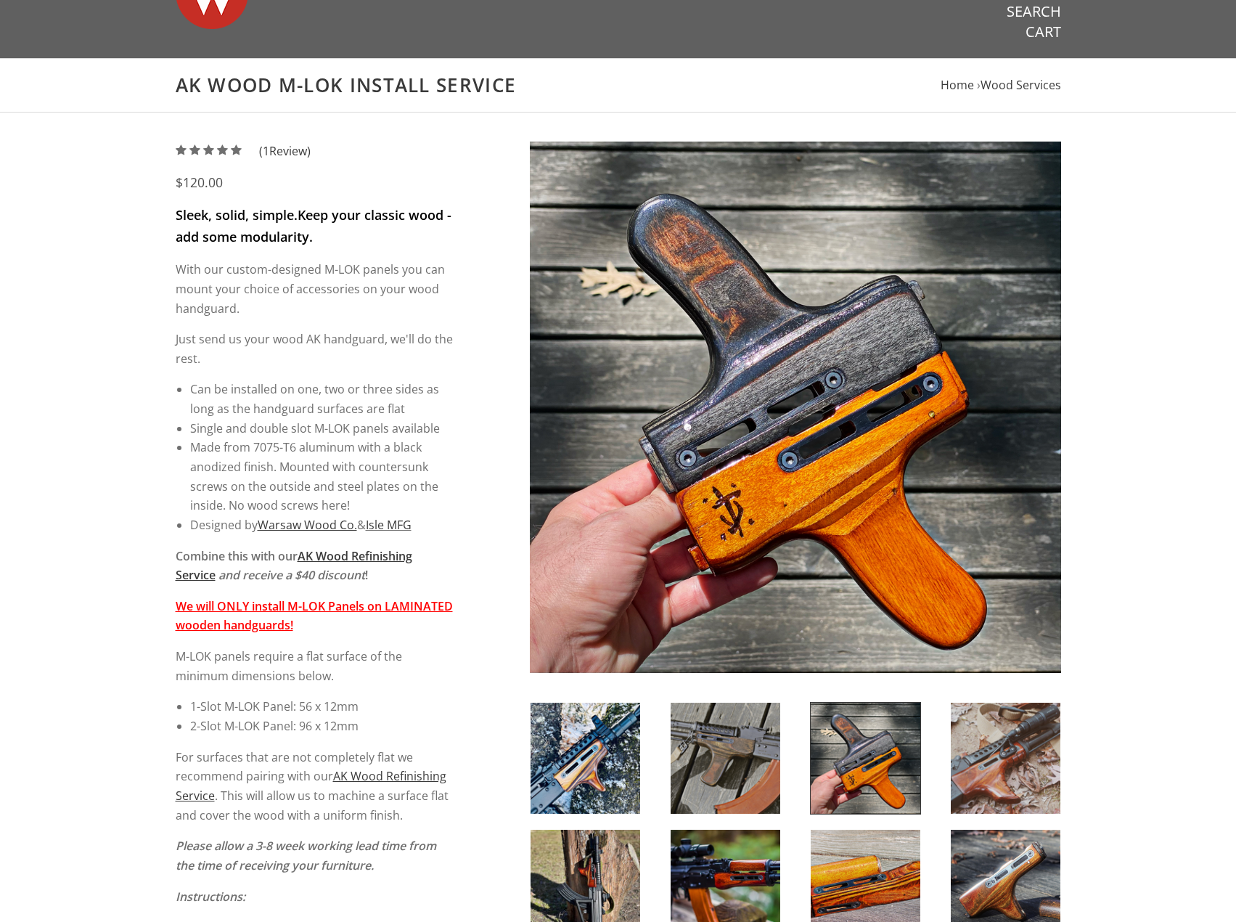
click at [1014, 776] on img at bounding box center [1006, 757] width 110 height 111
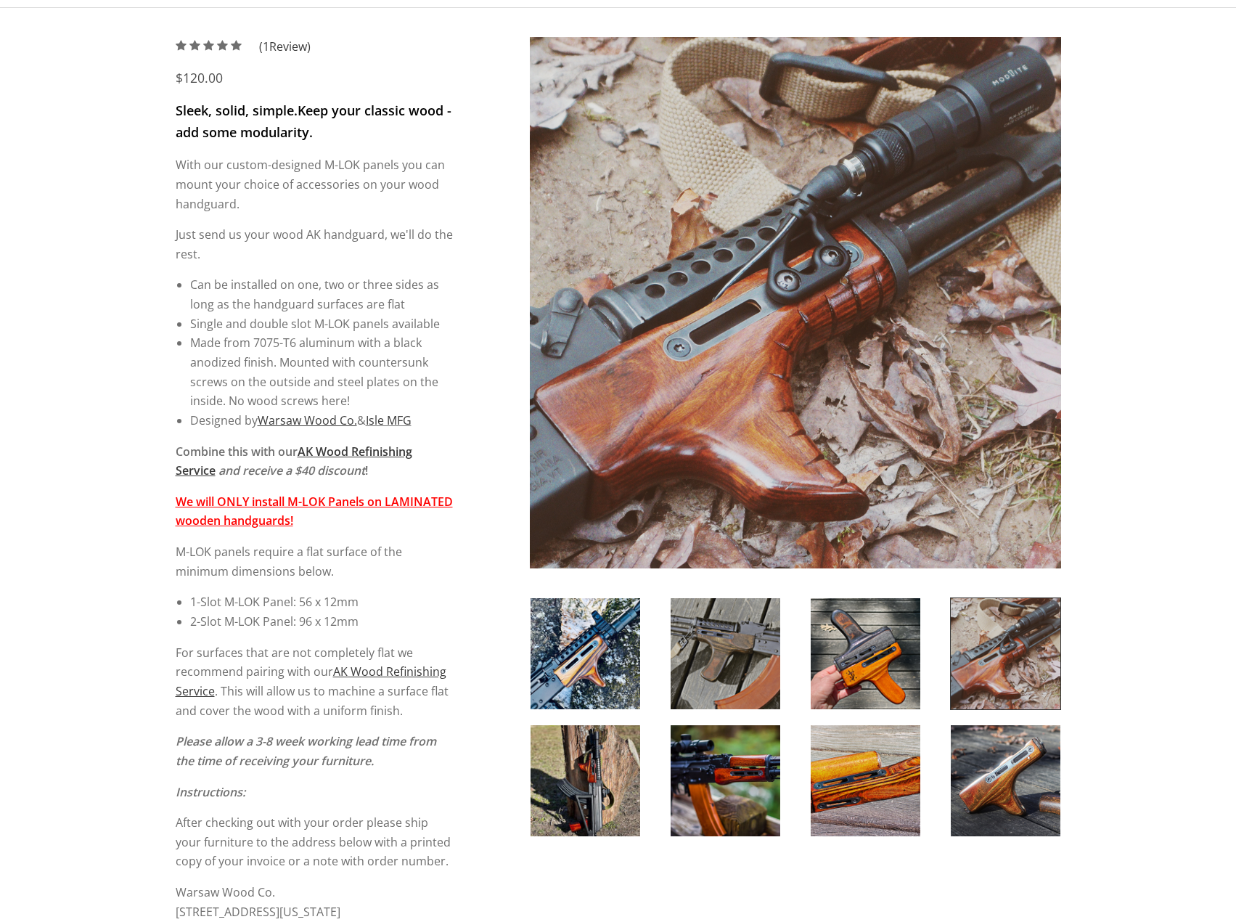
scroll to position [218, 0]
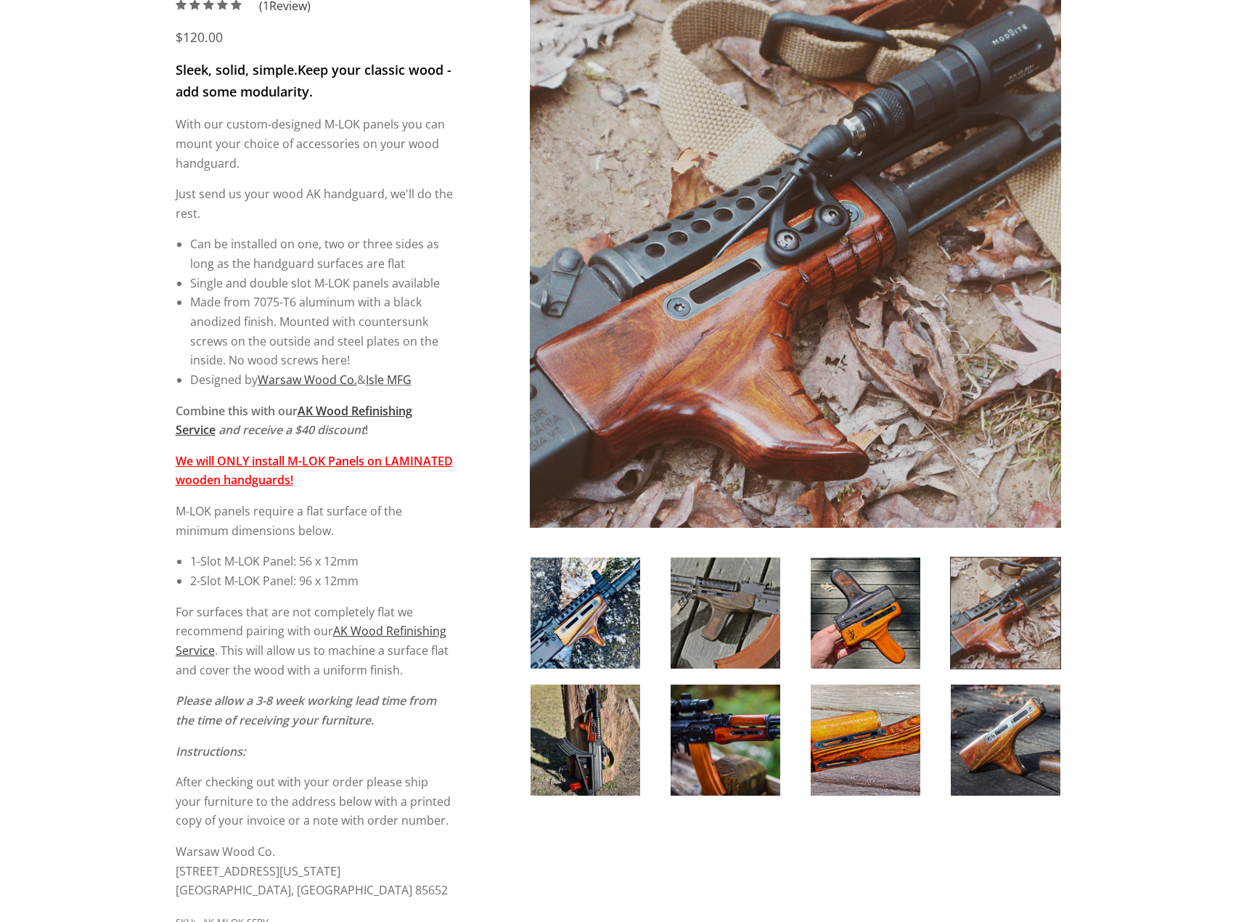
click at [851, 604] on img at bounding box center [866, 612] width 110 height 111
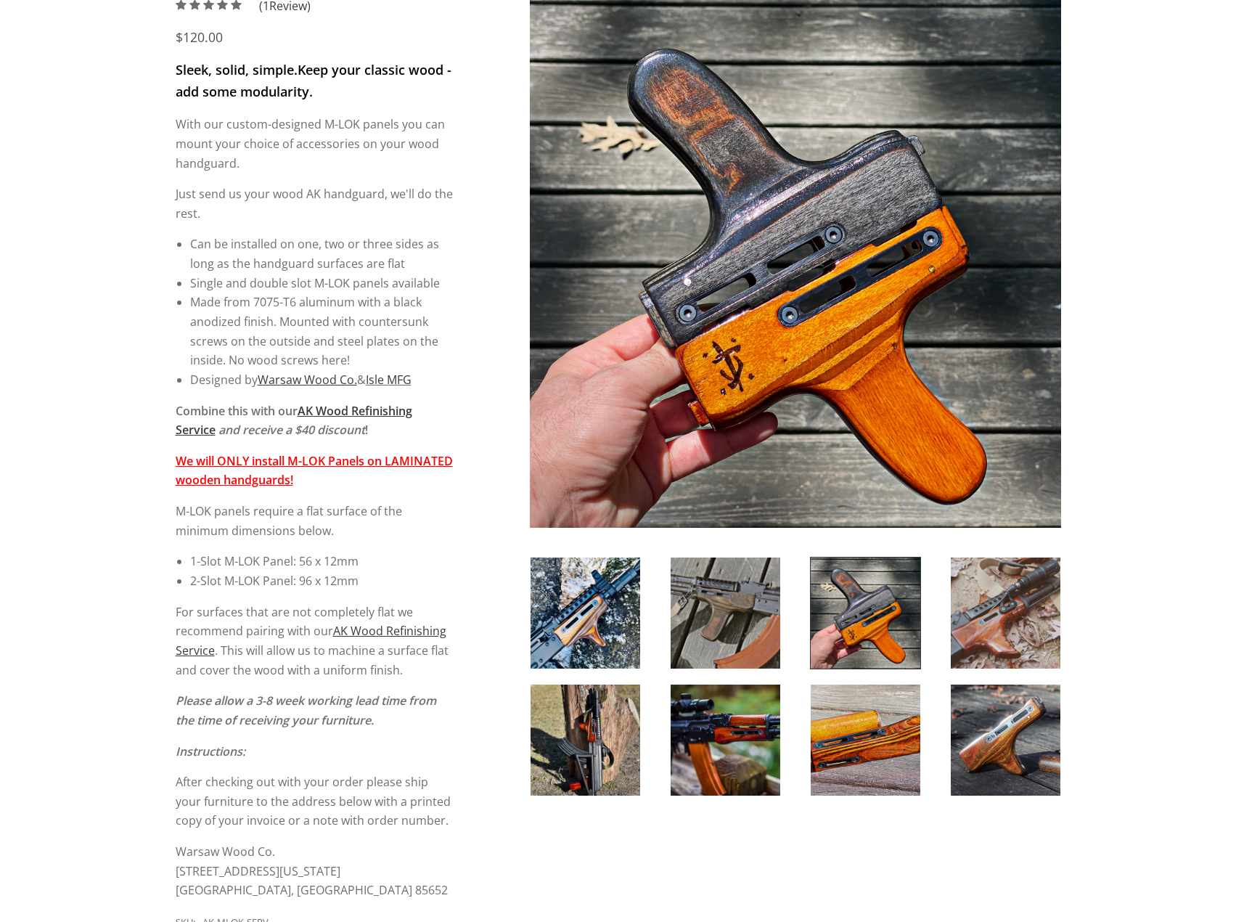
click at [1012, 599] on img at bounding box center [1006, 612] width 110 height 111
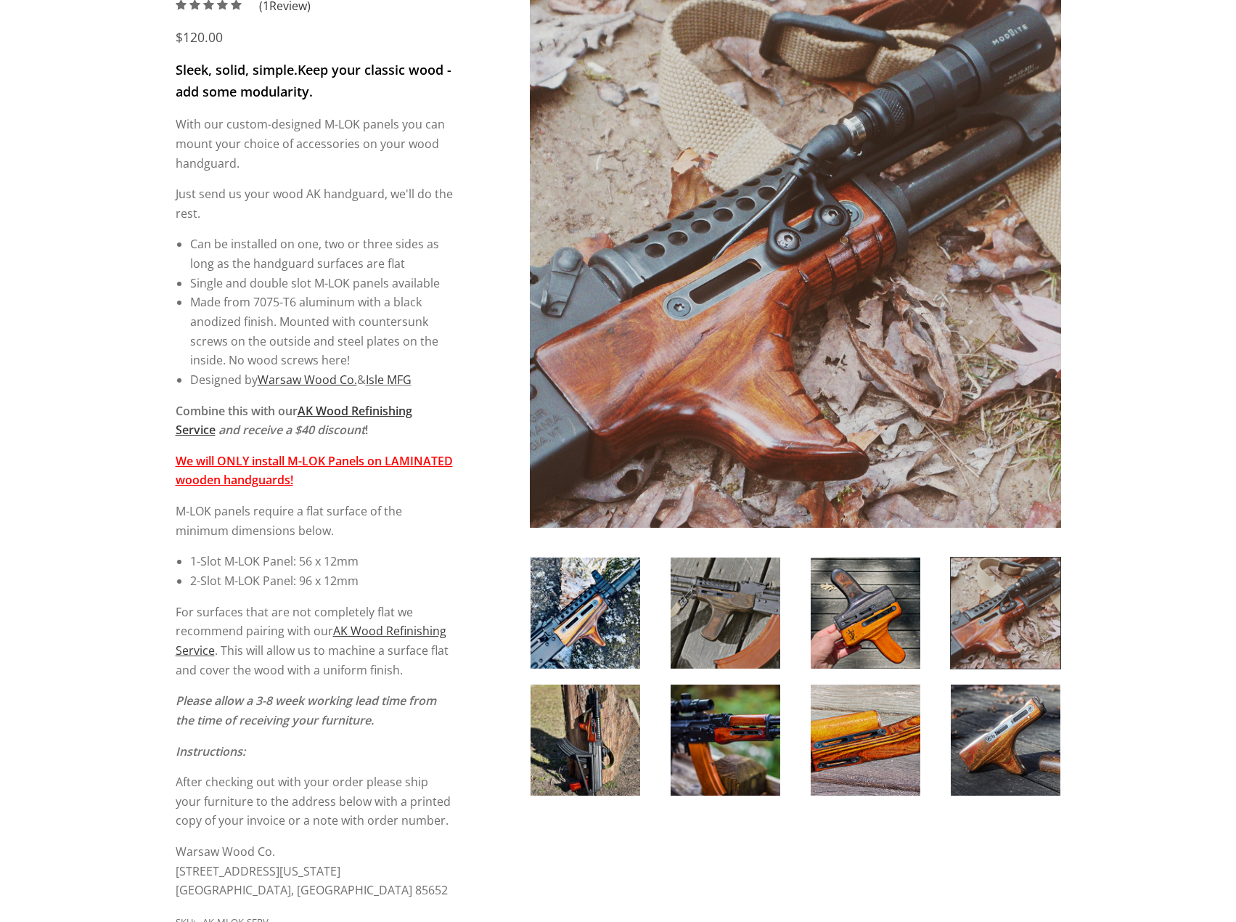
click at [992, 730] on img at bounding box center [1006, 739] width 110 height 111
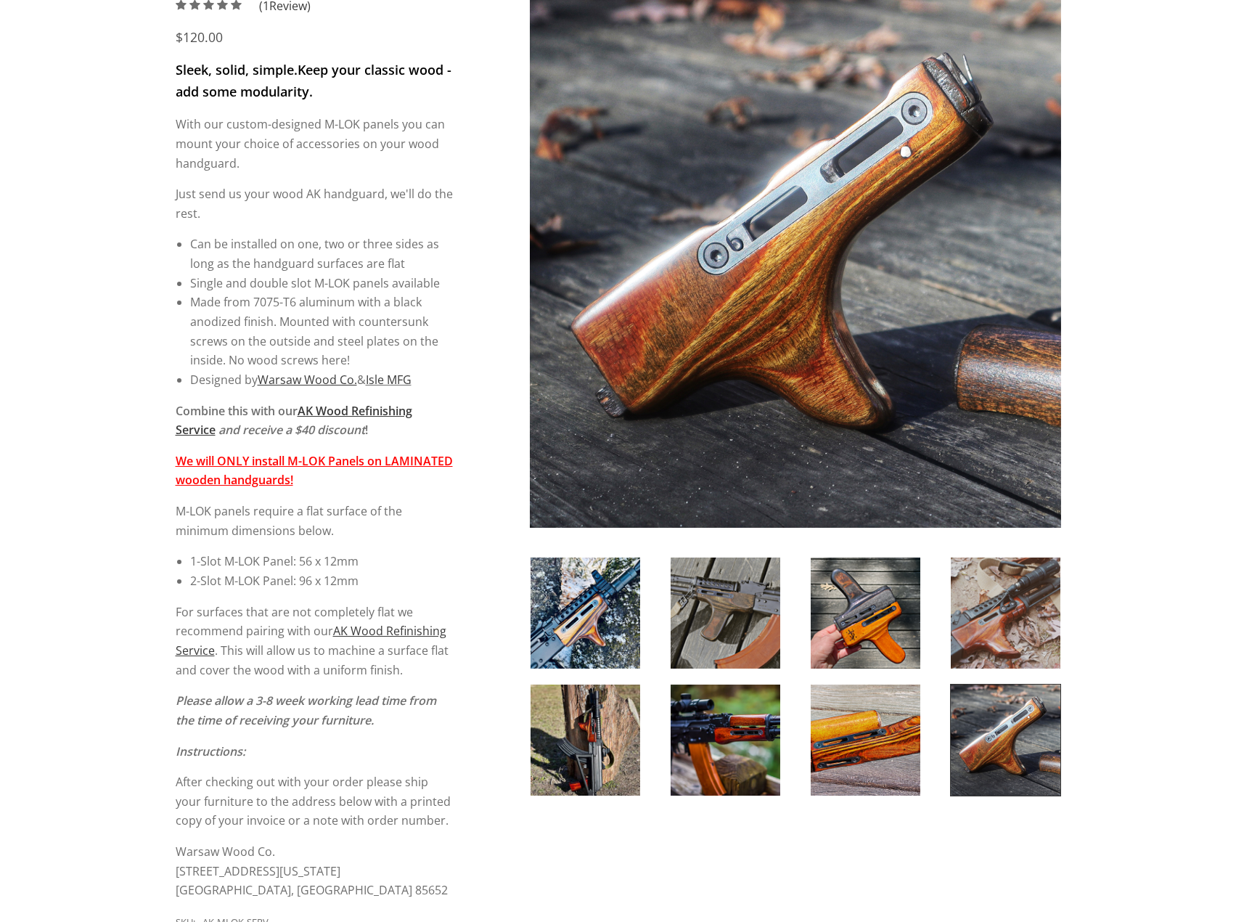
click at [843, 713] on img at bounding box center [866, 739] width 110 height 111
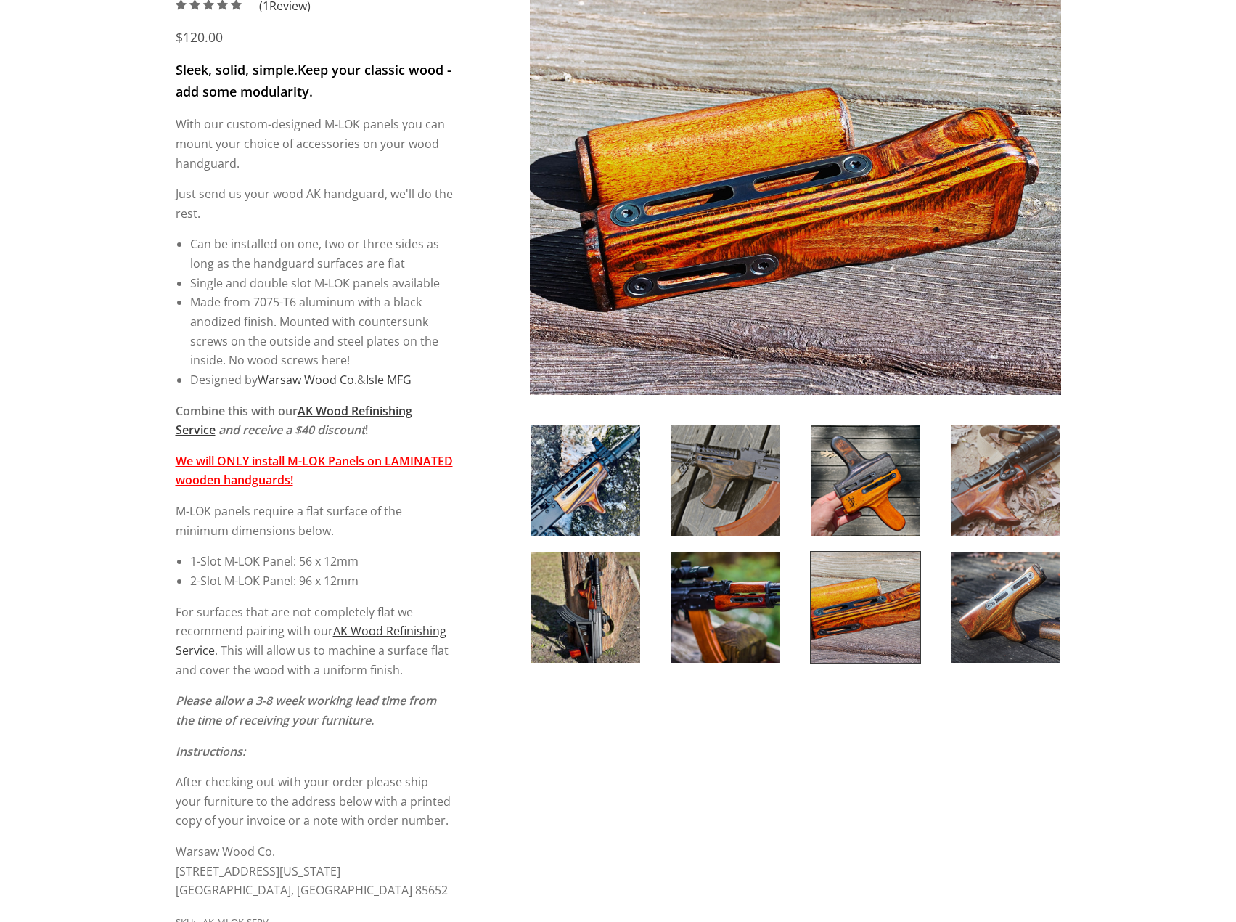
click at [692, 594] on img at bounding box center [726, 607] width 110 height 111
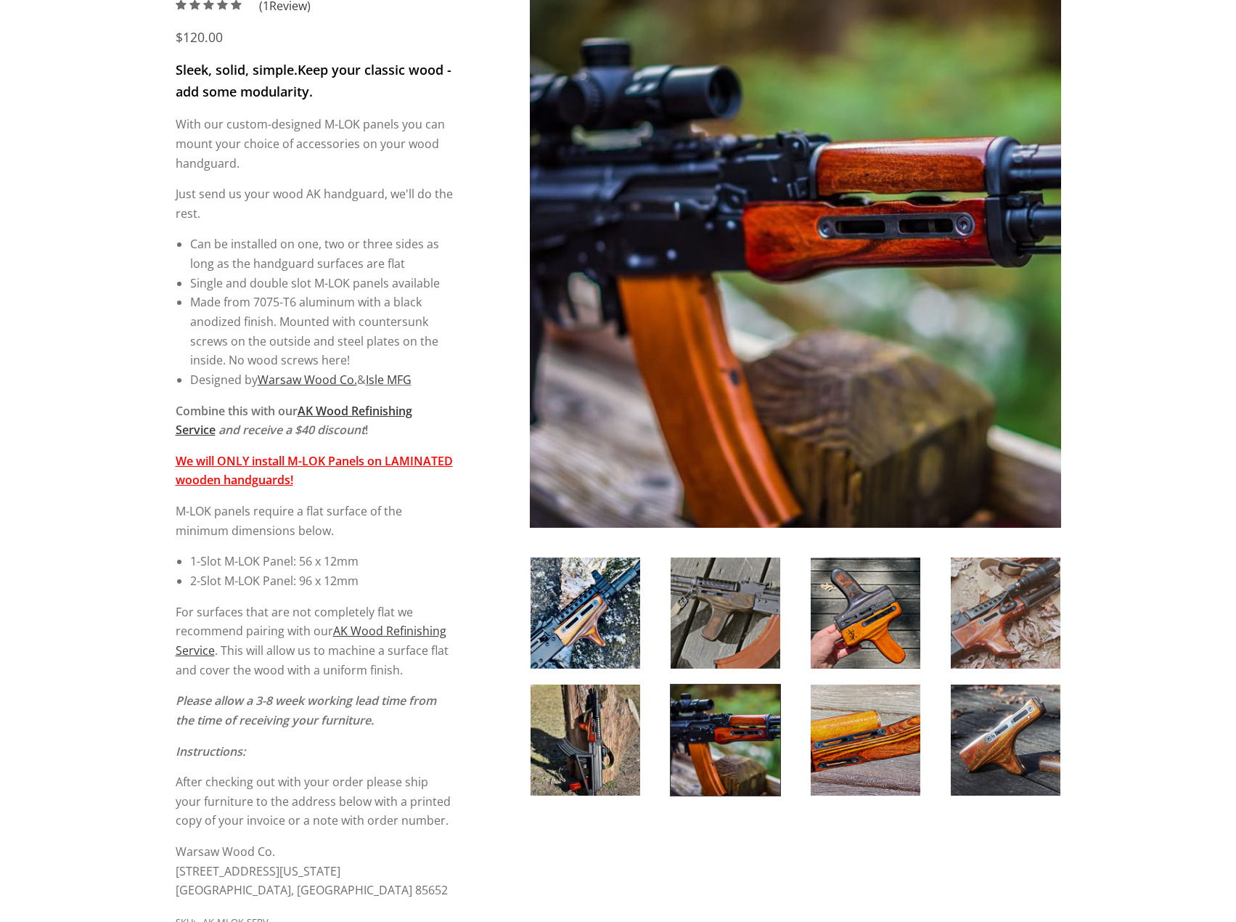
click at [586, 597] on img at bounding box center [585, 612] width 110 height 111
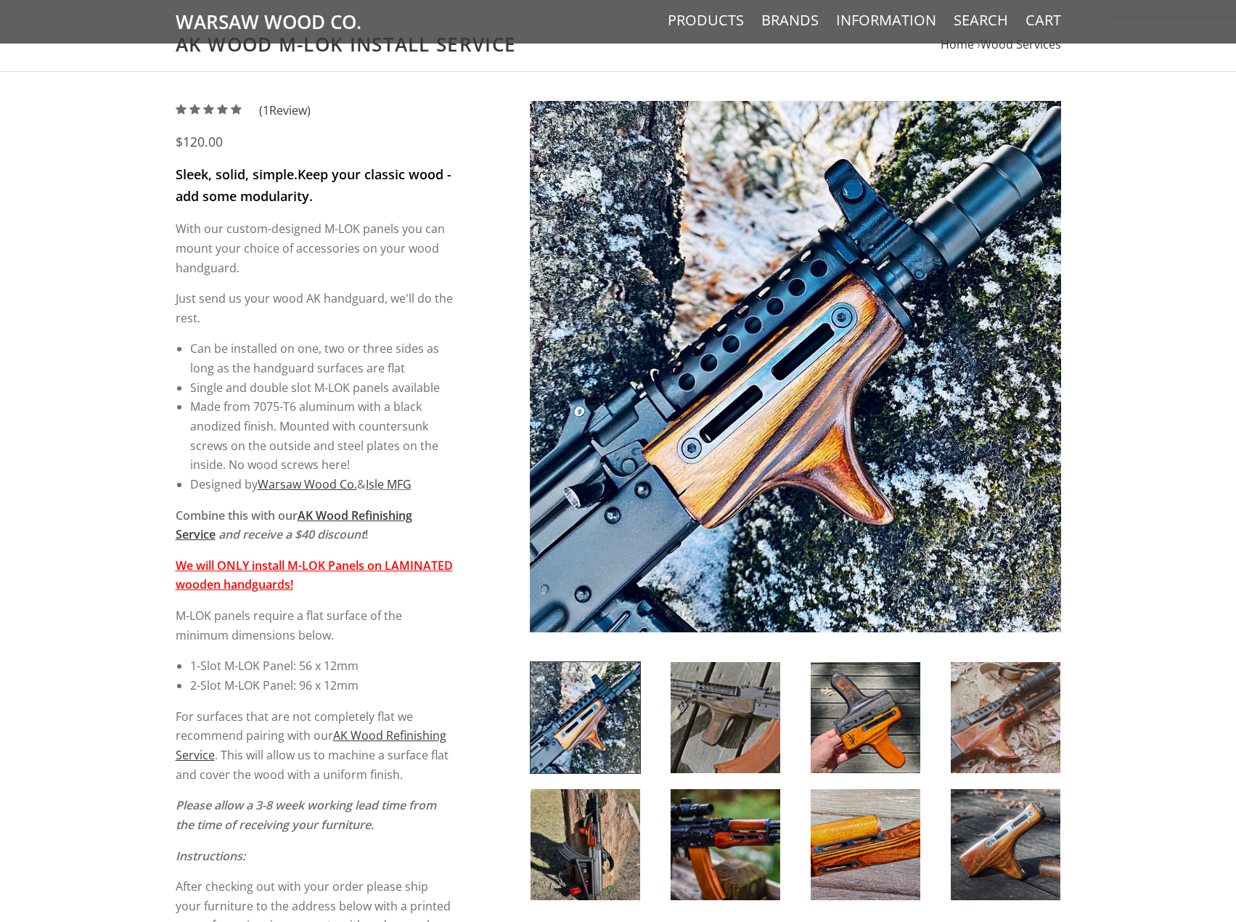
scroll to position [73, 0]
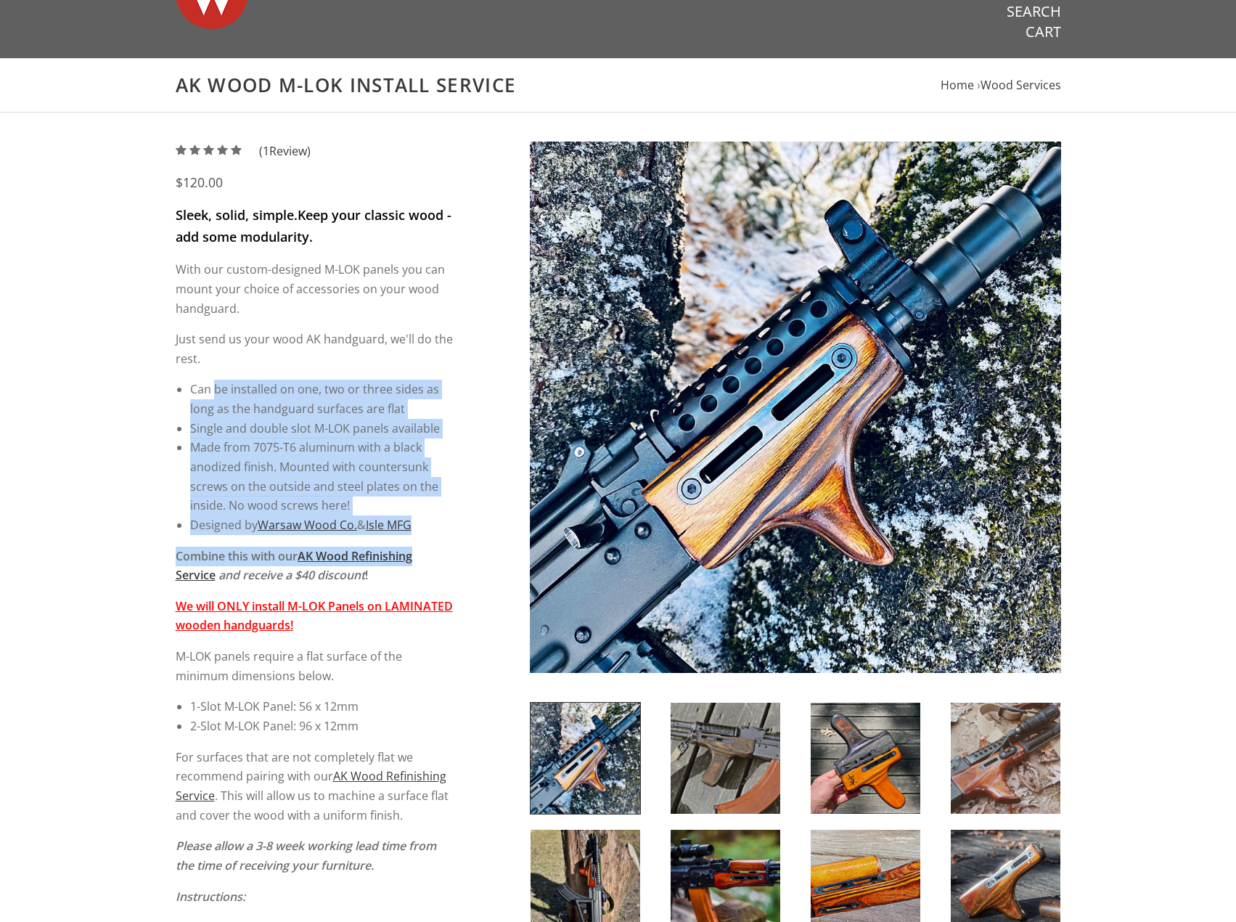
drag, startPoint x: 218, startPoint y: 395, endPoint x: 452, endPoint y: 535, distance: 273.1
click at [451, 535] on div "Sleek, solid, simple. Keep your classic wood - add some modularity. With our cu…" at bounding box center [315, 625] width 278 height 840
click at [459, 538] on div "5 / 5 ( 1 Review) $120.00 Sleek, solid, simple. Keep your classic wood - add so…" at bounding box center [322, 809] width 292 height 1334
drag, startPoint x: 449, startPoint y: 535, endPoint x: 179, endPoint y: 319, distance: 345.9
click at [181, 320] on div "5 / 5 ( 1 Review) $120.00 Sleek, solid, simple. Keep your classic wood - add so…" at bounding box center [322, 809] width 292 height 1334
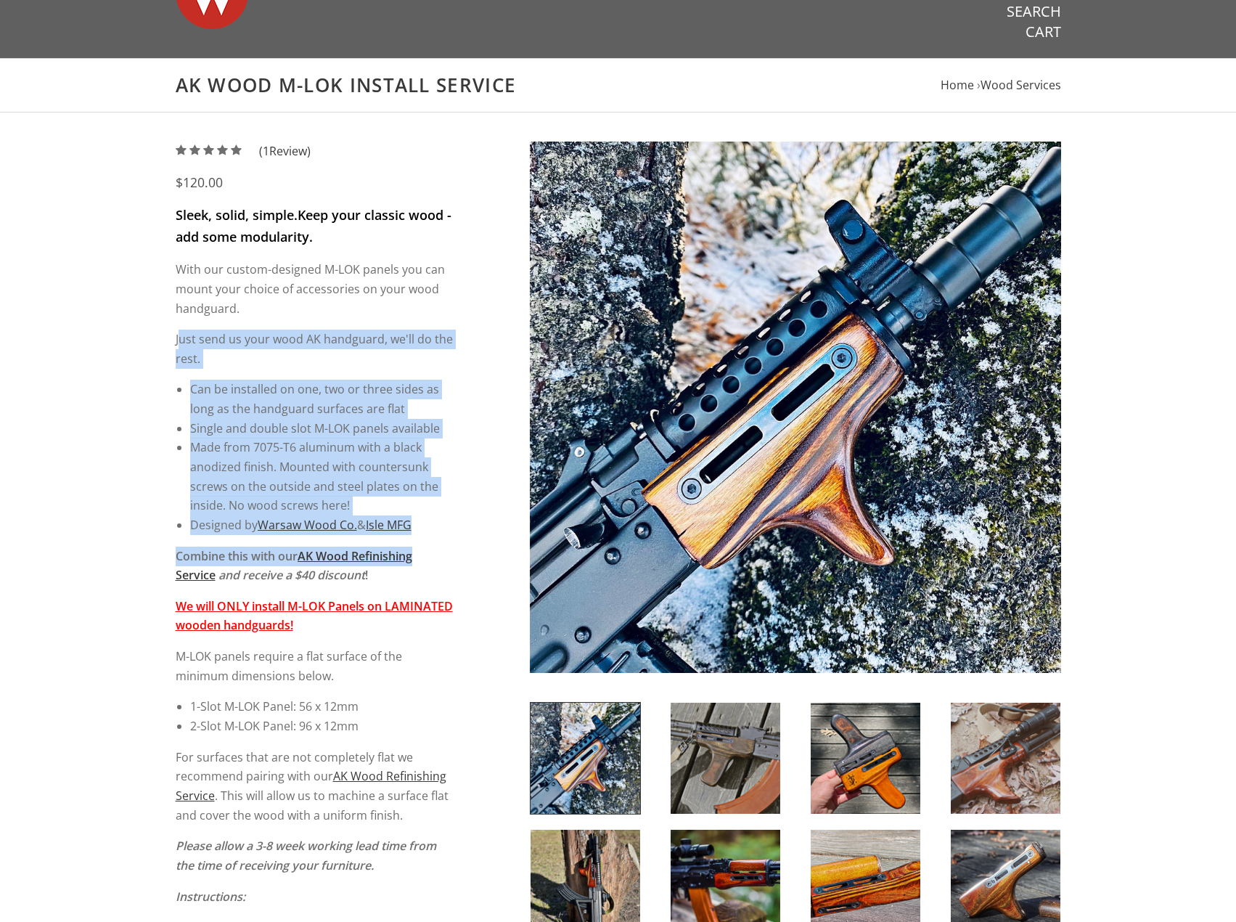
click at [179, 319] on div "Sleek, solid, simple. Keep your classic wood - add some modularity. With our cu…" at bounding box center [315, 625] width 278 height 840
drag, startPoint x: 179, startPoint y: 319, endPoint x: 443, endPoint y: 518, distance: 330.5
click at [443, 518] on div "Sleek, solid, simple. Keep your classic wood - add some modularity. With our cu…" at bounding box center [315, 625] width 278 height 840
click at [443, 518] on li "Designed by Warsaw Wood Co. & Isle MFG" at bounding box center [321, 525] width 263 height 20
drag, startPoint x: 417, startPoint y: 512, endPoint x: 202, endPoint y: 333, distance: 279.8
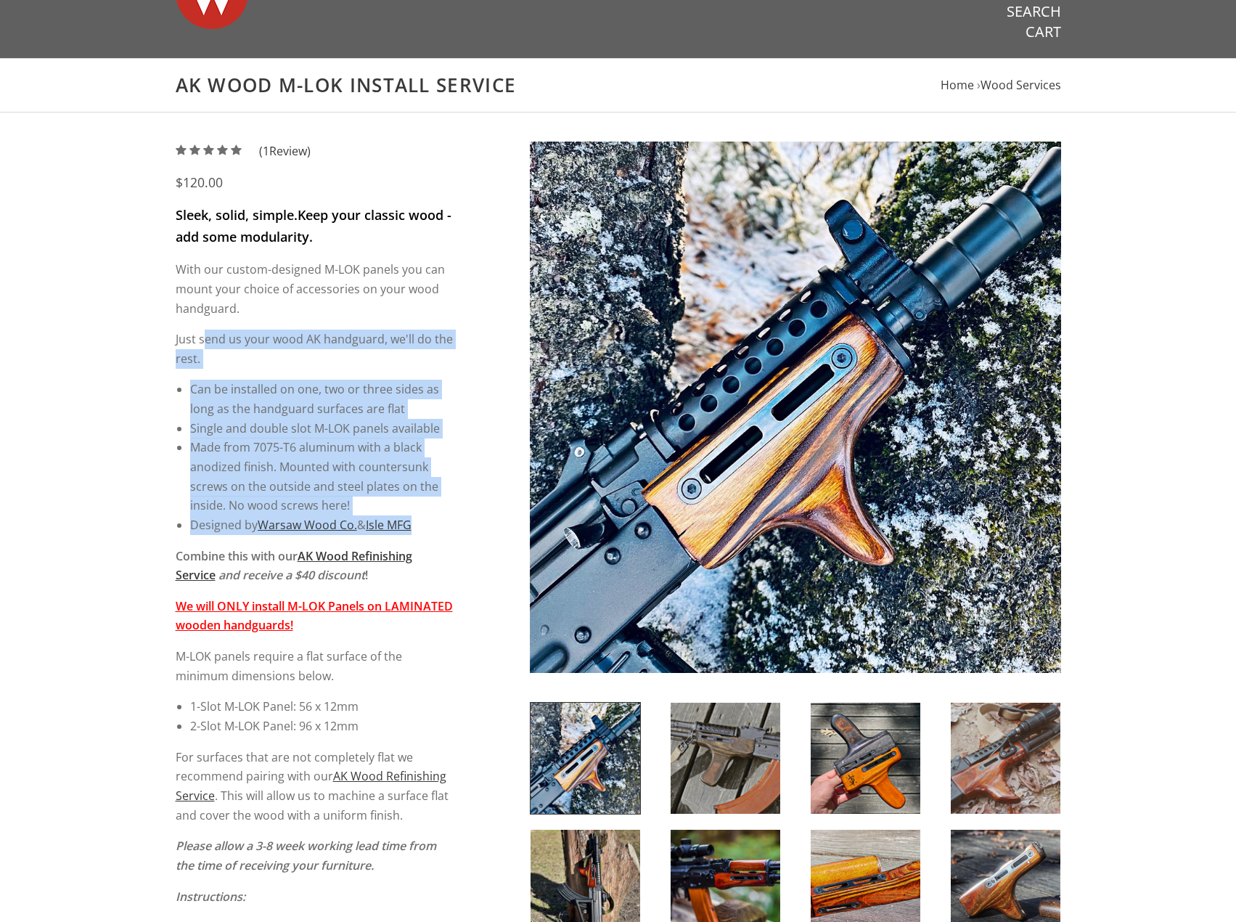
click at [203, 334] on div "Sleek, solid, simple. Keep your classic wood - add some modularity. With our cu…" at bounding box center [315, 625] width 278 height 840
click at [202, 333] on p "Just send us your wood AK handguard, we'll do the rest." at bounding box center [315, 348] width 278 height 38
drag, startPoint x: 202, startPoint y: 333, endPoint x: 422, endPoint y: 512, distance: 282.7
click at [422, 512] on div "Sleek, solid, simple. Keep your classic wood - add some modularity. With our cu…" at bounding box center [315, 625] width 278 height 840
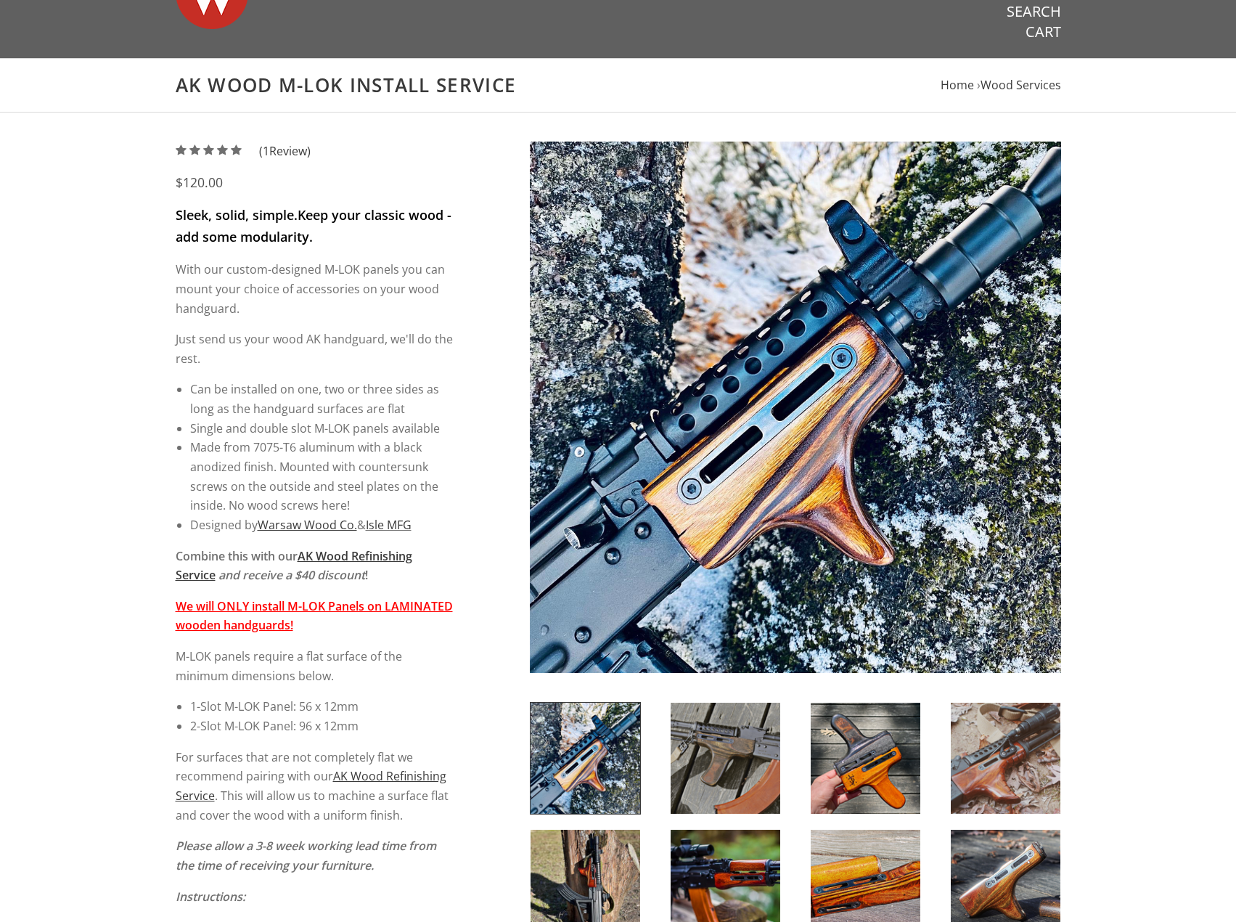
click at [454, 527] on div "5 / 5 ( 1 Review) $120.00 Sleek, solid, simple. Keep your classic wood - add so…" at bounding box center [322, 809] width 292 height 1334
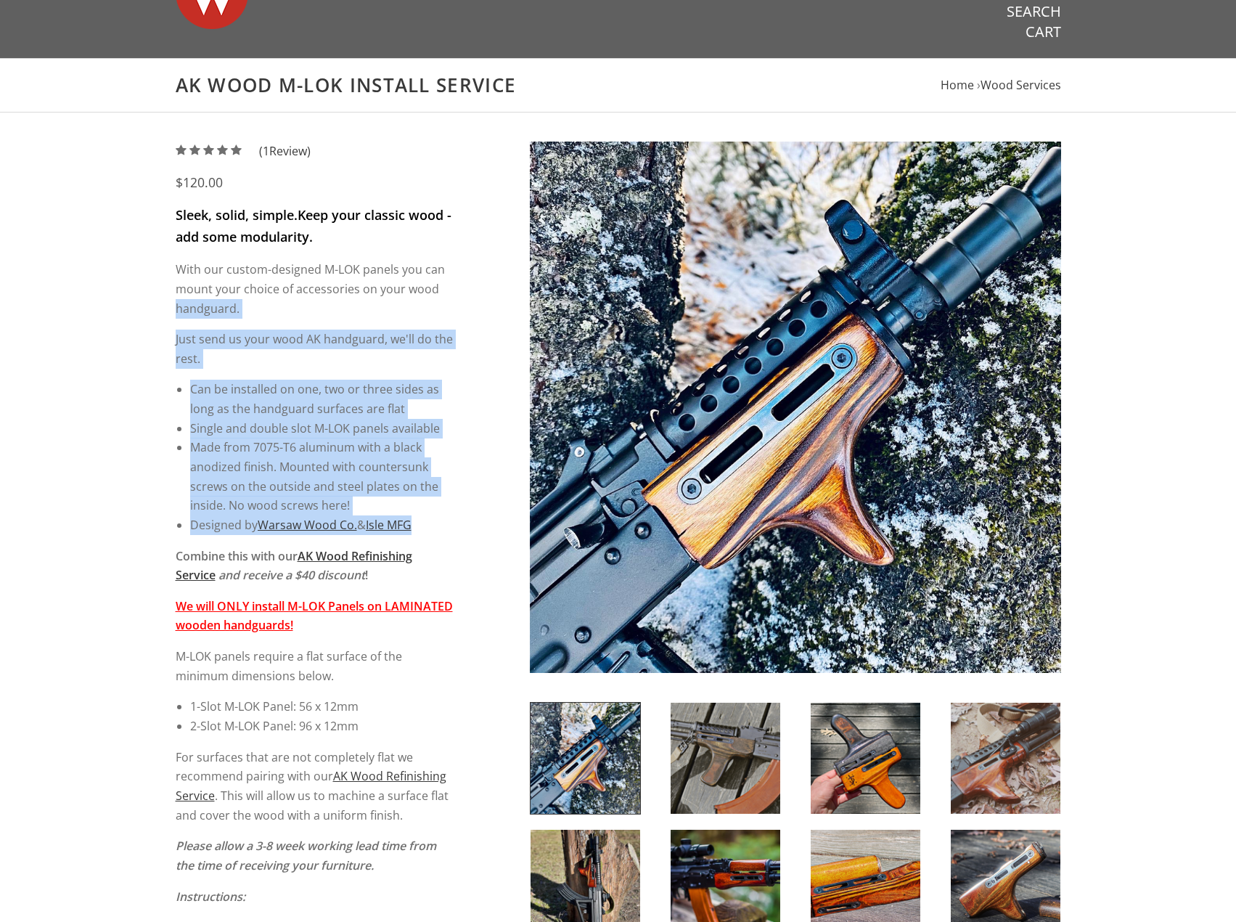
drag, startPoint x: 415, startPoint y: 517, endPoint x: 174, endPoint y: 312, distance: 316.6
click at [174, 313] on div "5 / 5 ( 1 Review) $120.00 Sleek, solid, simple. Keep your classic wood - add so…" at bounding box center [618, 812] width 914 height 1341
click at [174, 312] on div "5 / 5 ( 1 Review) $120.00 Sleek, solid, simple. Keep your classic wood - add so…" at bounding box center [618, 812] width 914 height 1341
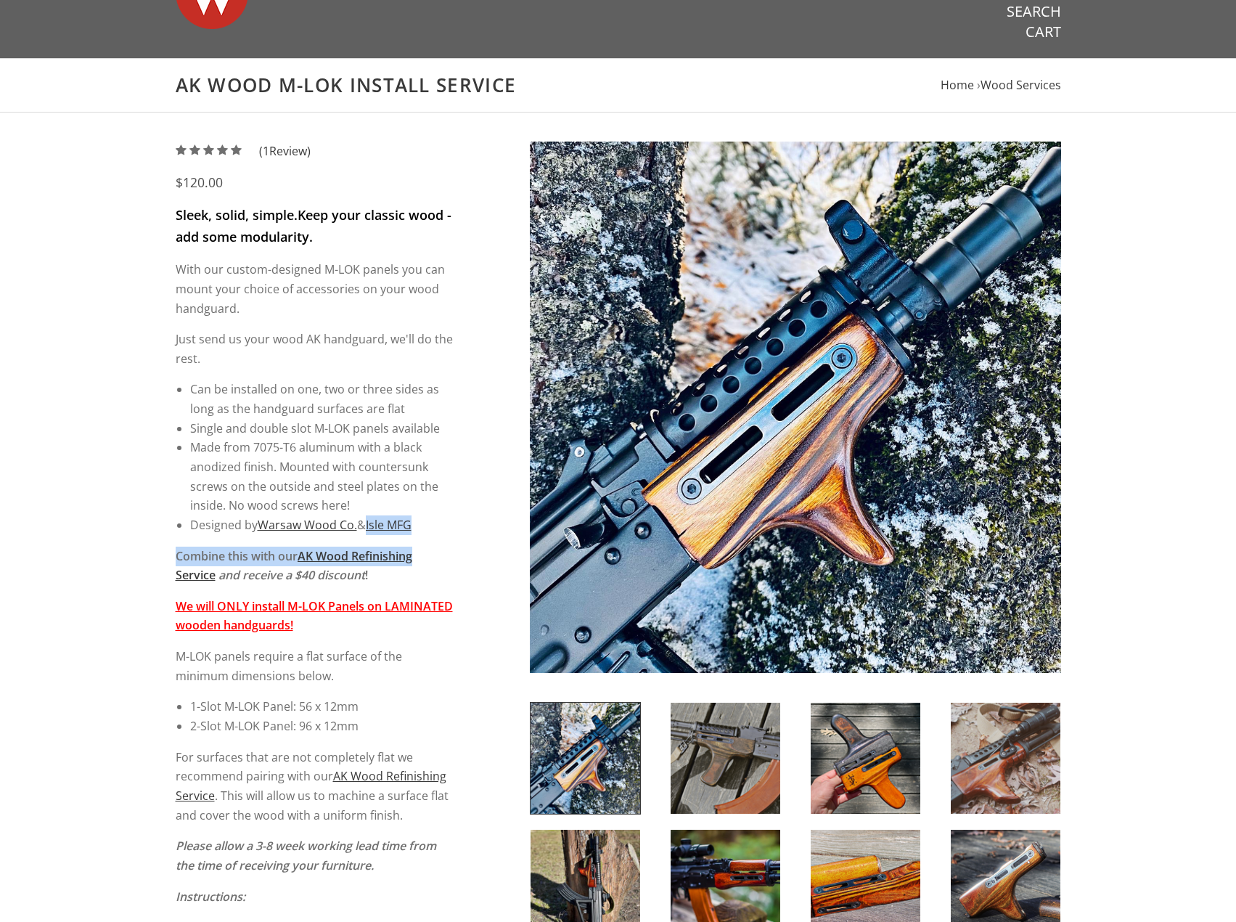
drag, startPoint x: 174, startPoint y: 312, endPoint x: 471, endPoint y: 553, distance: 382.3
click at [470, 553] on div "5 / 5 ( 1 Review) $120.00 Sleek, solid, simple. Keep your classic wood - add so…" at bounding box center [618, 812] width 914 height 1341
click at [471, 553] on div "5 / 5 ( 1 Review) $120.00 Sleek, solid, simple. Keep your classic wood - add so…" at bounding box center [618, 812] width 914 height 1341
drag, startPoint x: 205, startPoint y: 544, endPoint x: 411, endPoint y: 584, distance: 210.1
click at [411, 584] on div "Sleek, solid, simple. Keep your classic wood - add some modularity. With our cu…" at bounding box center [315, 625] width 278 height 840
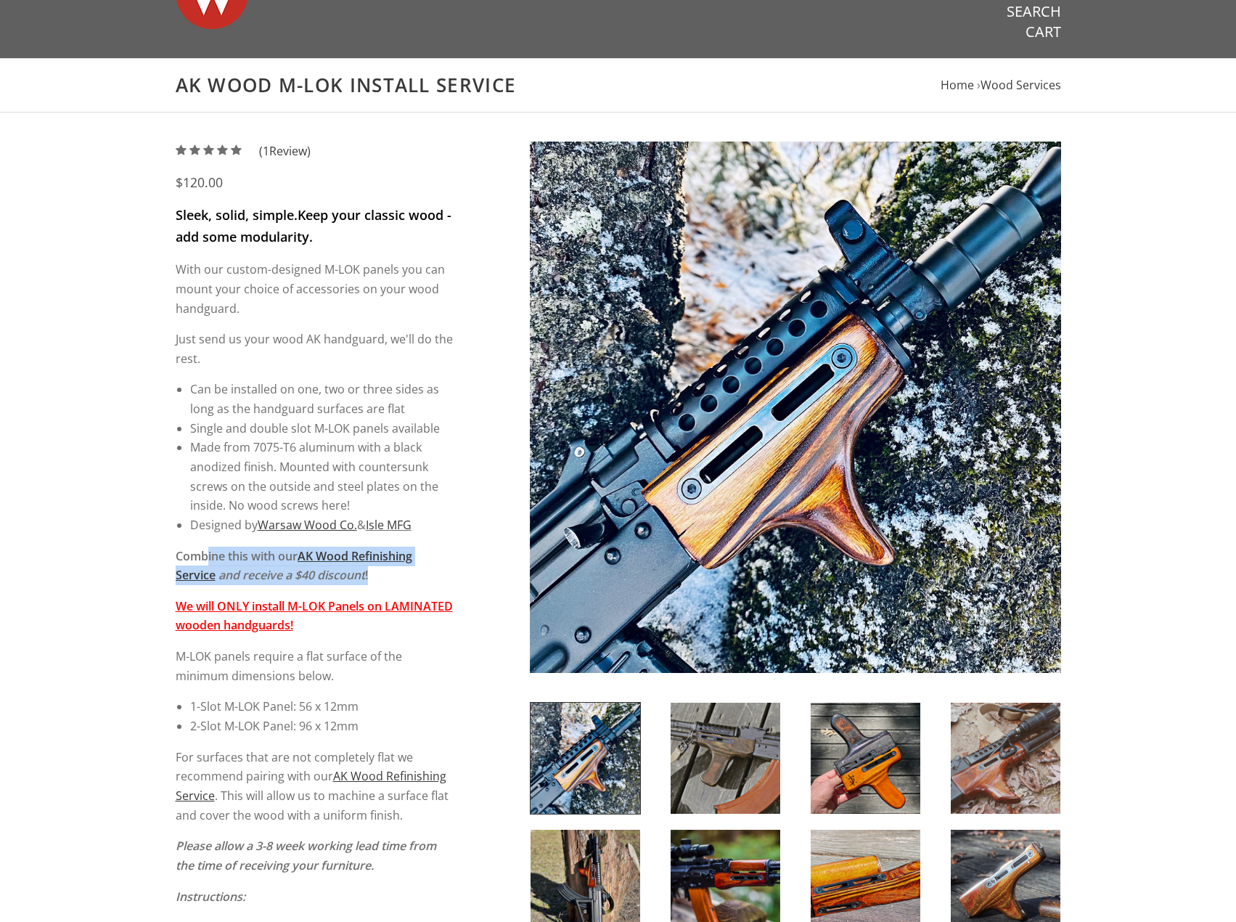
drag, startPoint x: 411, startPoint y: 584, endPoint x: 393, endPoint y: 580, distance: 19.4
click at [412, 584] on p "Combine this with our AK Wood Refinishing Service and receive a $40 discount !" at bounding box center [315, 565] width 278 height 38
click at [422, 602] on p "We will ONLY install M-LOK Panels on LAMINATED wooden handguards!" at bounding box center [315, 616] width 278 height 38
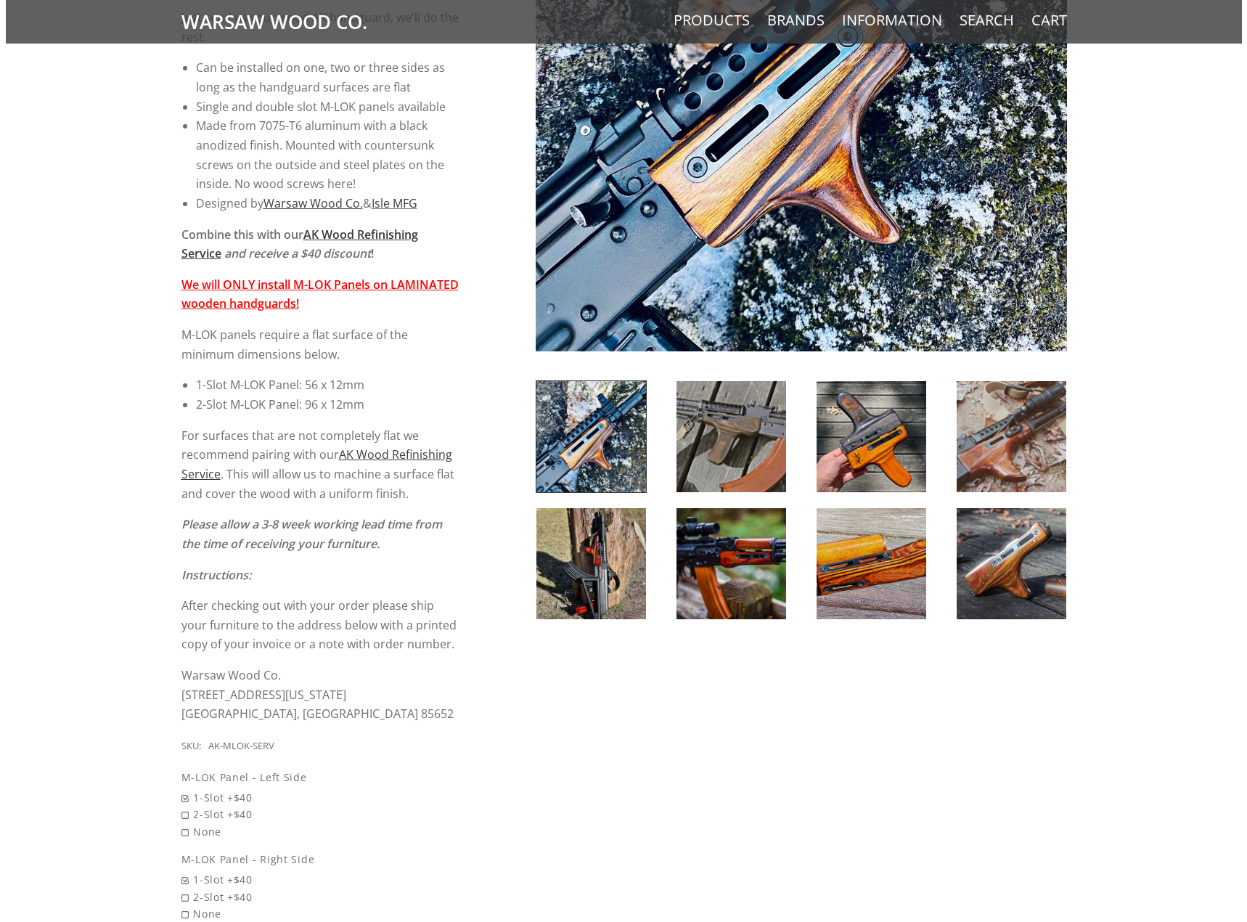
scroll to position [0, 0]
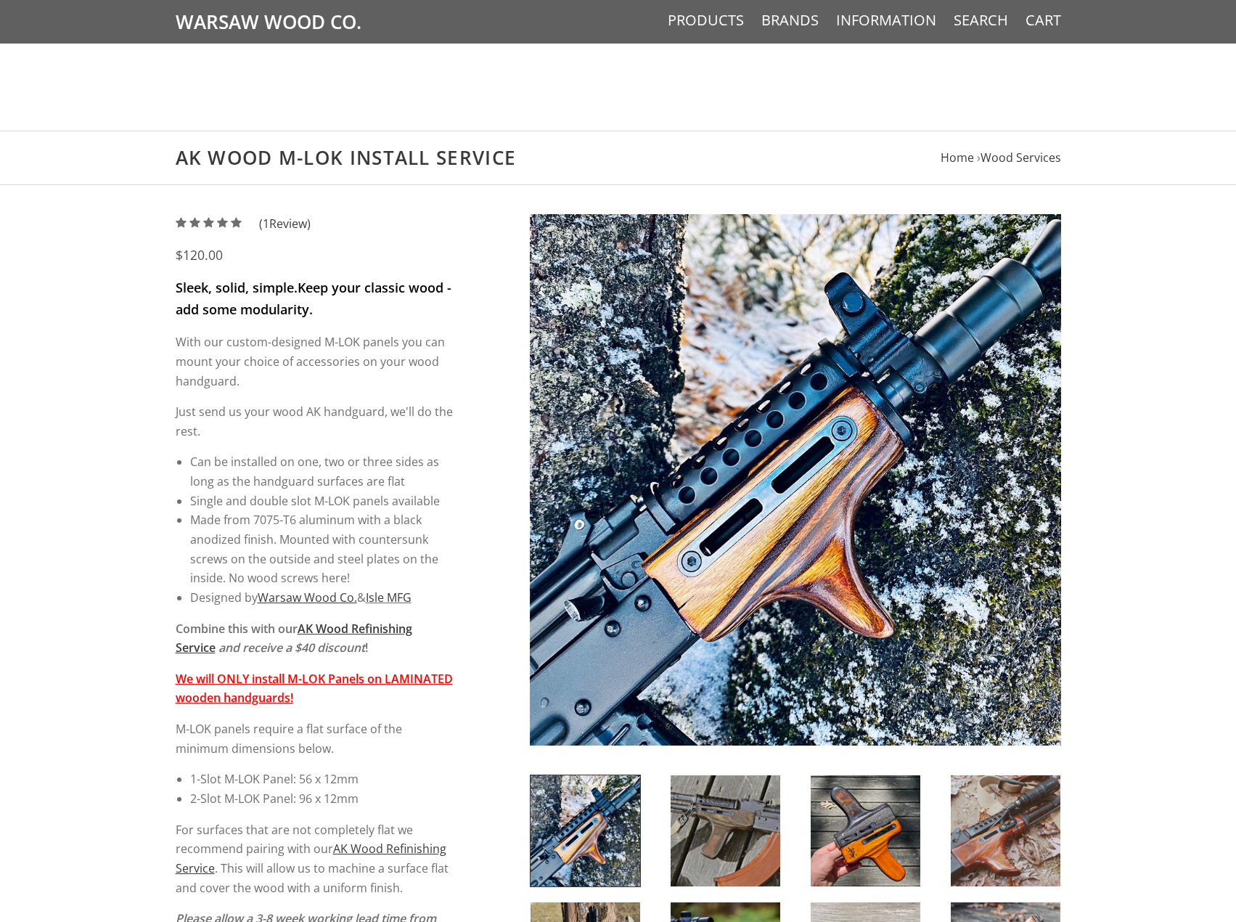
drag, startPoint x: 428, startPoint y: 674, endPoint x: 709, endPoint y: 52, distance: 682.4
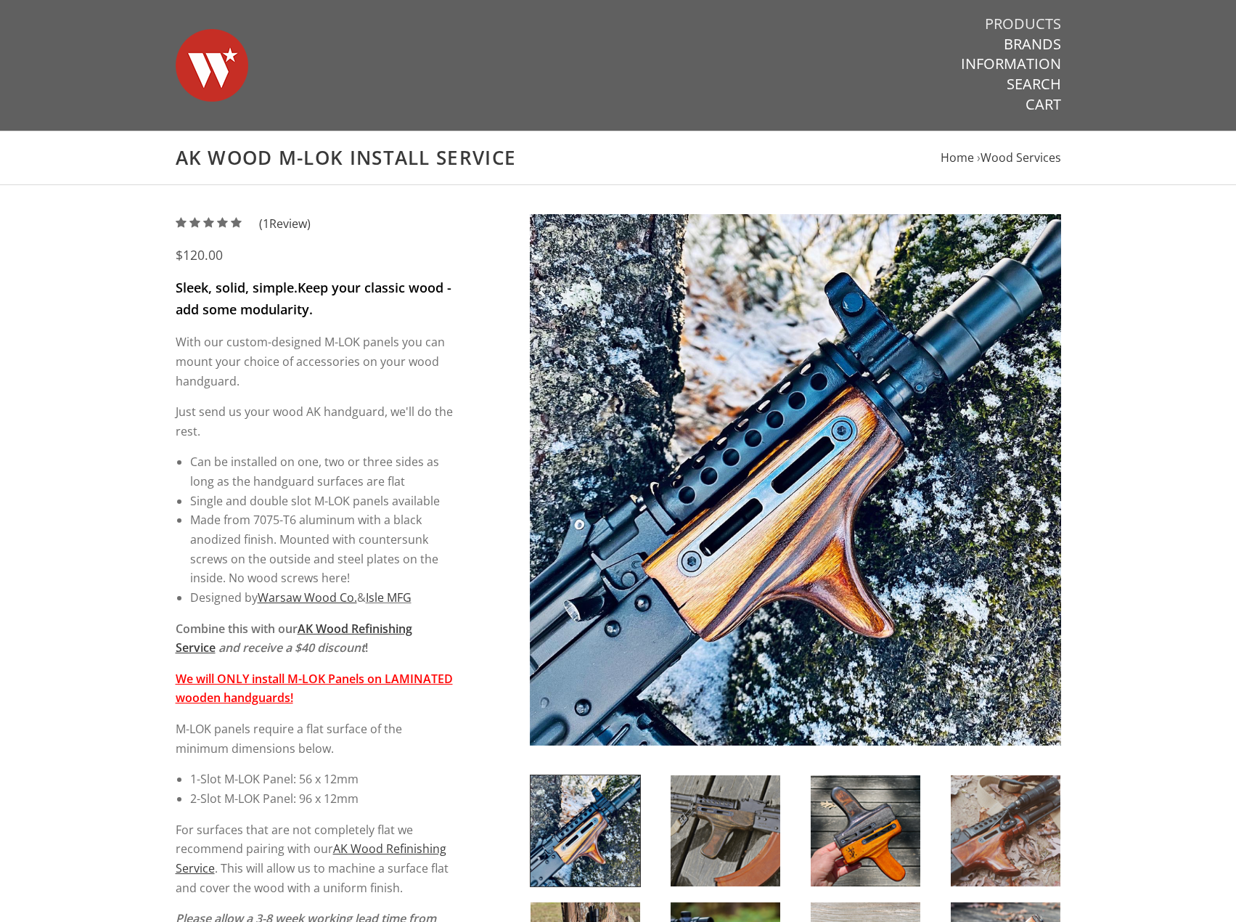
click at [1020, 25] on link "Products" at bounding box center [1023, 24] width 76 height 19
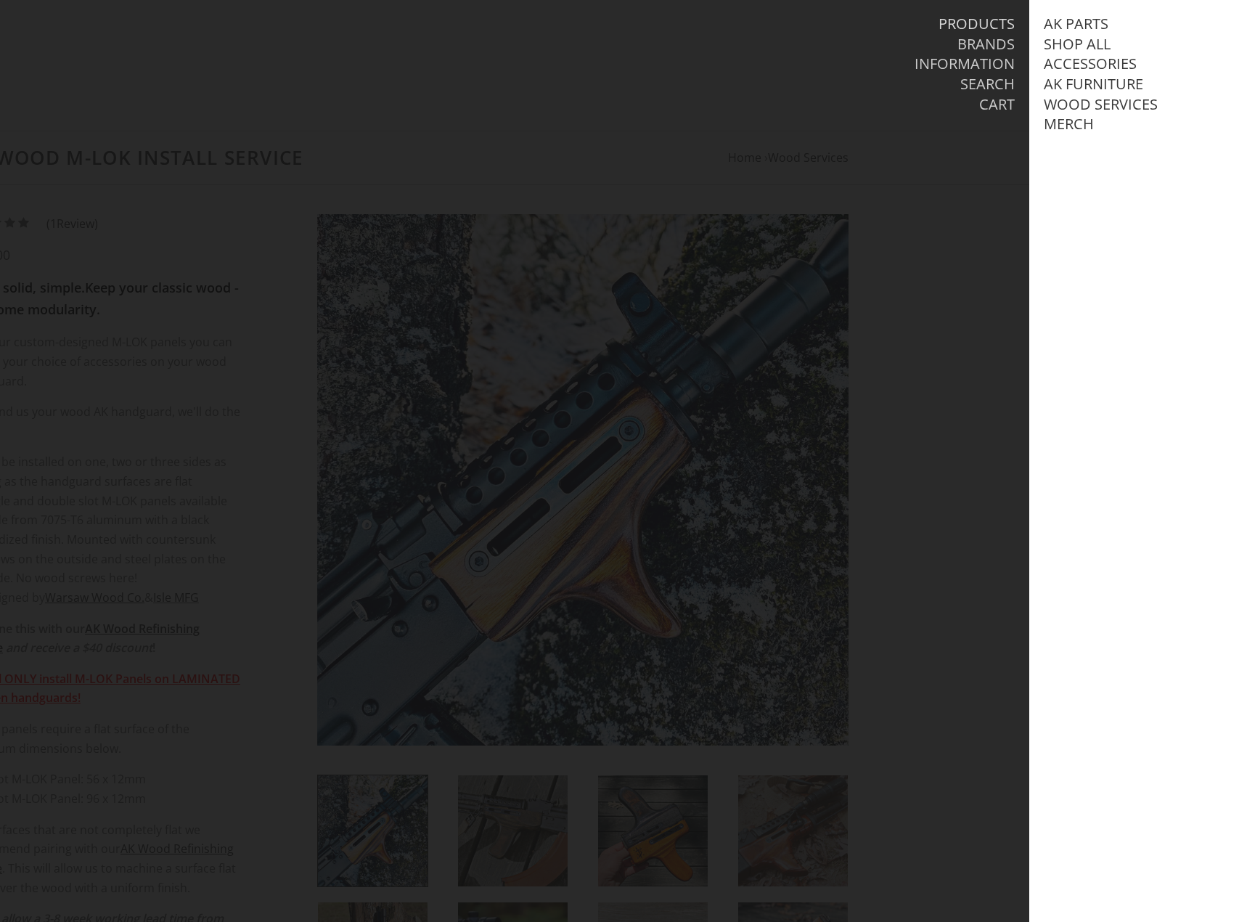
click at [1020, 25] on div "Products Brands Information Search Cart" at bounding box center [842, 65] width 374 height 131
click at [843, 95] on li "Cart" at bounding box center [834, 105] width 359 height 20
click at [1058, 21] on link "AK Parts" at bounding box center [1076, 24] width 65 height 19
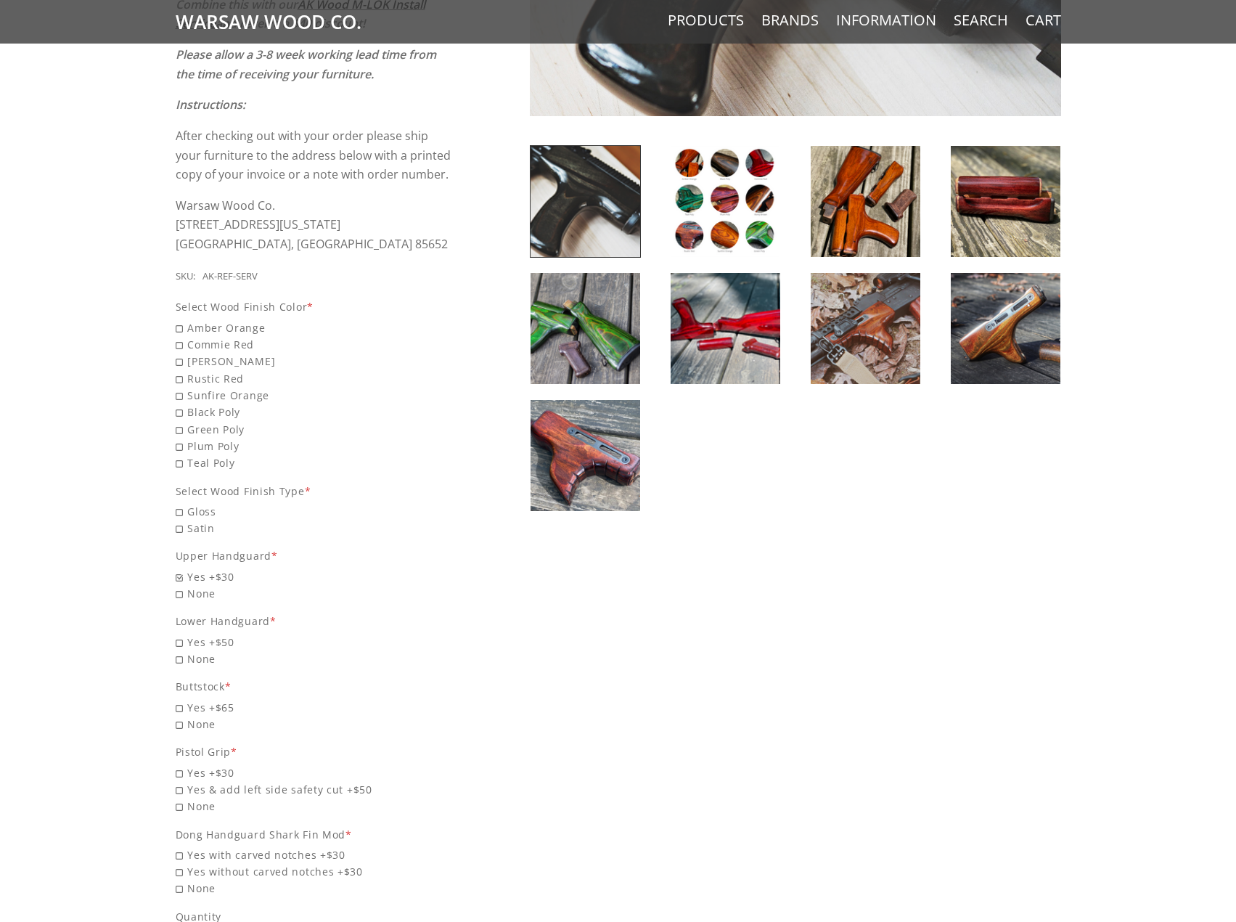
scroll to position [508, 0]
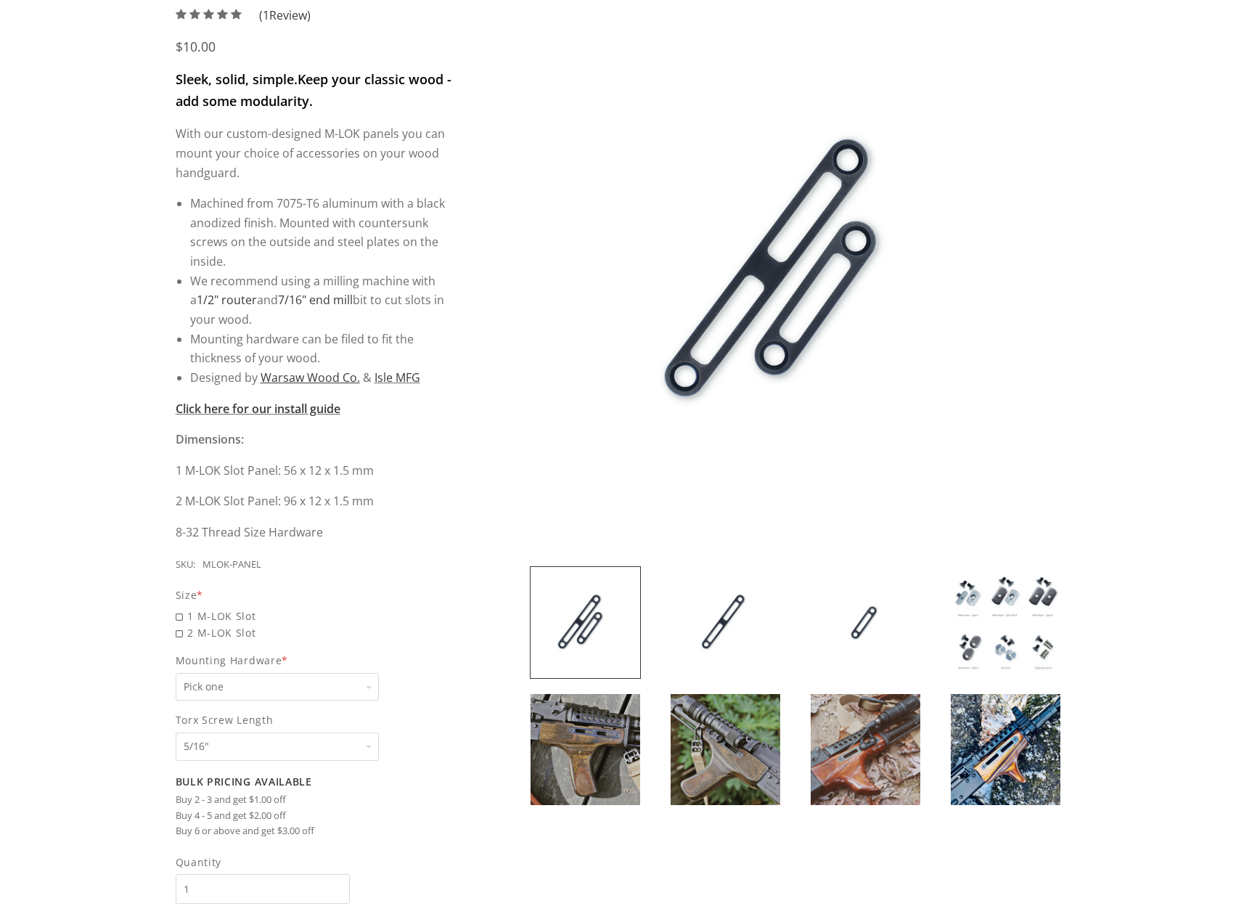
scroll to position [218, 0]
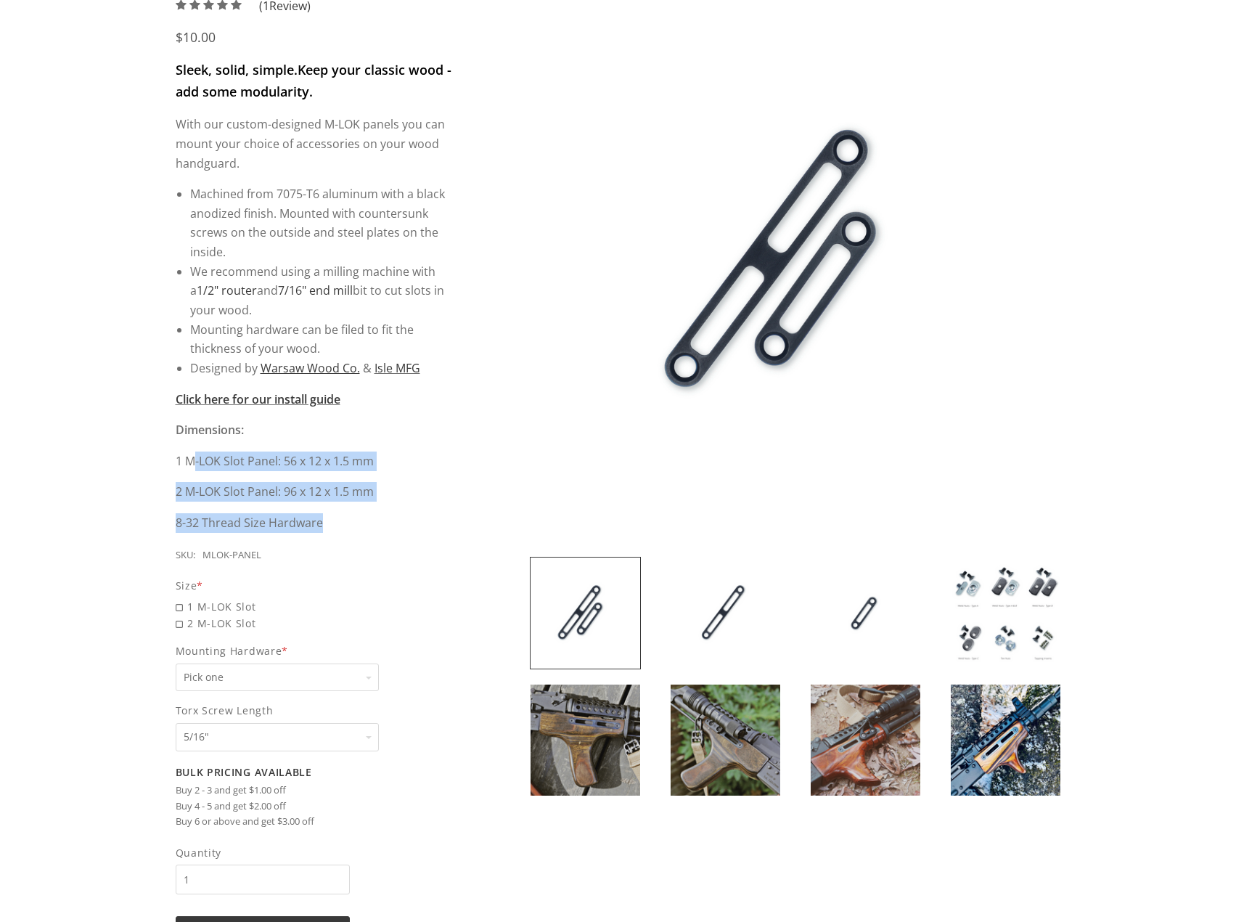
drag, startPoint x: 194, startPoint y: 457, endPoint x: 343, endPoint y: 532, distance: 166.5
click at [335, 529] on div "Sleek, solid, simple. Keep your classic wood - add some modularity. With our cu…" at bounding box center [315, 296] width 278 height 473
click at [343, 532] on p "8-32 Thread Size Hardware" at bounding box center [315, 523] width 278 height 20
drag, startPoint x: 343, startPoint y: 532, endPoint x: 172, endPoint y: 460, distance: 185.7
click at [172, 460] on div "5 / 5 ( 1 Review) $10.00 Sleek, solid, simple. Keep your classic wood - add som…" at bounding box center [618, 493] width 914 height 994
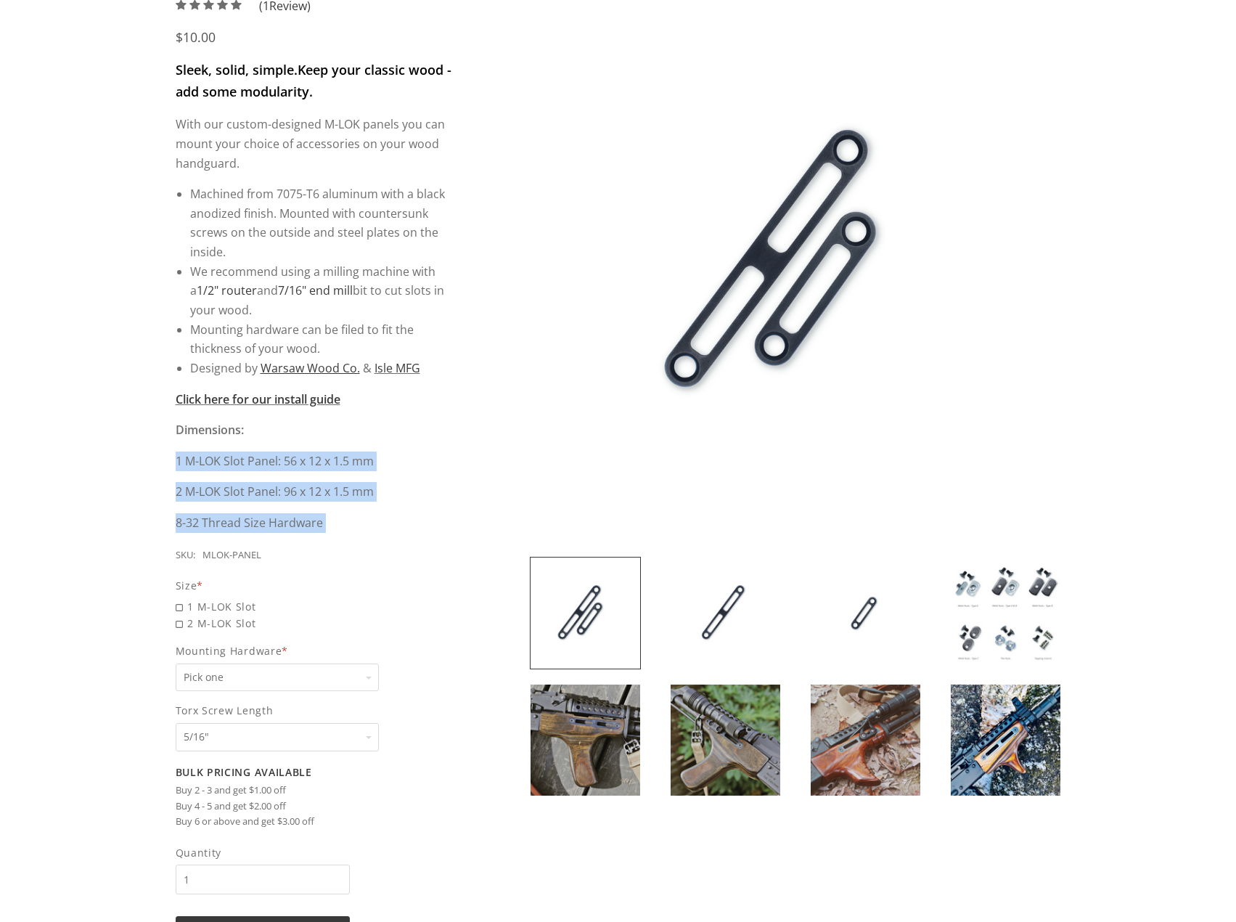
click at [172, 460] on div "5 / 5 ( 1 Review) $10.00 Sleek, solid, simple. Keep your classic wood - add som…" at bounding box center [618, 493] width 914 height 994
drag, startPoint x: 172, startPoint y: 460, endPoint x: 348, endPoint y: 525, distance: 187.1
click at [348, 525] on div "5 / 5 ( 1 Review) $10.00 Sleek, solid, simple. Keep your classic wood - add som…" at bounding box center [618, 493] width 914 height 994
click at [348, 525] on p "8-32 Thread Size Hardware" at bounding box center [315, 523] width 278 height 20
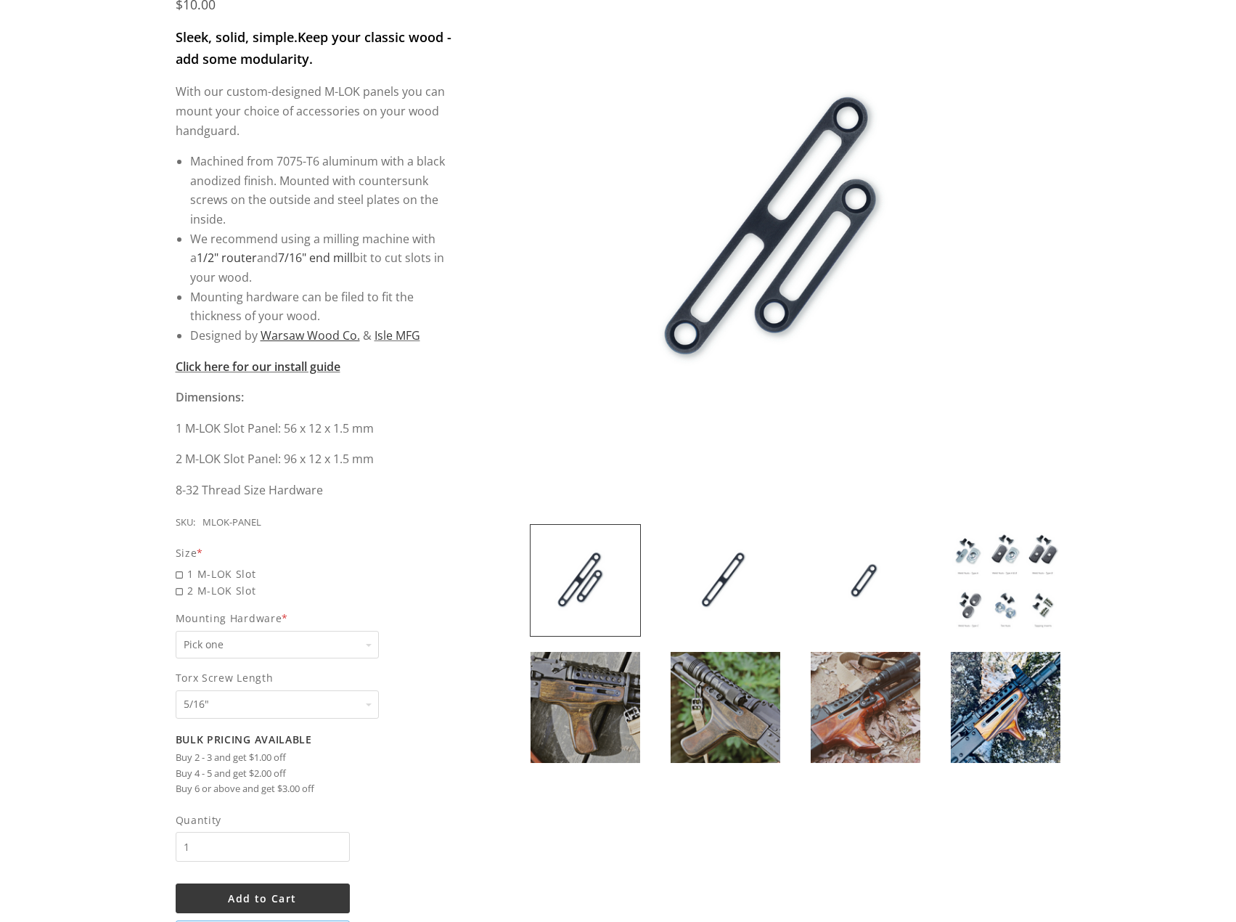
scroll to position [363, 0]
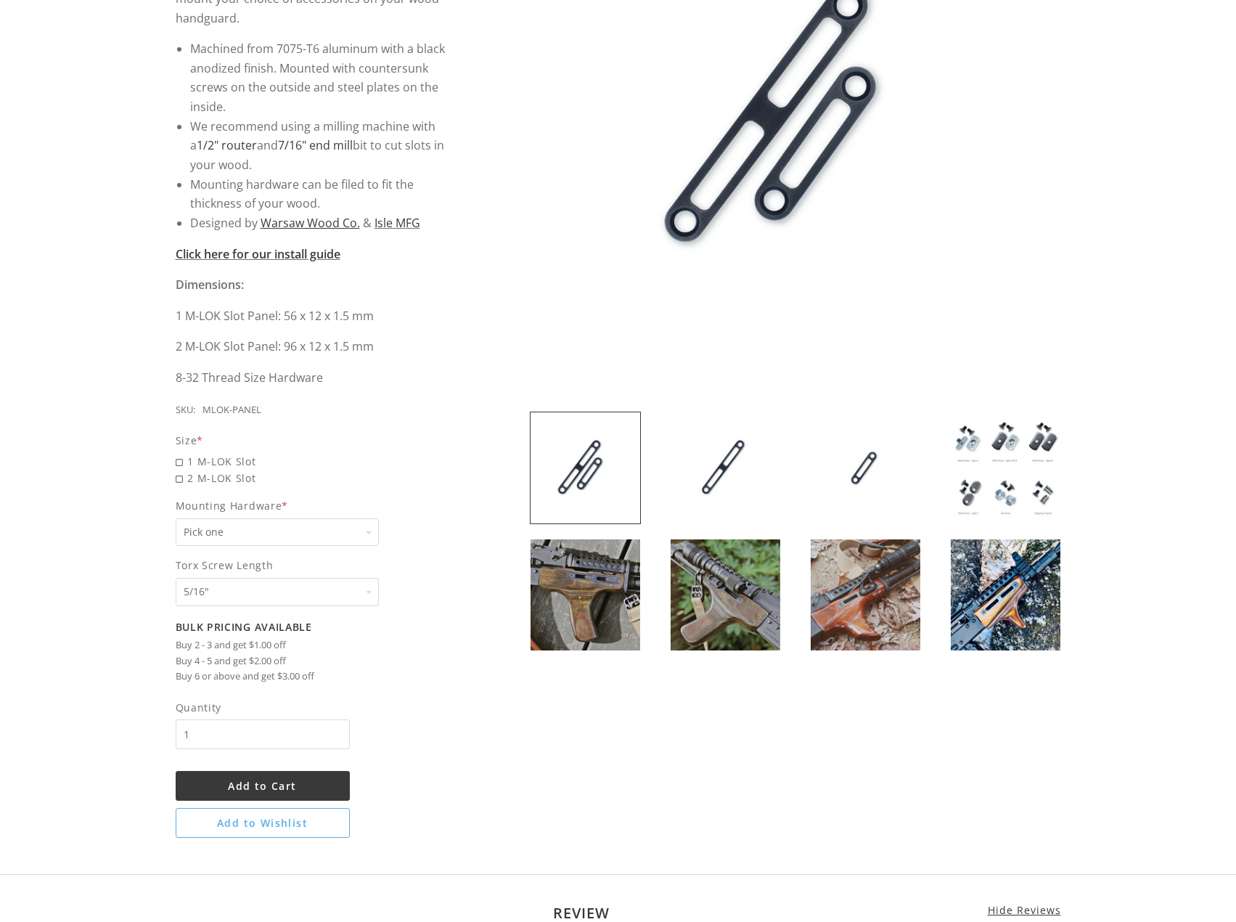
click at [247, 588] on select "Pick one 5/16" 3/8" 1/2" 5/8" None" at bounding box center [277, 592] width 203 height 28
click at [269, 597] on select "Pick one 5/16" 3/8" 1/2" 5/8" None" at bounding box center [277, 592] width 203 height 28
click at [275, 537] on select "Pick one None Weld Nuts - Type A & Torx Screws +$1 Weld Nuts - Type A + B & Tor…" at bounding box center [277, 532] width 203 height 28
click at [1025, 483] on img at bounding box center [1006, 467] width 110 height 111
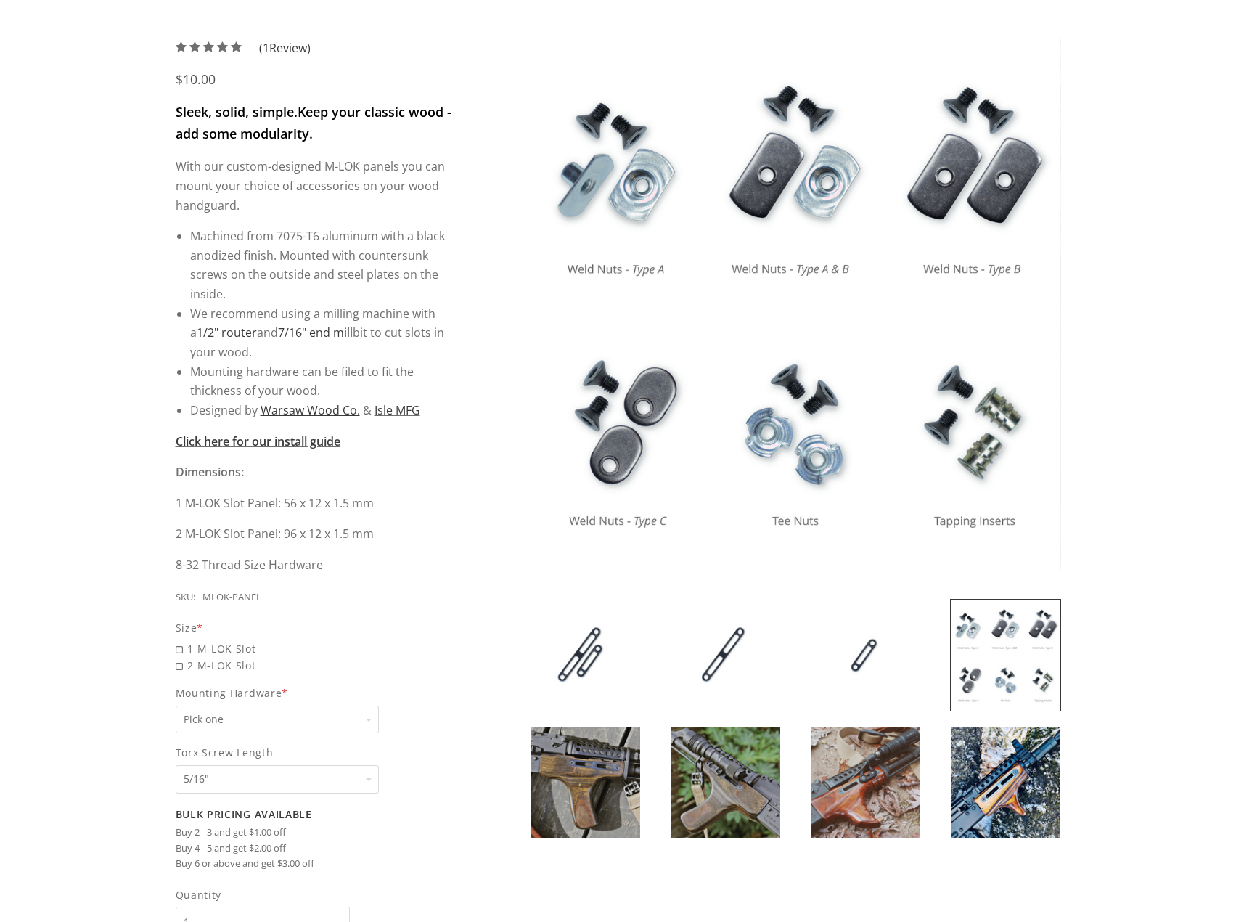
scroll to position [145, 0]
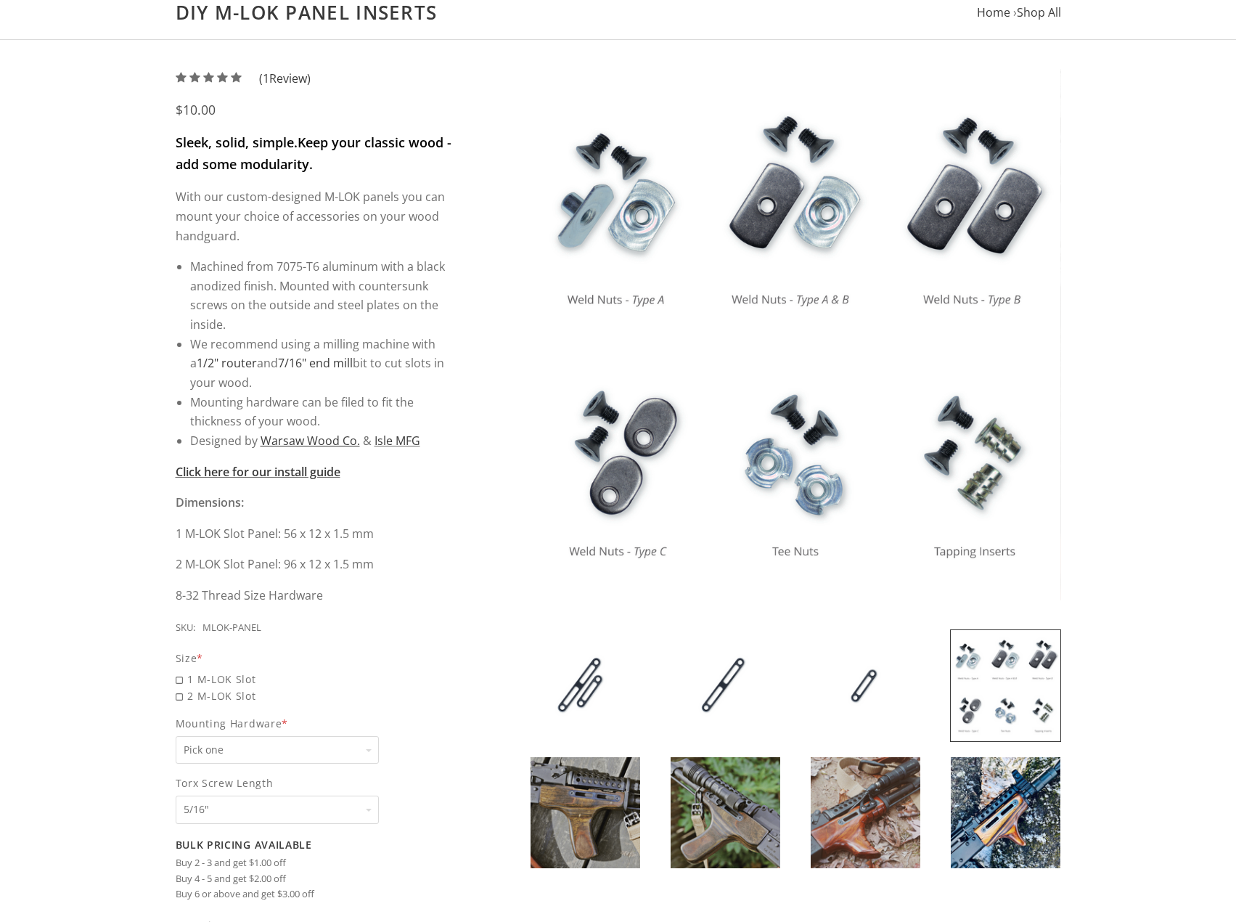
click at [598, 791] on img at bounding box center [585, 812] width 110 height 111
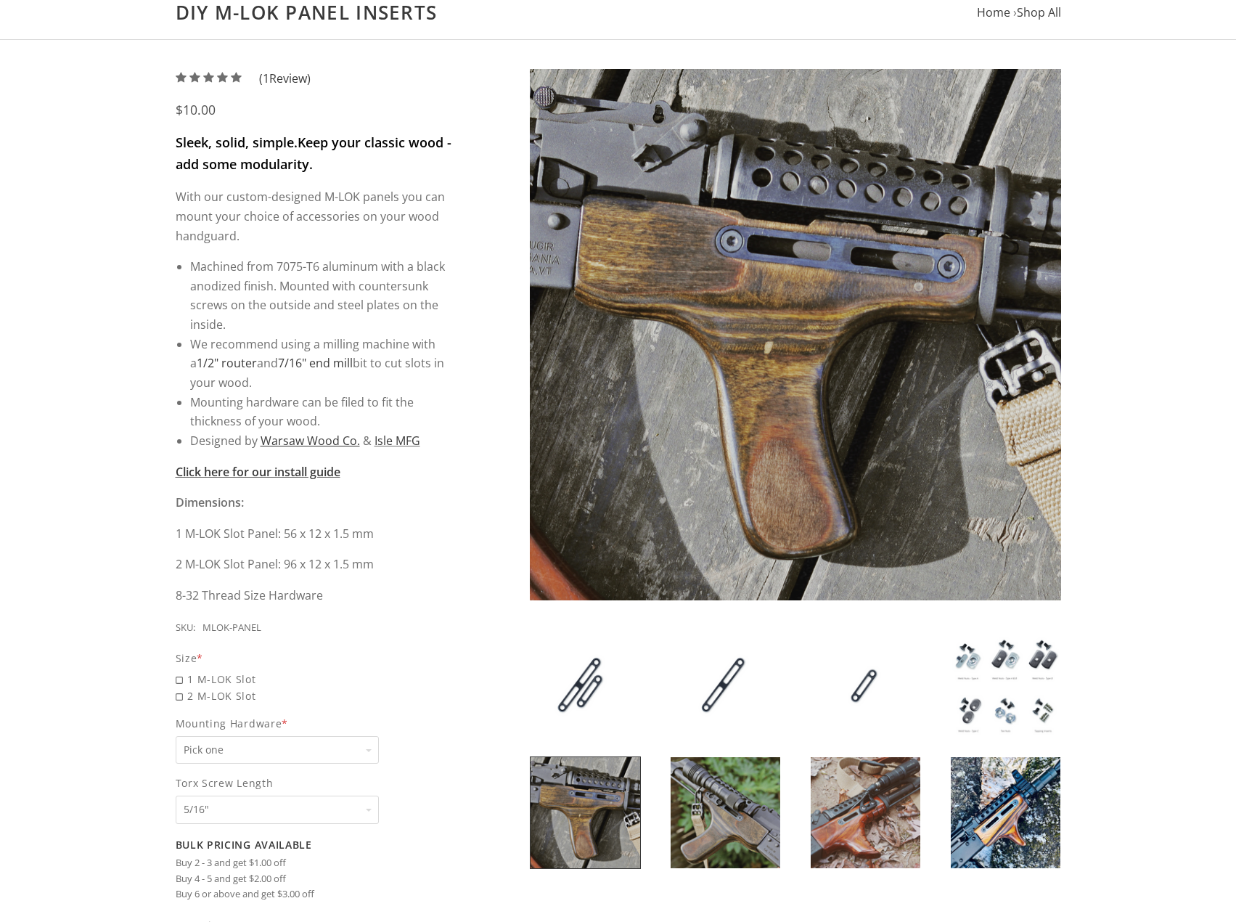
click at [715, 791] on img at bounding box center [726, 812] width 110 height 111
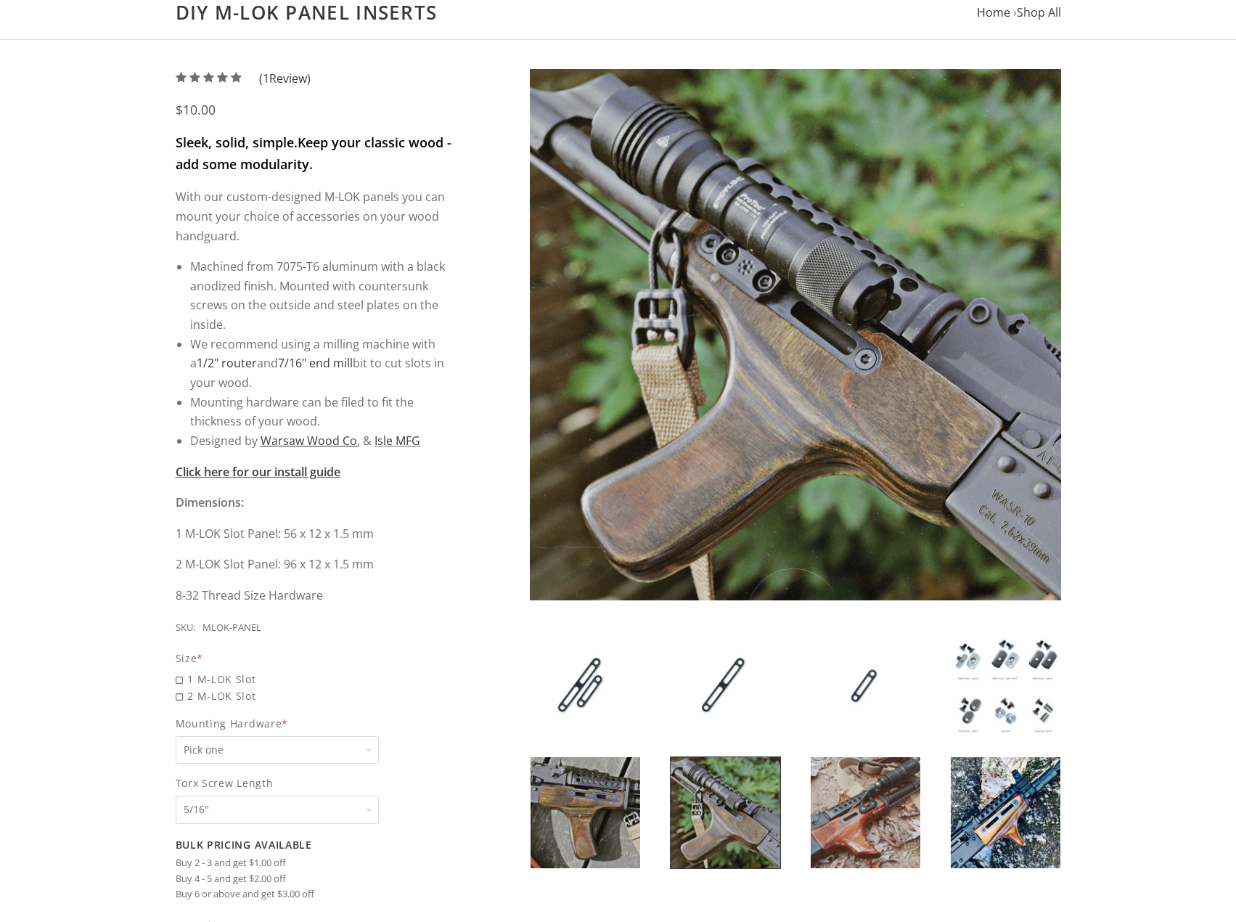
click at [812, 799] on img at bounding box center [866, 812] width 110 height 111
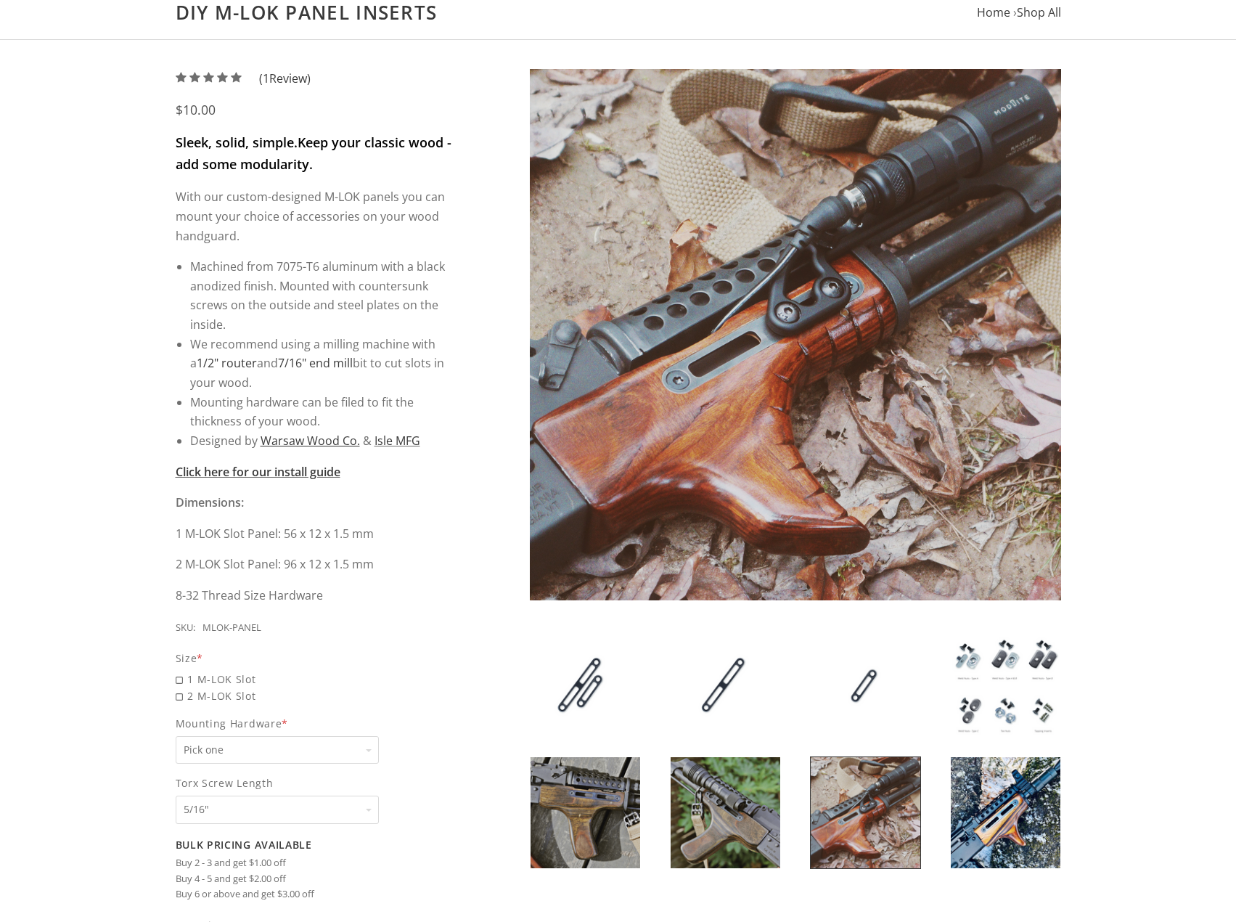
click at [943, 800] on div at bounding box center [1005, 812] width 140 height 112
click at [986, 814] on img at bounding box center [1006, 812] width 110 height 111
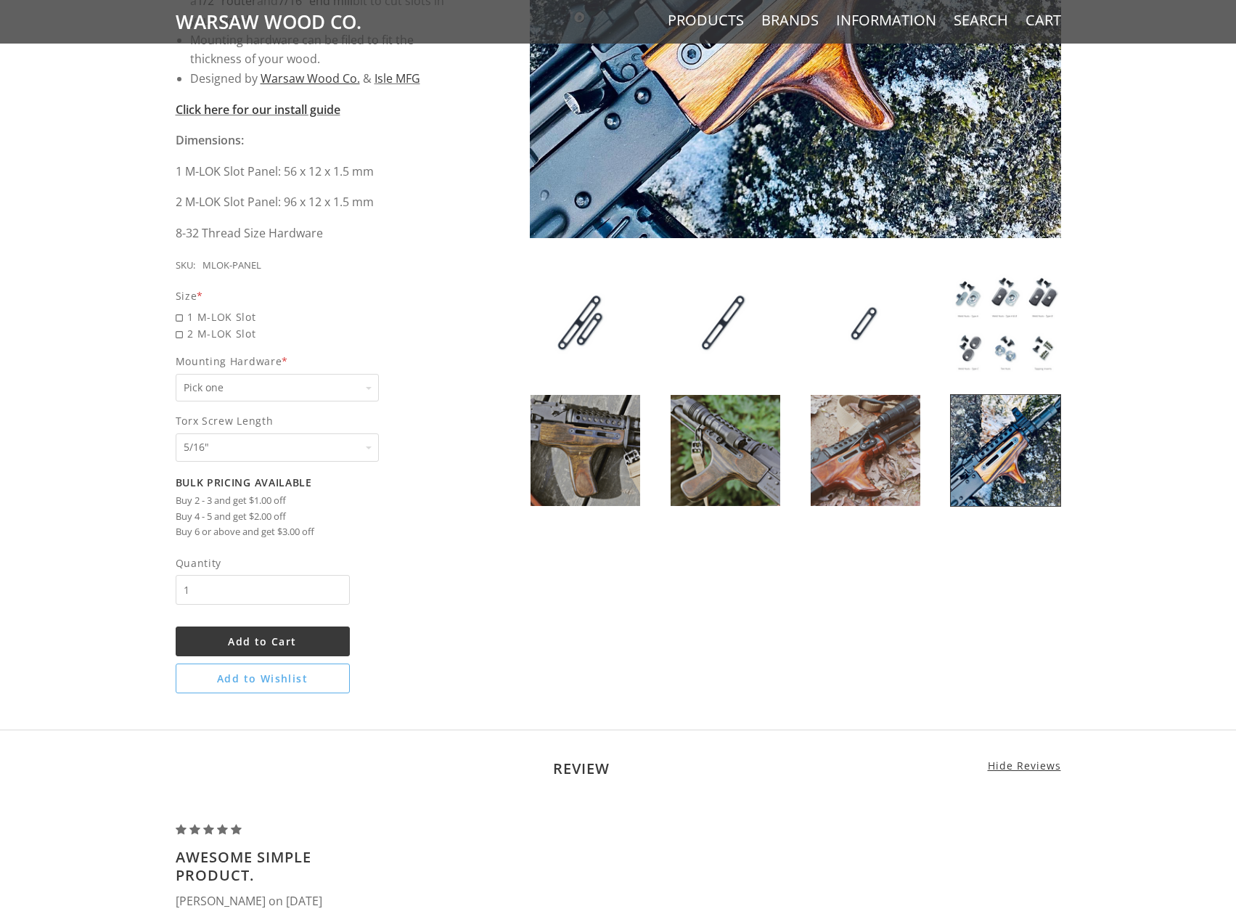
scroll to position [508, 0]
click at [184, 337] on span "2 M-LOK Slot" at bounding box center [315, 332] width 278 height 17
click at [184, 325] on input "2 M-LOK Slot" at bounding box center [277, 324] width 203 height 1
radio input "true"
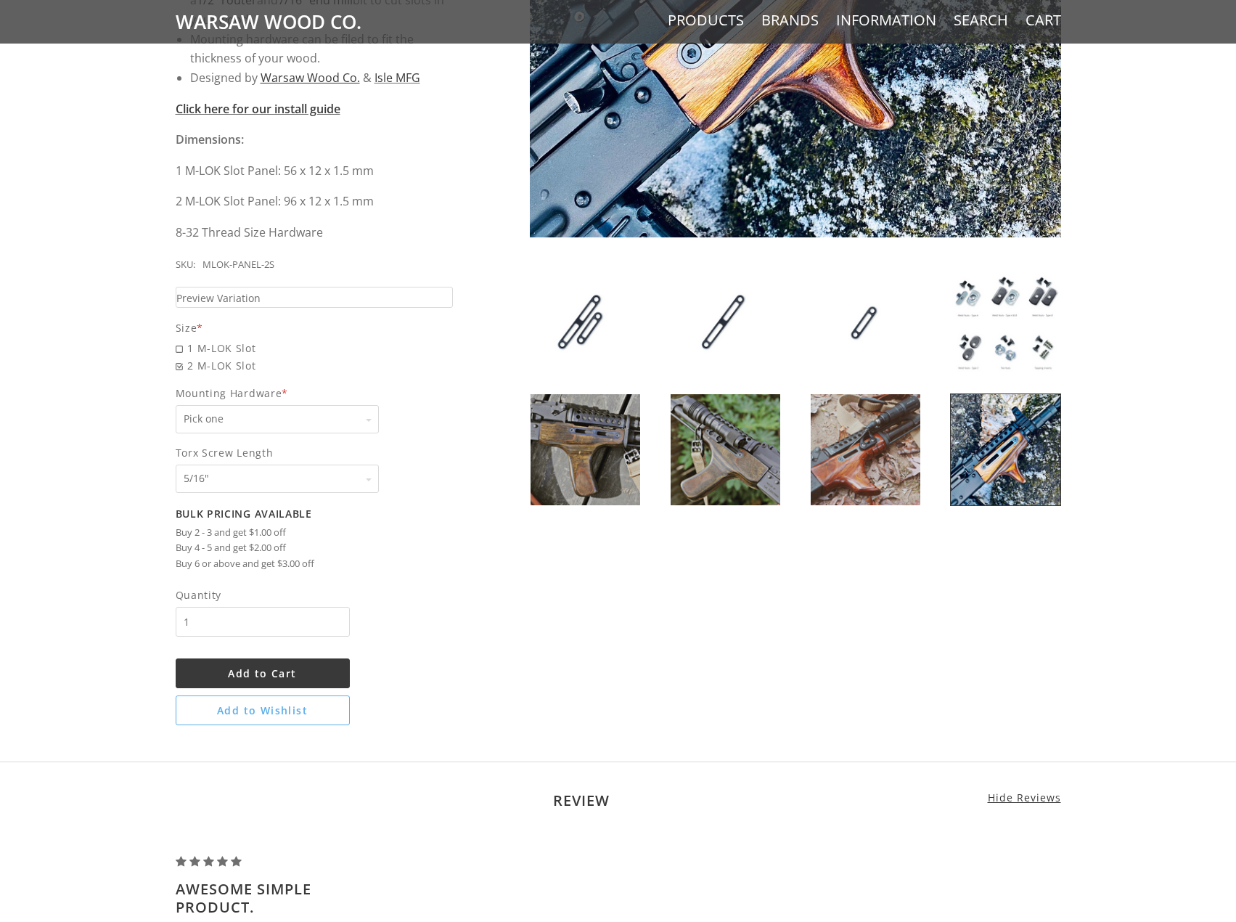
click at [238, 392] on span "Mounting Hardware *" at bounding box center [315, 393] width 278 height 17
click at [238, 405] on select "Pick one None Weld Nuts - Type A & Torx Screws +$1 Weld Nuts - Type A + B & Tor…" at bounding box center [277, 419] width 203 height 28
click at [240, 295] on span "Preview Variation" at bounding box center [218, 298] width 84 height 17
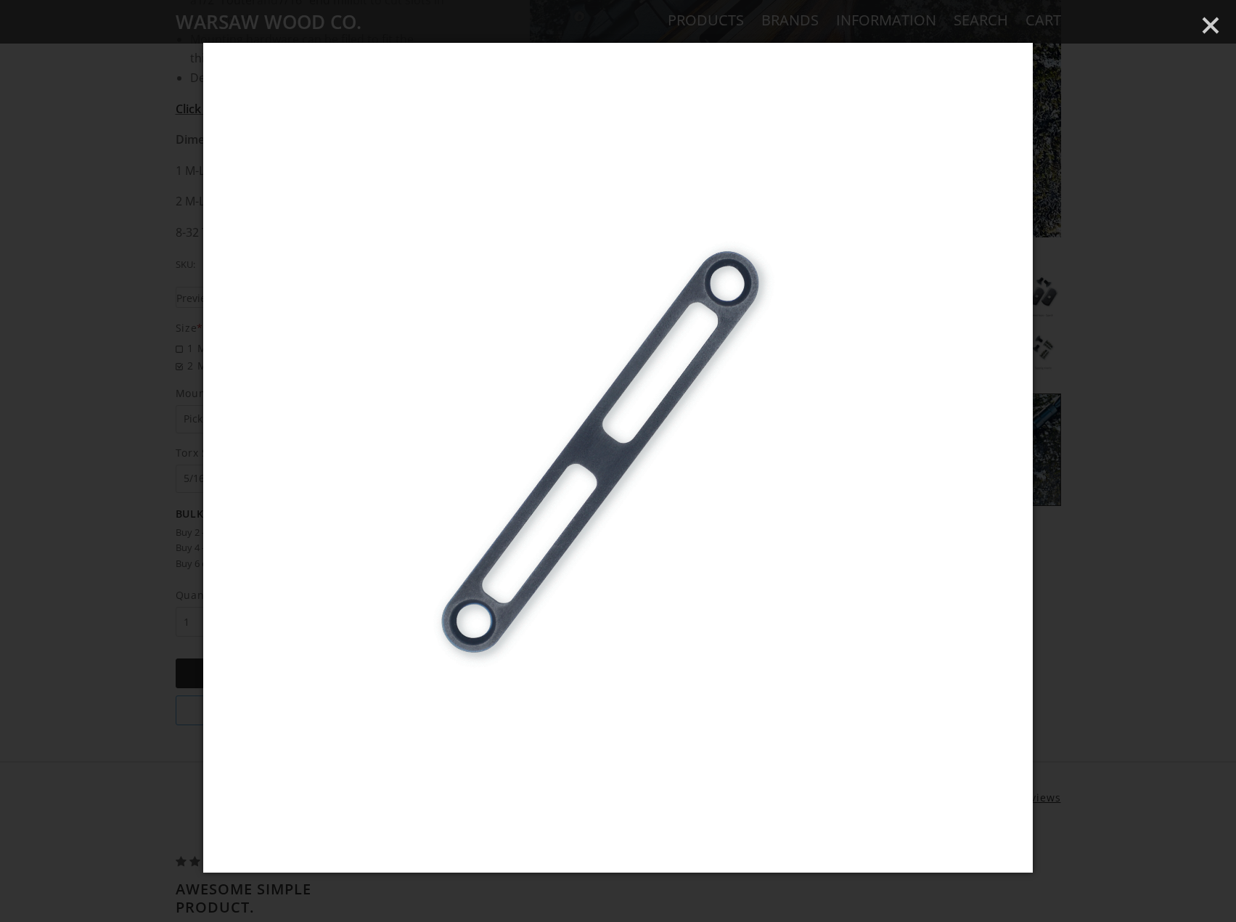
click at [961, 305] on img at bounding box center [617, 457] width 829 height 829
click at [1030, 278] on img at bounding box center [617, 457] width 829 height 829
click at [1080, 234] on div at bounding box center [618, 461] width 1236 height 922
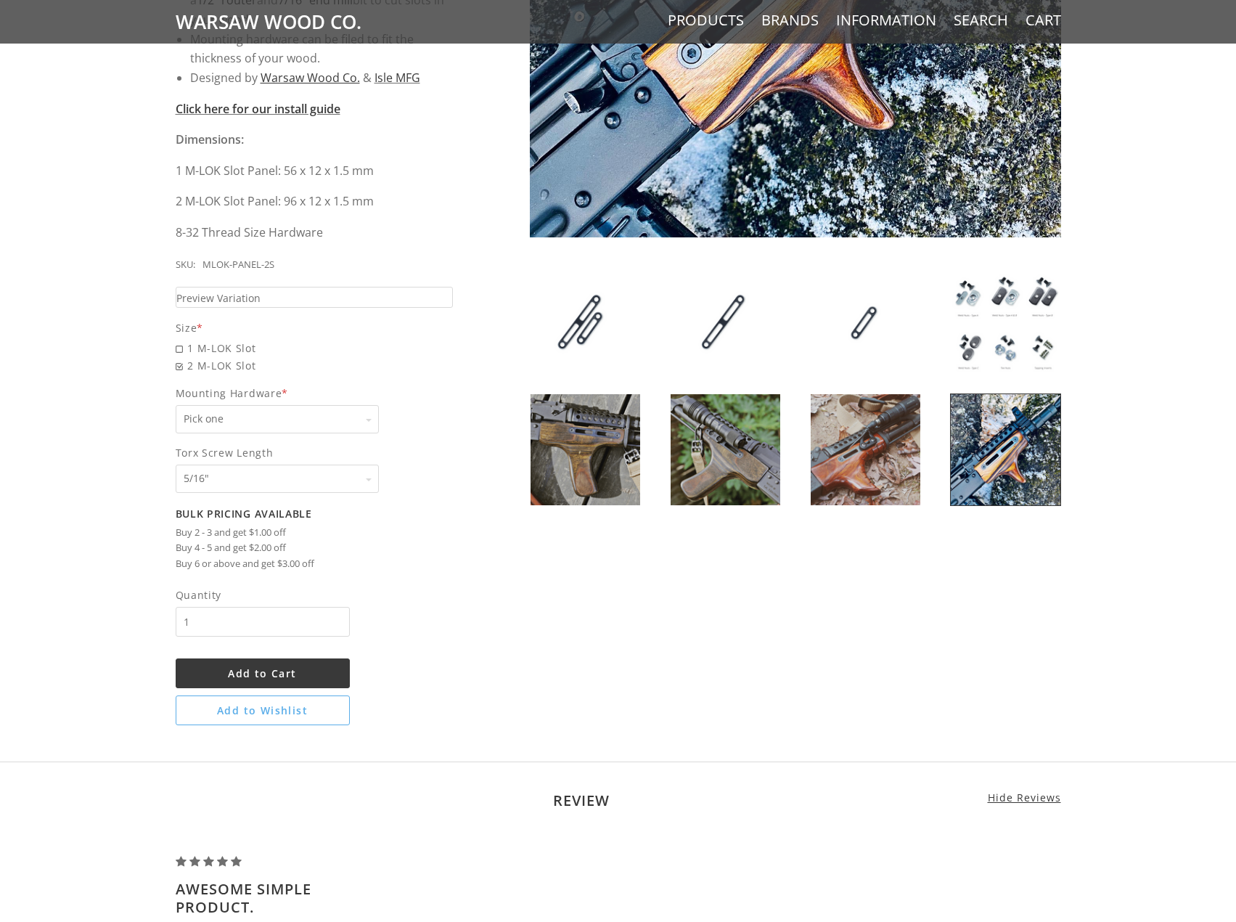
click at [306, 394] on span "Mounting Hardware *" at bounding box center [315, 393] width 278 height 17
click at [306, 405] on select "Pick one None Weld Nuts - Type A & Torx Screws +$1 Weld Nuts - Type A + B & Tor…" at bounding box center [277, 419] width 203 height 28
click at [269, 413] on select "Pick one None Weld Nuts - Type A & Torx Screws +$1 Weld Nuts - Type A + B & Tor…" at bounding box center [277, 419] width 203 height 28
select select "825"
click at [176, 405] on select "Pick one None Weld Nuts - Type A & Torx Screws +$1 Weld Nuts - Type A + B & Tor…" at bounding box center [277, 419] width 203 height 28
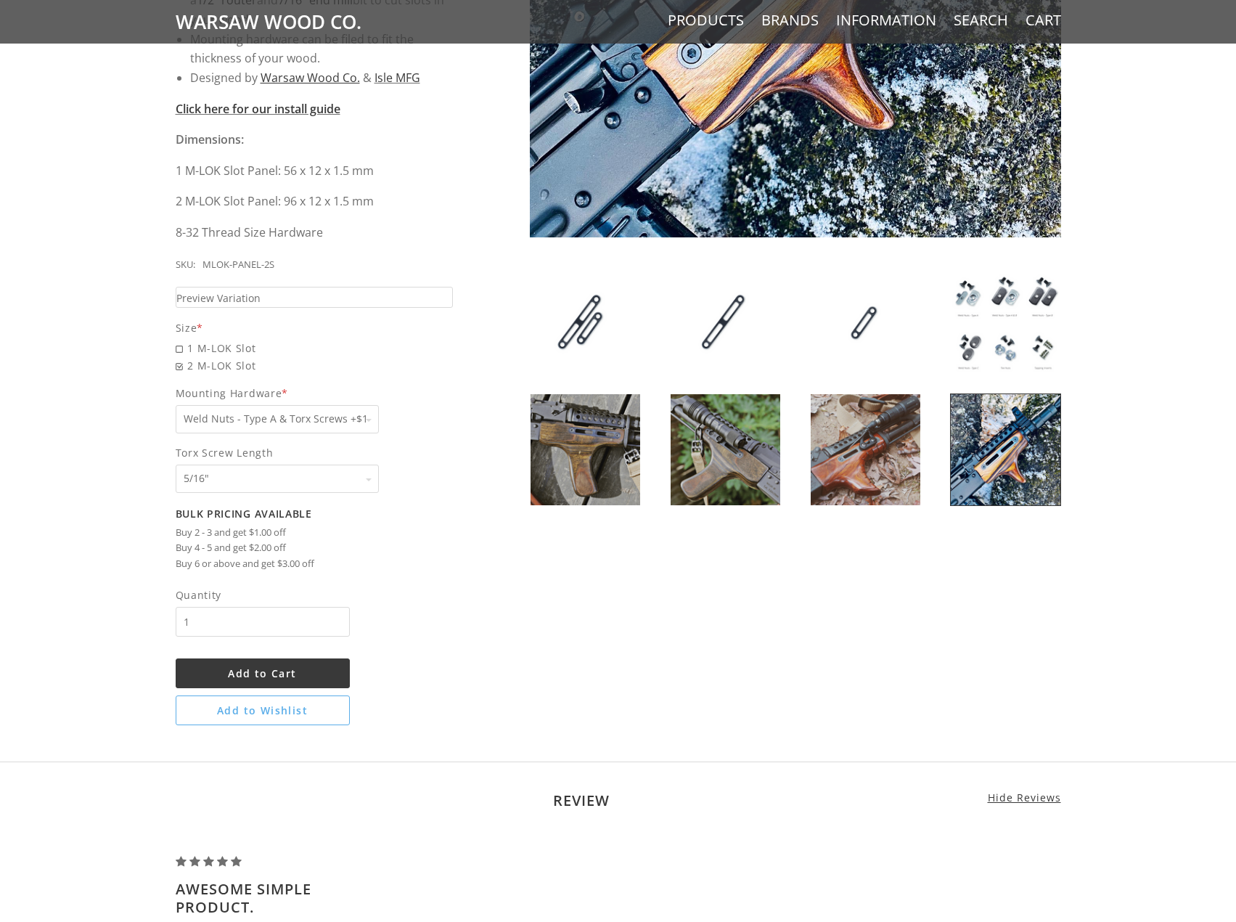
click at [291, 480] on select "Pick one 5/16" 3/8" 1/2" 5/8" None" at bounding box center [277, 478] width 203 height 28
click at [284, 483] on select "Pick one 5/16" 3/8" 1/2" 5/8" None" at bounding box center [277, 478] width 203 height 28
click at [573, 716] on div "5 / 5 ( 1 Review) $11.00 Sleek, solid, simple. Keep your classic wood - add som…" at bounding box center [618, 219] width 914 height 1026
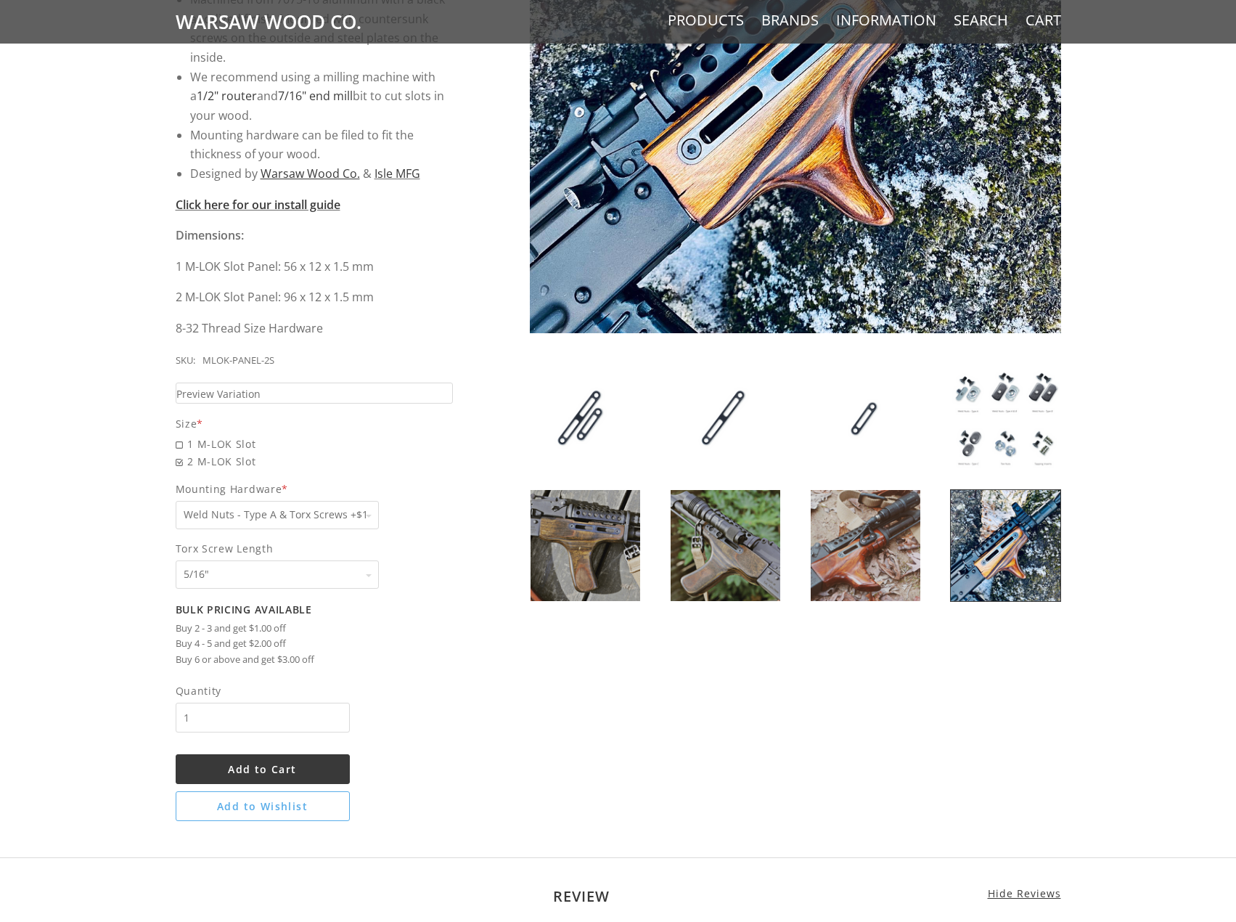
scroll to position [0, 0]
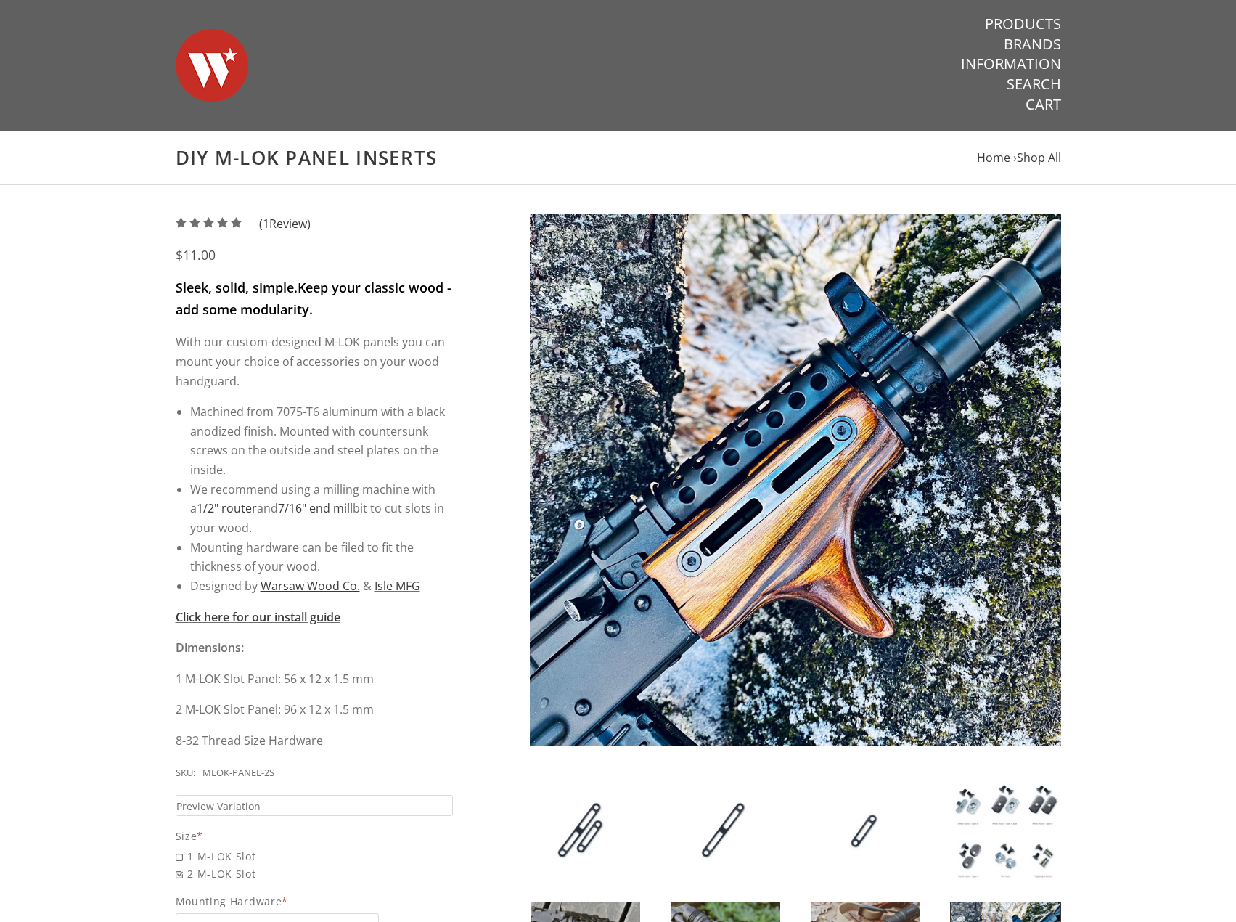
drag, startPoint x: 573, startPoint y: 716, endPoint x: 542, endPoint y: 507, distance: 210.5
